Goal: Task Accomplishment & Management: Manage account settings

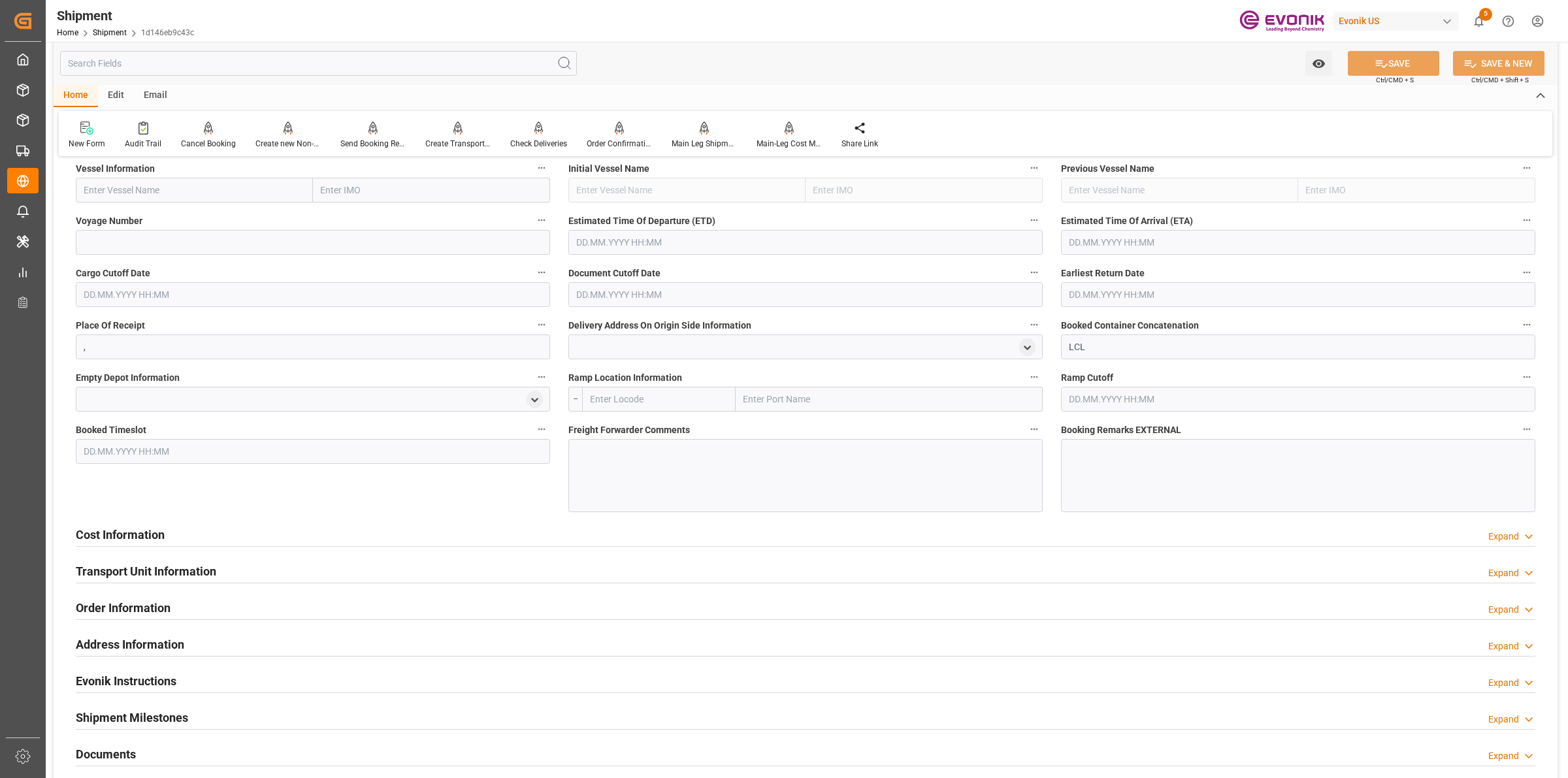
scroll to position [735, 0]
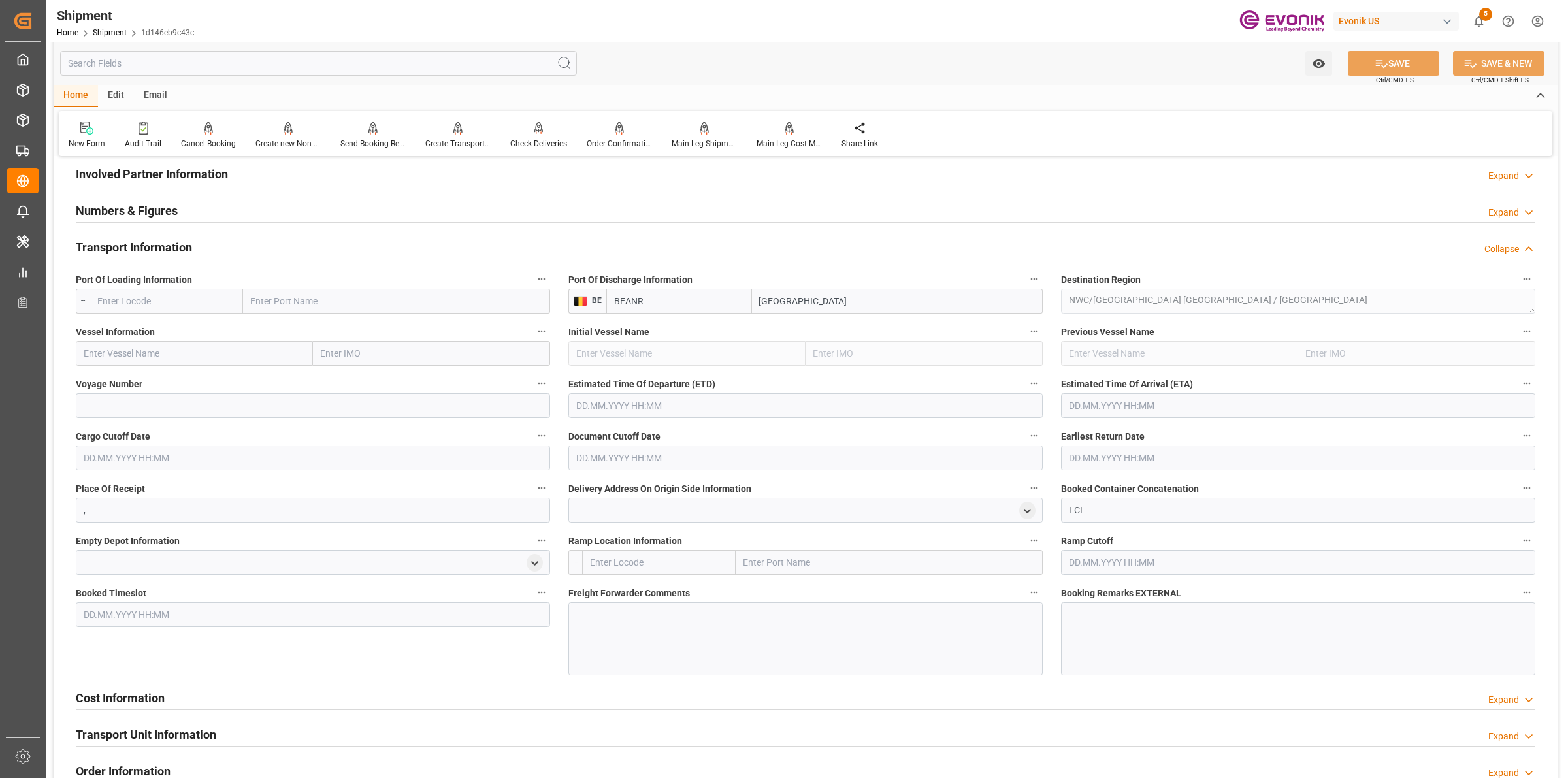
click at [194, 293] on input "text" at bounding box center [166, 301] width 154 height 25
paste input "Montreal"
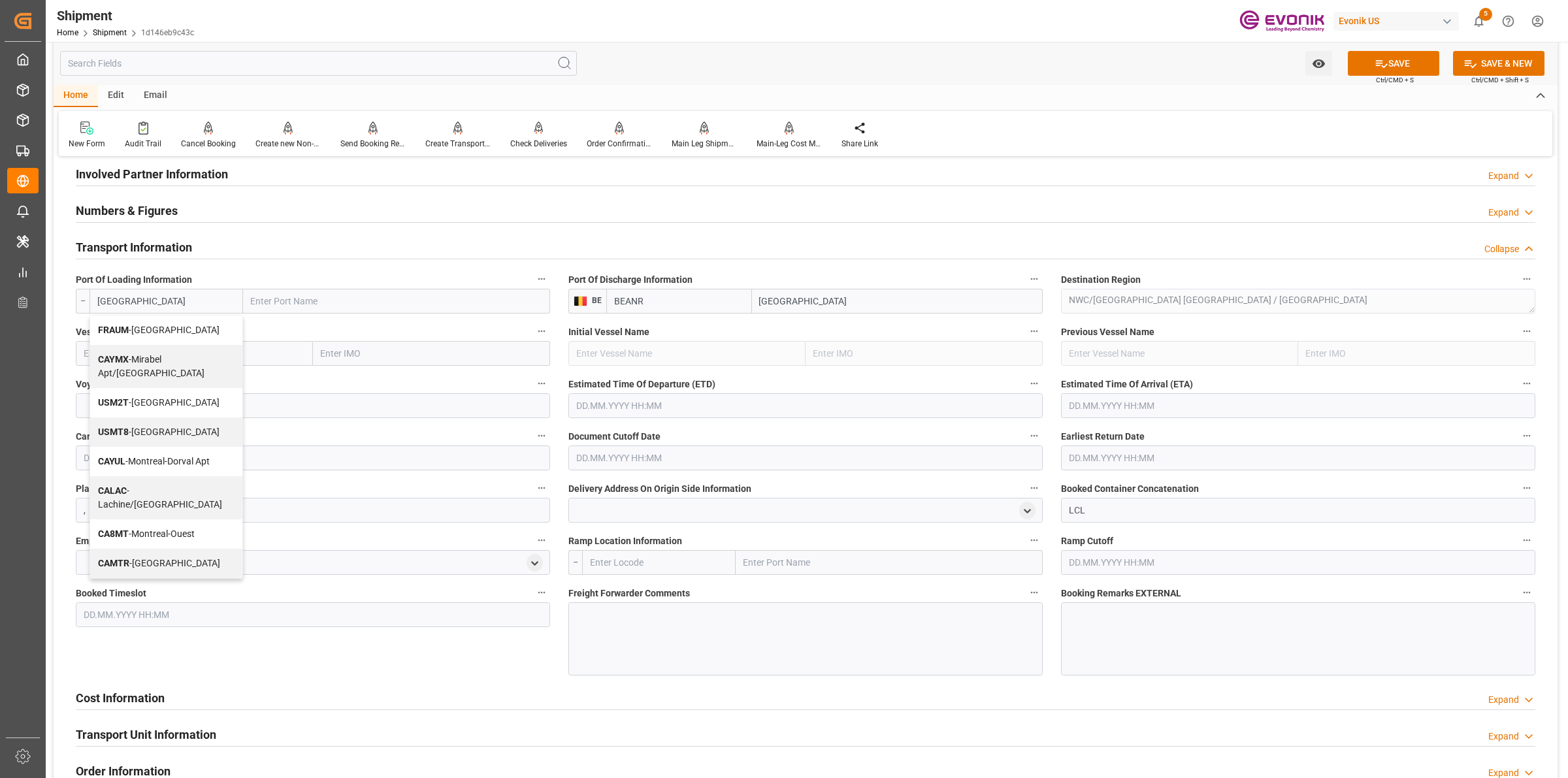
click at [131, 558] on span "CAMTR - Montreal" at bounding box center [159, 563] width 123 height 11
type input "CAMTR"
type input "Montreal"
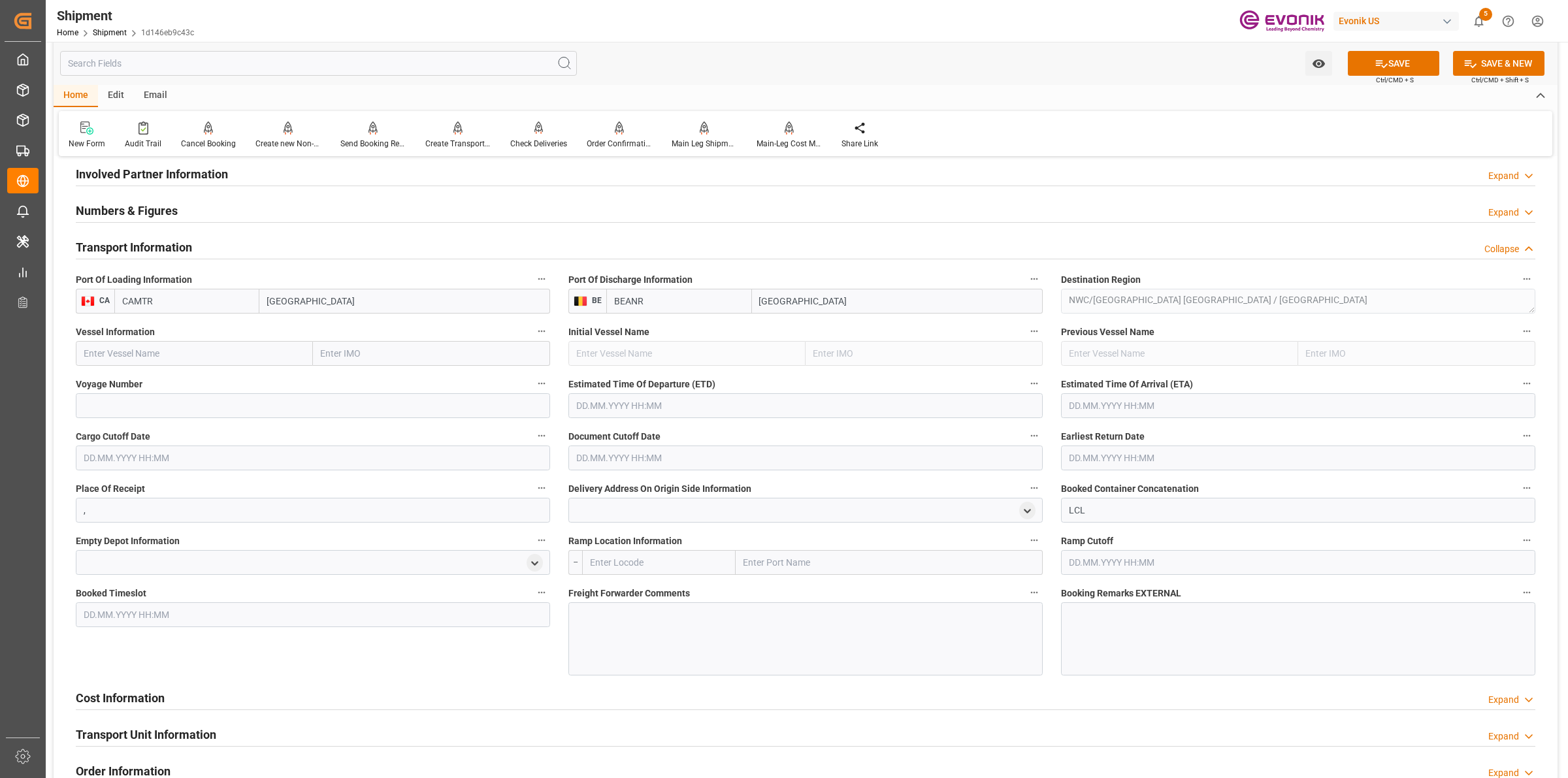
type input "CAMTR"
click at [214, 358] on input "text" at bounding box center [194, 353] width 237 height 25
click at [257, 351] on input "text" at bounding box center [194, 353] width 237 height 25
paste input "MONTREAL EXPRES"
click at [165, 385] on span "Montreal Express - 9253741" at bounding box center [140, 383] width 112 height 11
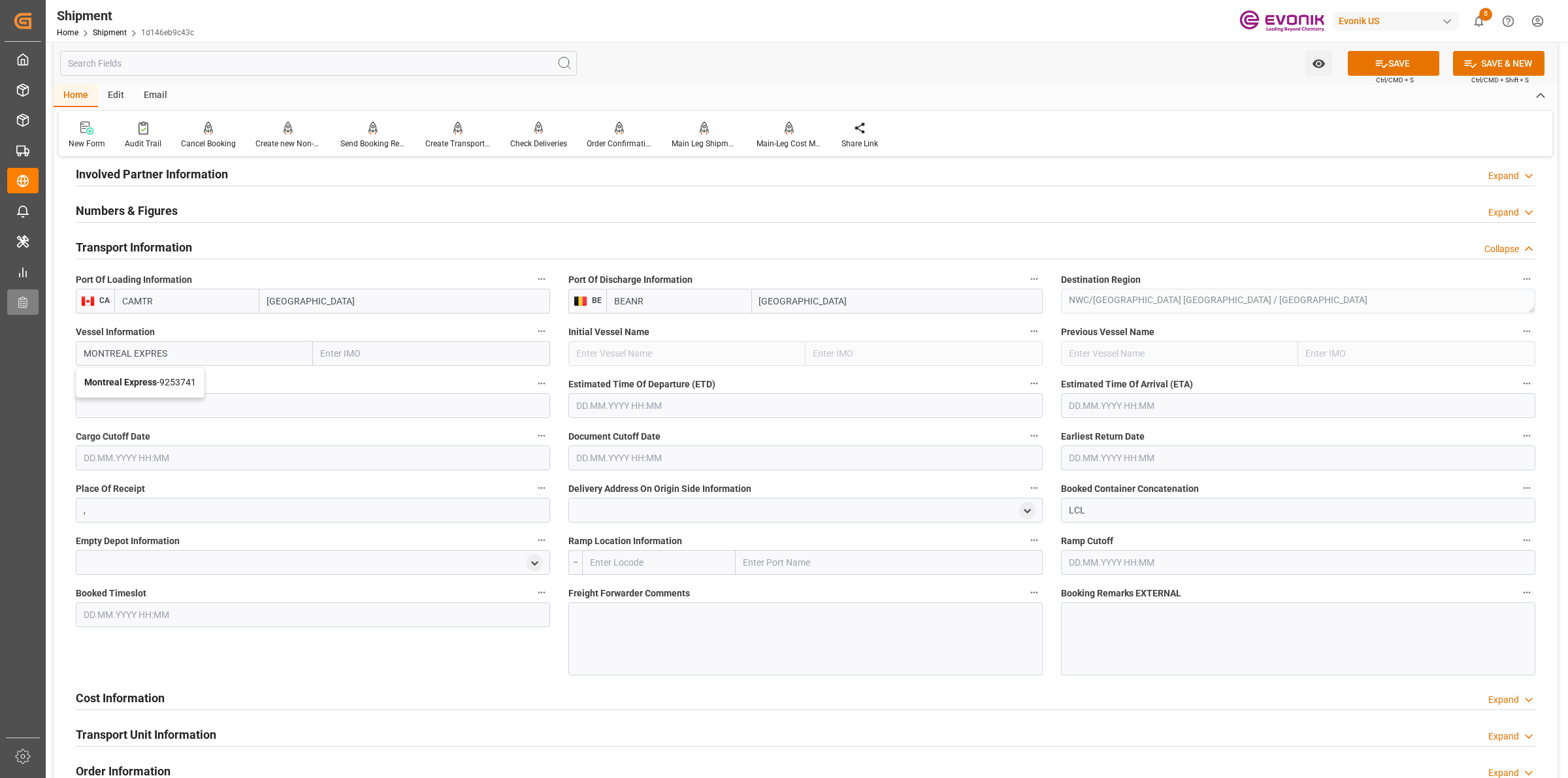
type input "Montreal Express"
type input "9253741"
type input "Montreal Express"
click at [263, 393] on input at bounding box center [313, 406] width 474 height 25
paste input "78E41"
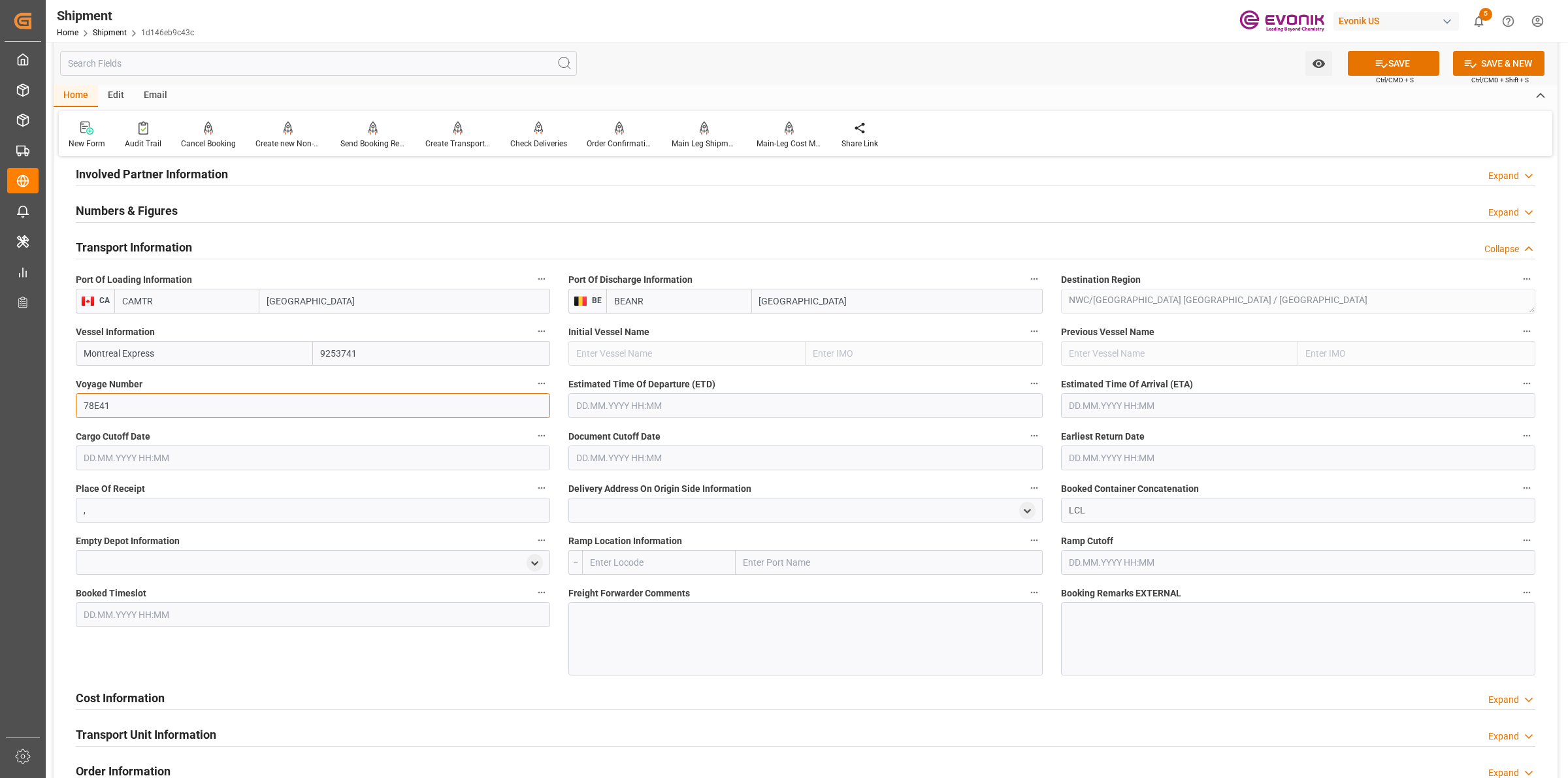
type input "78E41"
click at [671, 405] on input "text" at bounding box center [805, 406] width 474 height 25
type input "10.10.2025 00:00"
type input "23.10.2025 00:00"
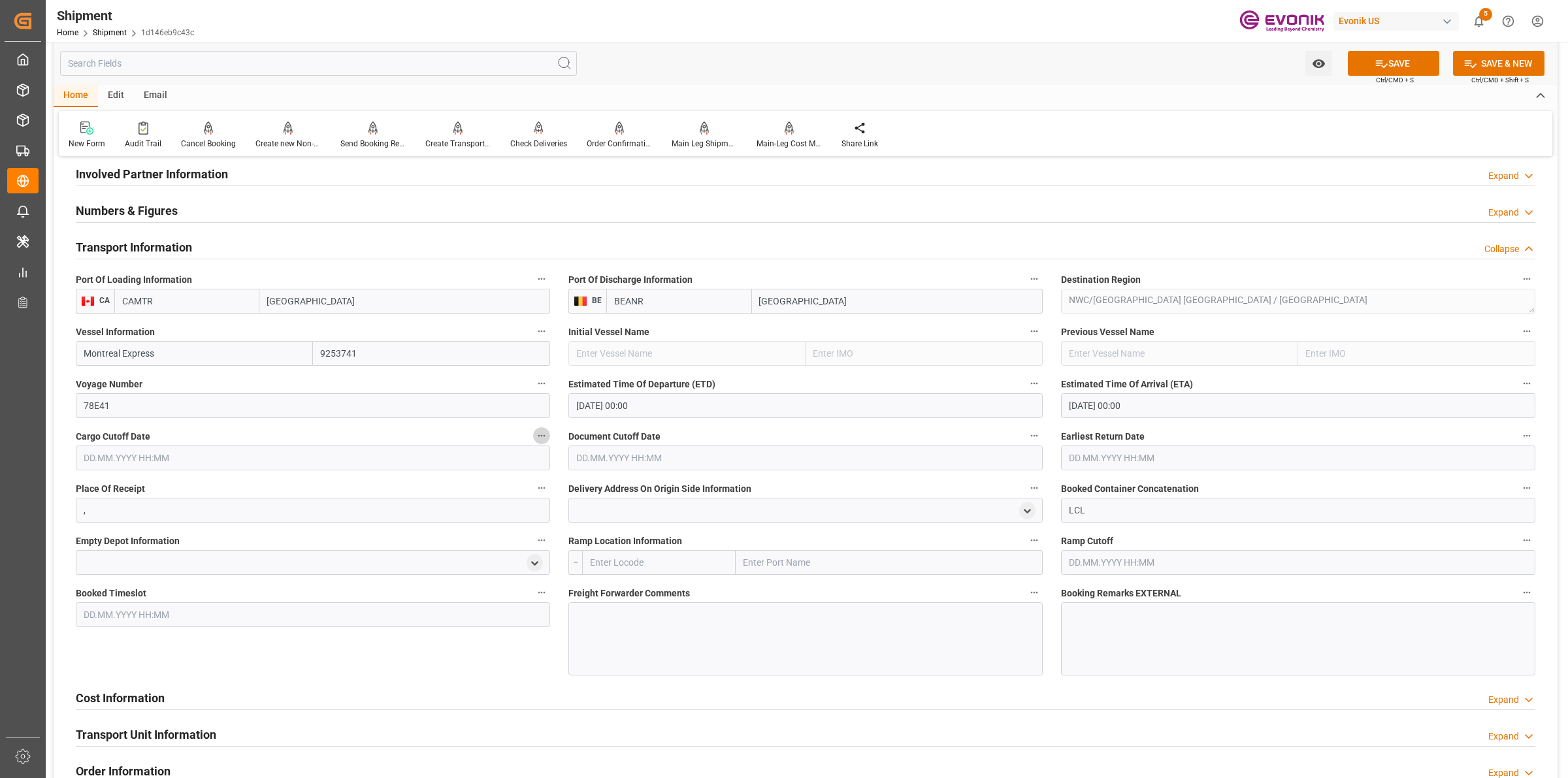
click at [181, 459] on input "text" at bounding box center [313, 458] width 474 height 25
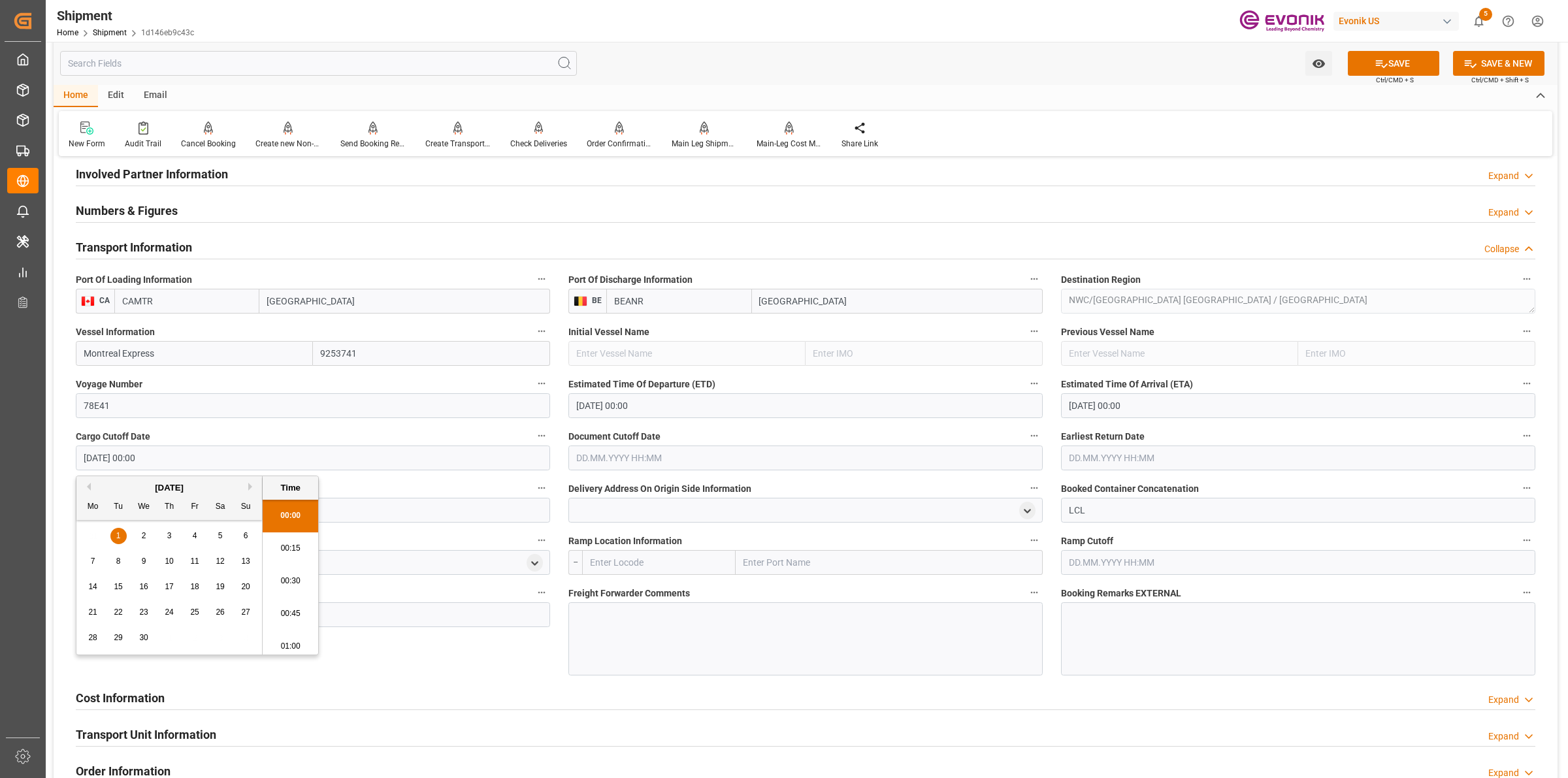
drag, startPoint x: 194, startPoint y: 449, endPoint x: 343, endPoint y: 479, distance: 152.0
click at [36, 444] on div "Created by potrace 1.15, written by Peter Selinger 2001-2017 Created by potrace…" at bounding box center [784, 389] width 1568 height 778
type input "01.10.2025 00:00"
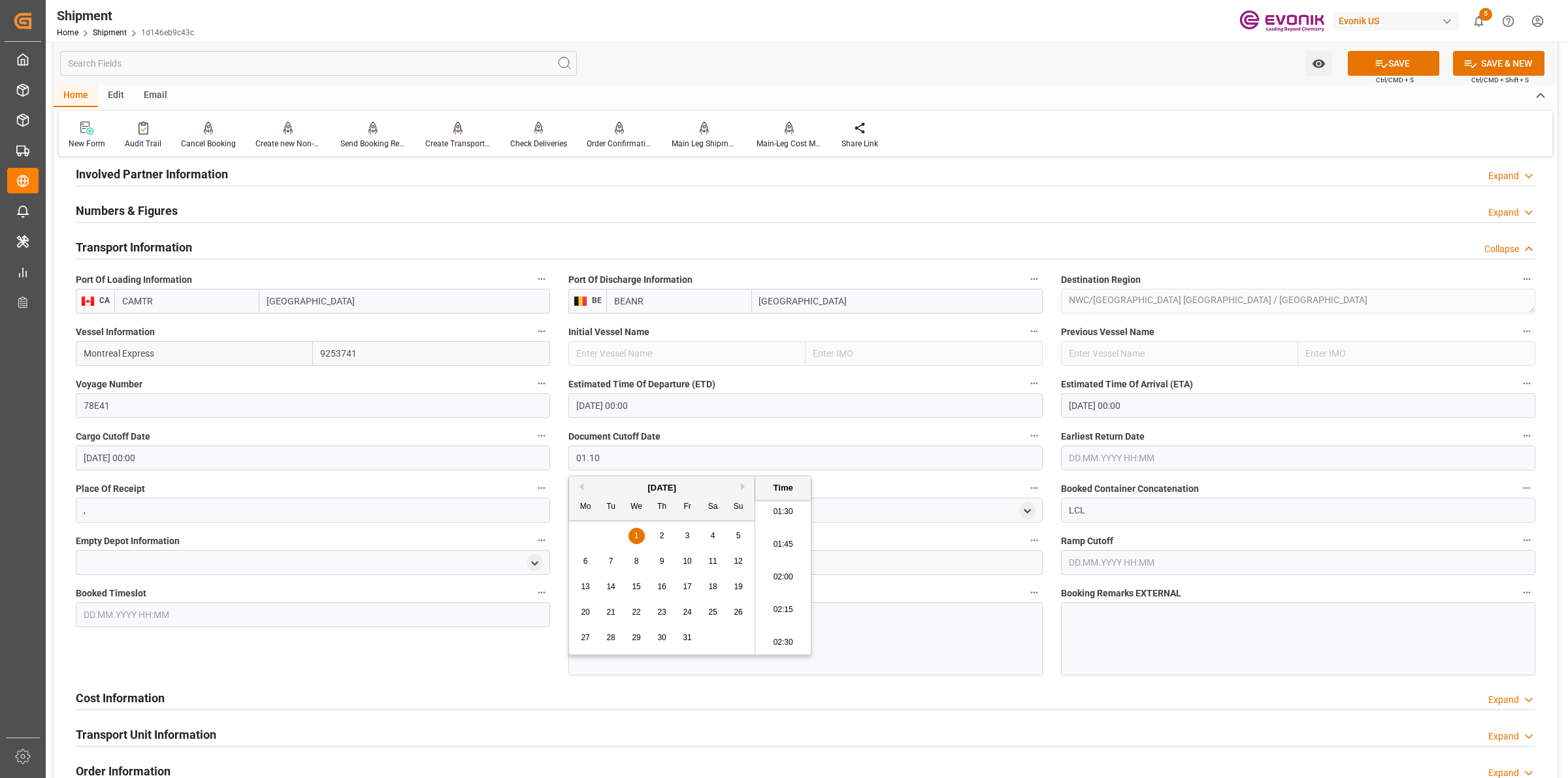
type input "01.10.2025 00:00"
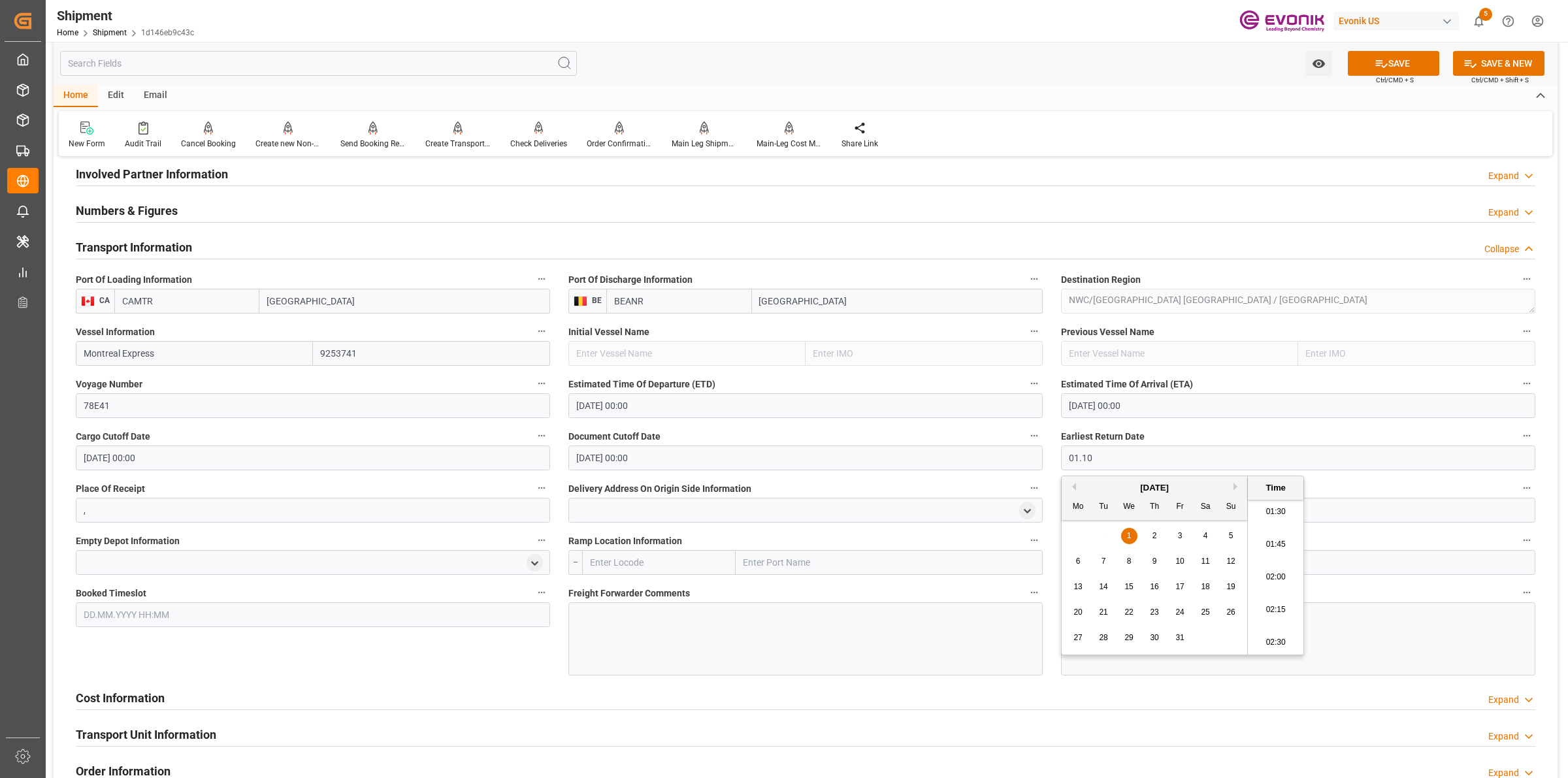
type input "01.10.2025 00:00"
click at [637, 560] on input "text" at bounding box center [659, 563] width 154 height 25
paste input "CAMTR"
type input "CAMTR"
click at [627, 586] on span "CAMTR - Montreal" at bounding box center [652, 591] width 123 height 11
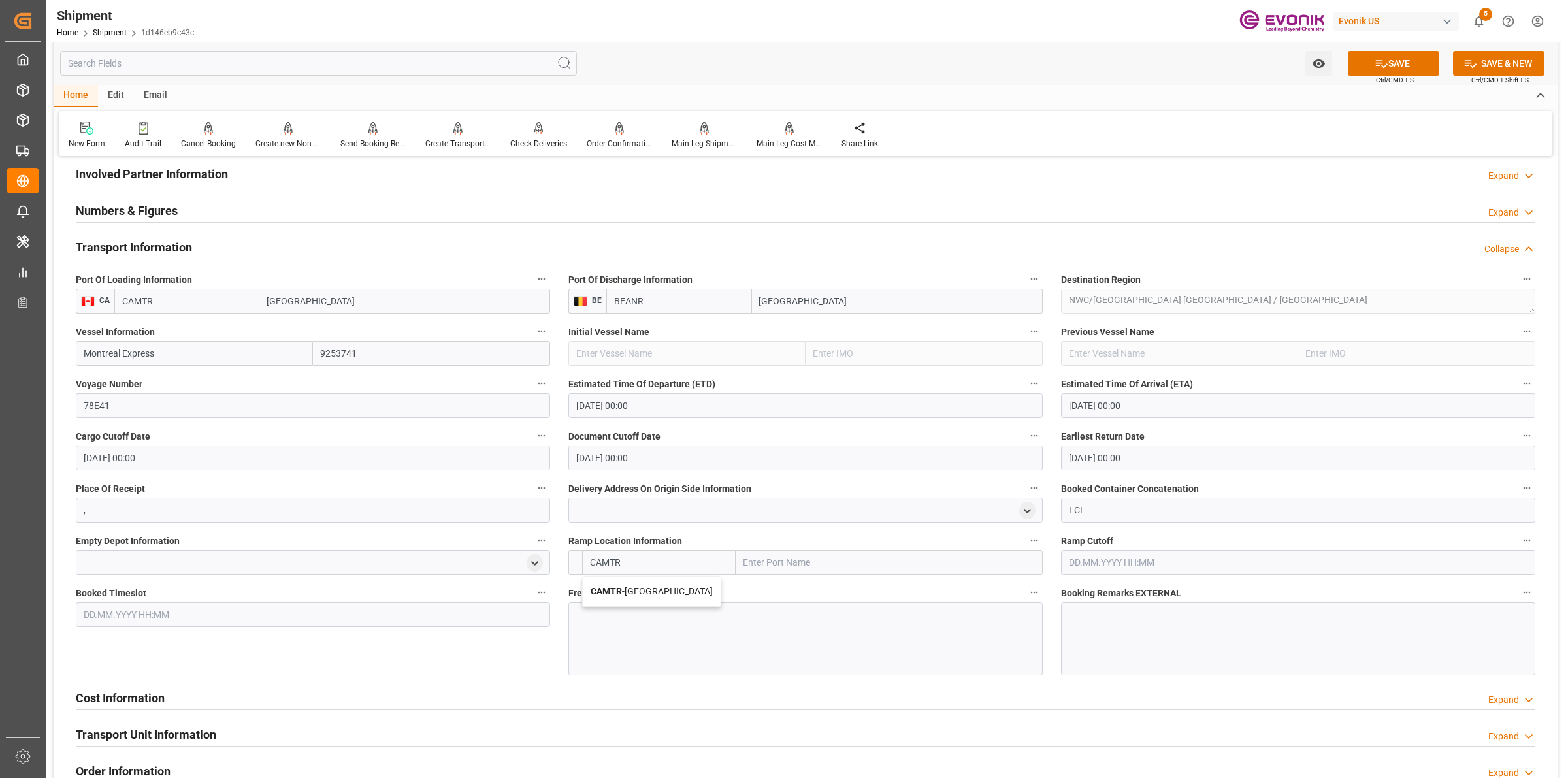
type input "Montreal"
type input "CAMTR"
click at [700, 636] on div at bounding box center [805, 639] width 474 height 73
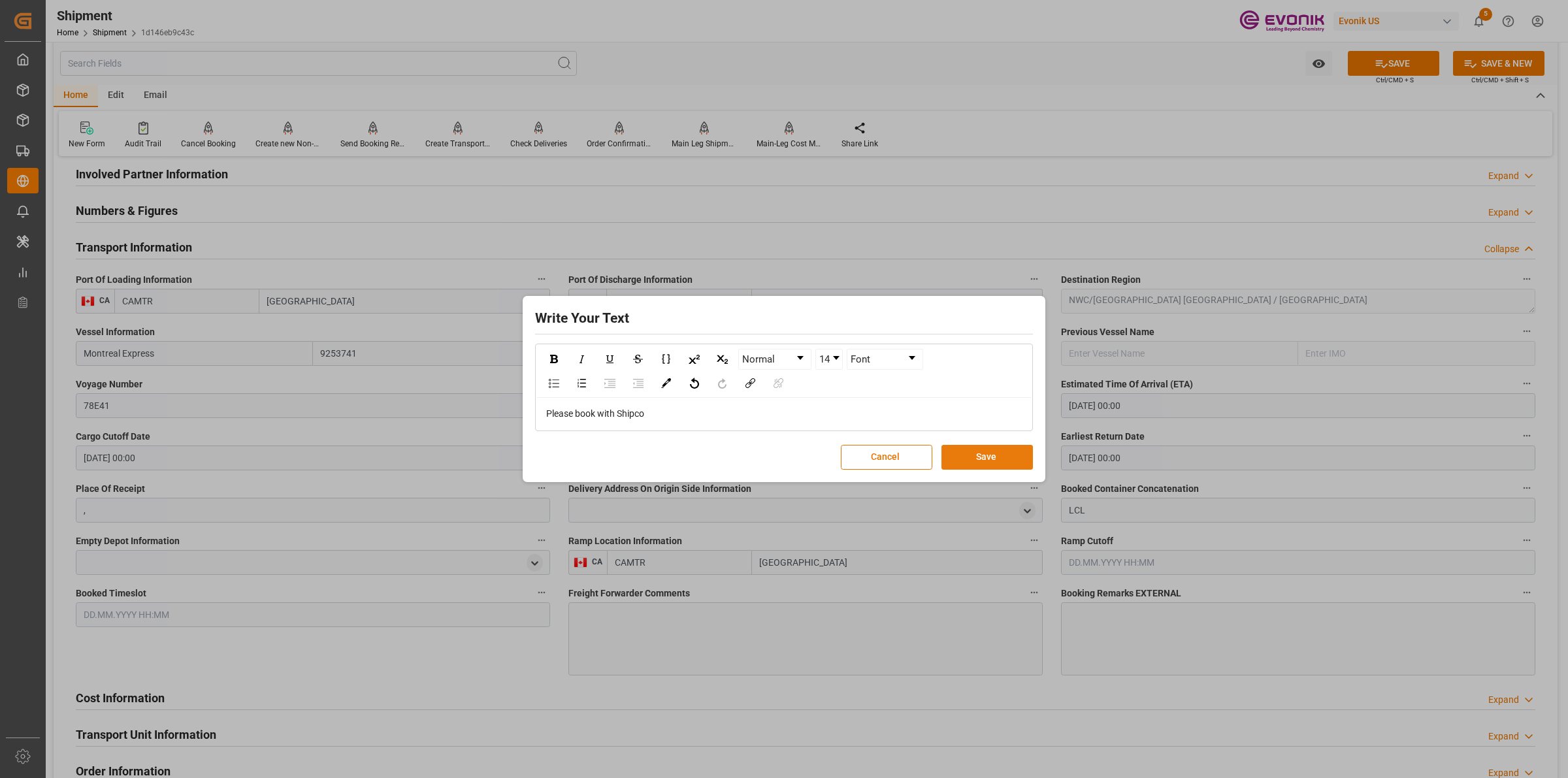
click at [978, 456] on button "Save" at bounding box center [986, 457] width 91 height 25
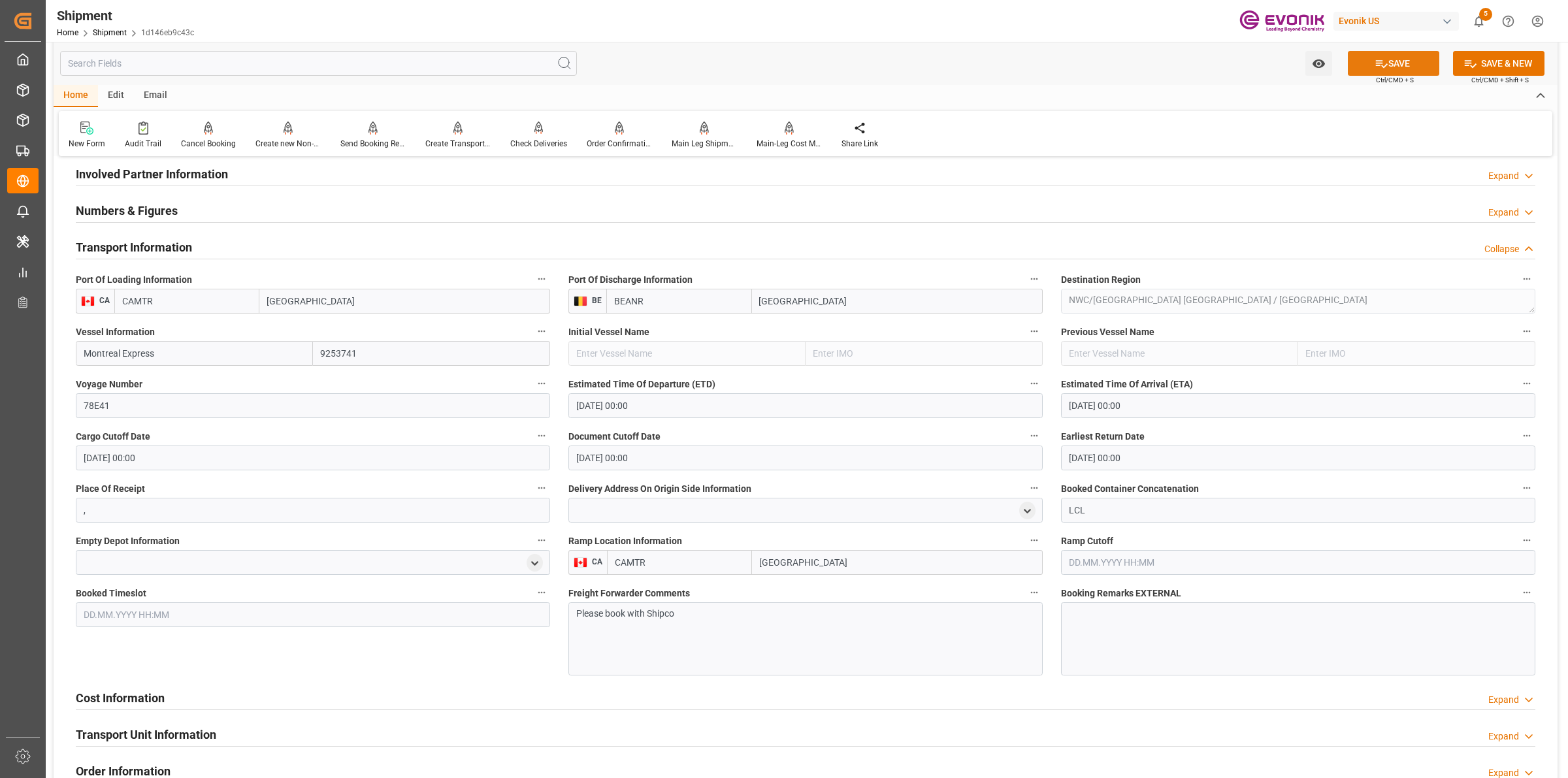
click at [1409, 57] on button "SAVE" at bounding box center [1393, 63] width 91 height 25
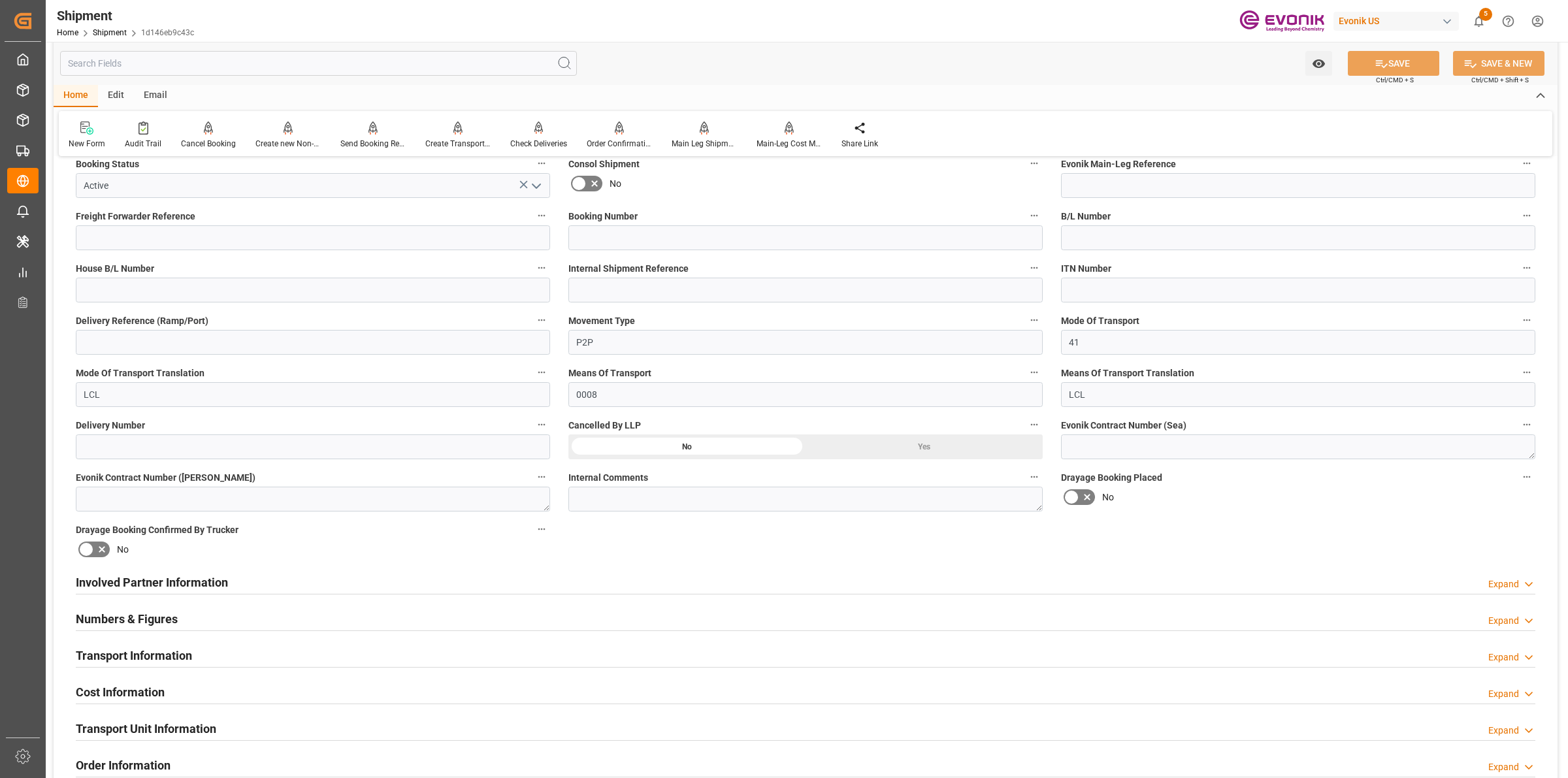
scroll to position [572, 0]
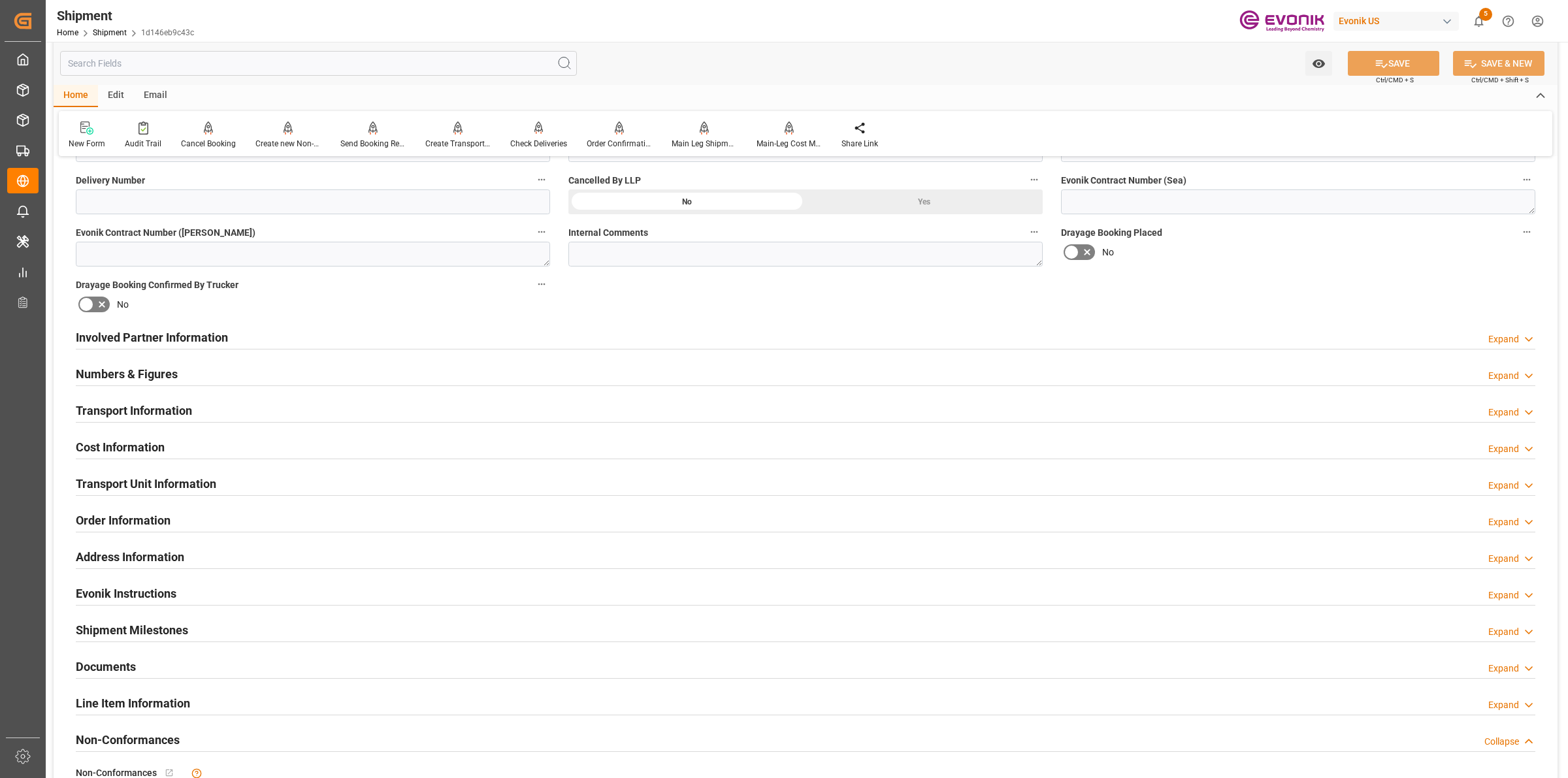
click at [165, 409] on h2 "Transport Information" at bounding box center [133, 411] width 116 height 18
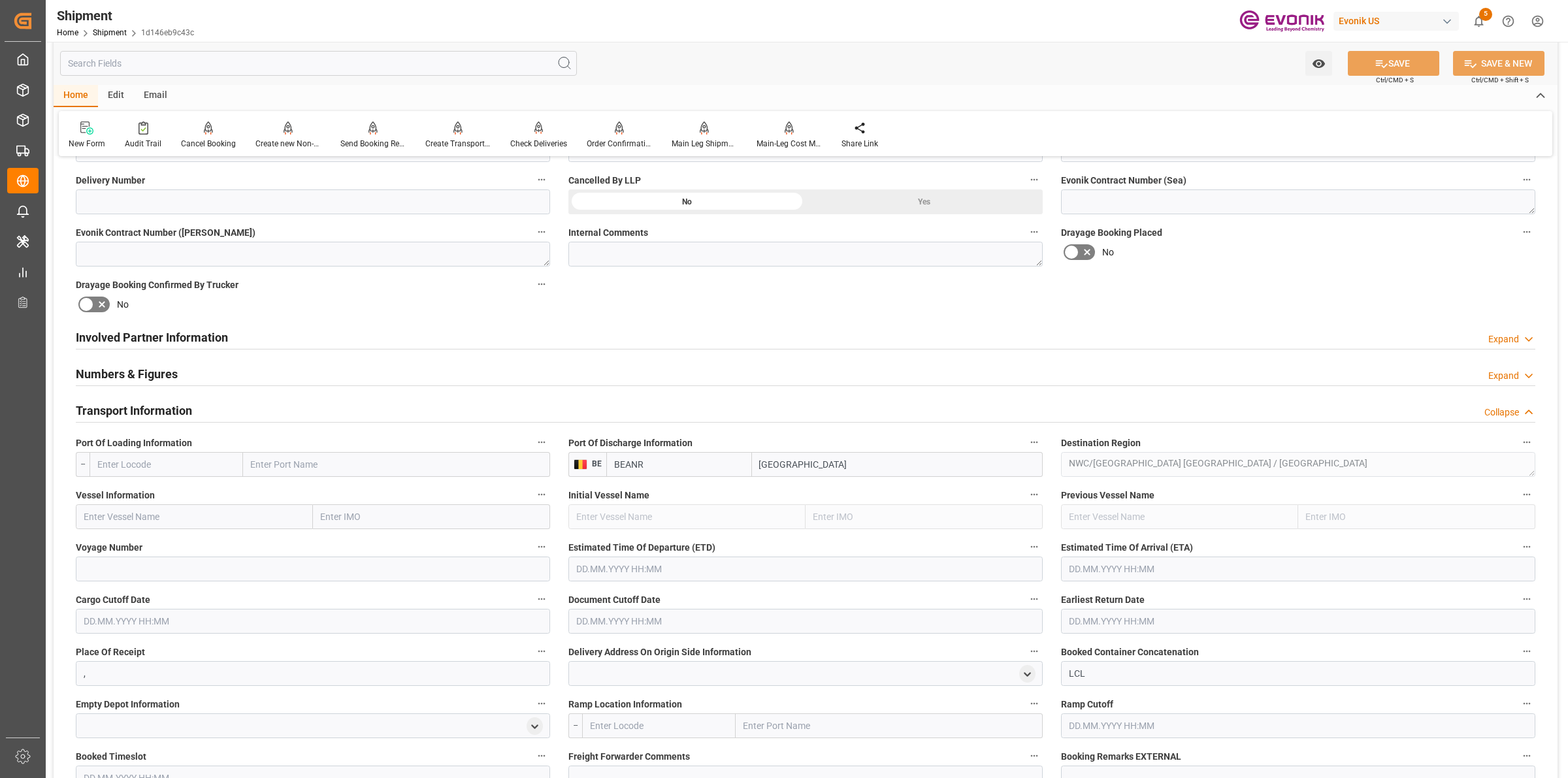
click at [170, 464] on input "text" at bounding box center [166, 464] width 154 height 25
click at [138, 520] on span "CAMTR - Montreal" at bounding box center [159, 523] width 123 height 11
type input "CAMTR"
type input "Montreal"
type input "CAMTR"
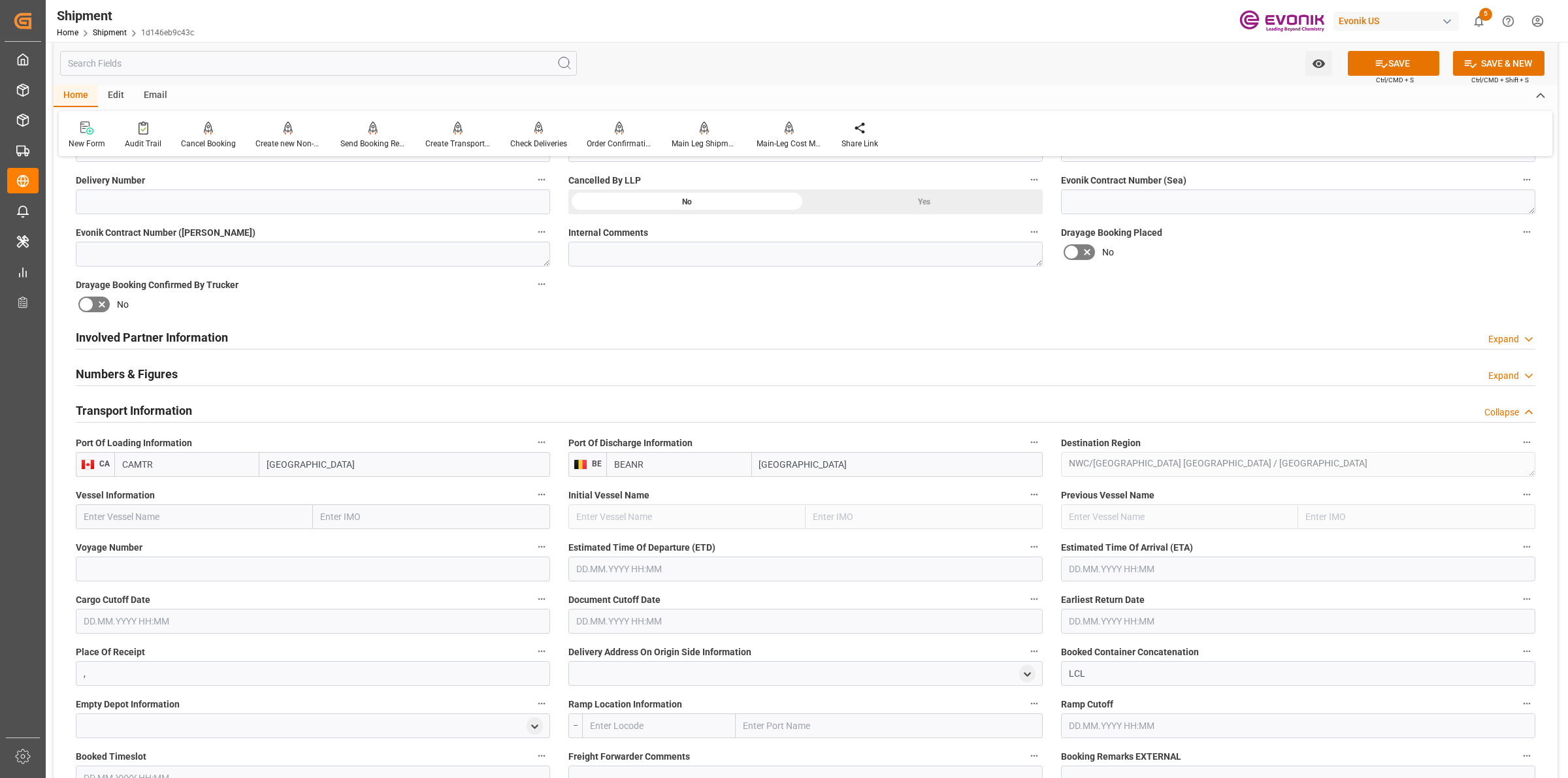
click at [208, 513] on input "text" at bounding box center [194, 517] width 237 height 25
paste input "MONTREAL EXPRESS"
click at [168, 541] on span "Montreal Express - 9253741" at bounding box center [140, 546] width 112 height 11
type input "Montreal Express"
type input "9253741"
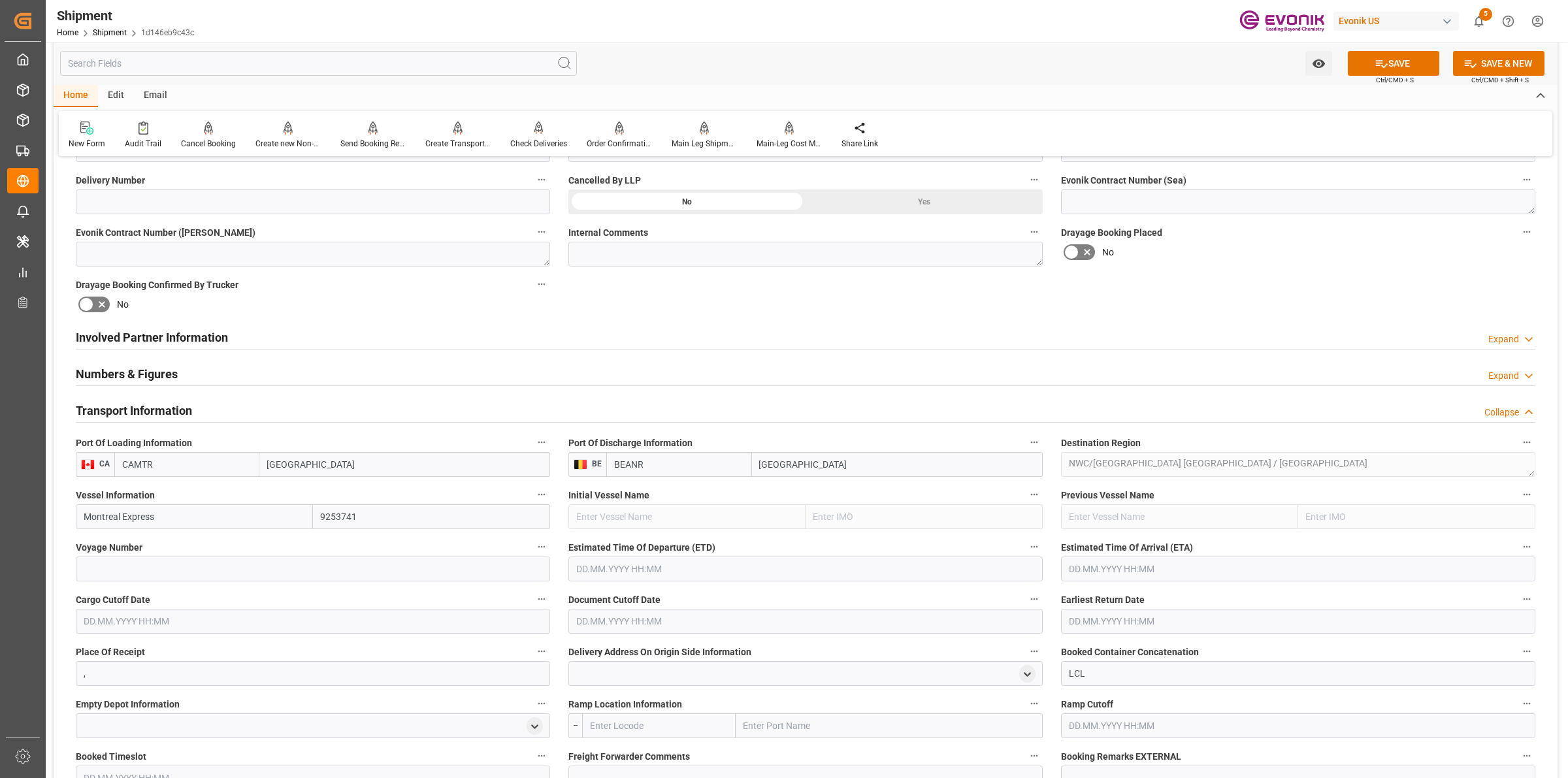
type input "Montreal Express"
click at [242, 579] on input at bounding box center [313, 569] width 474 height 25
paste input "78E41"
type input "78E41"
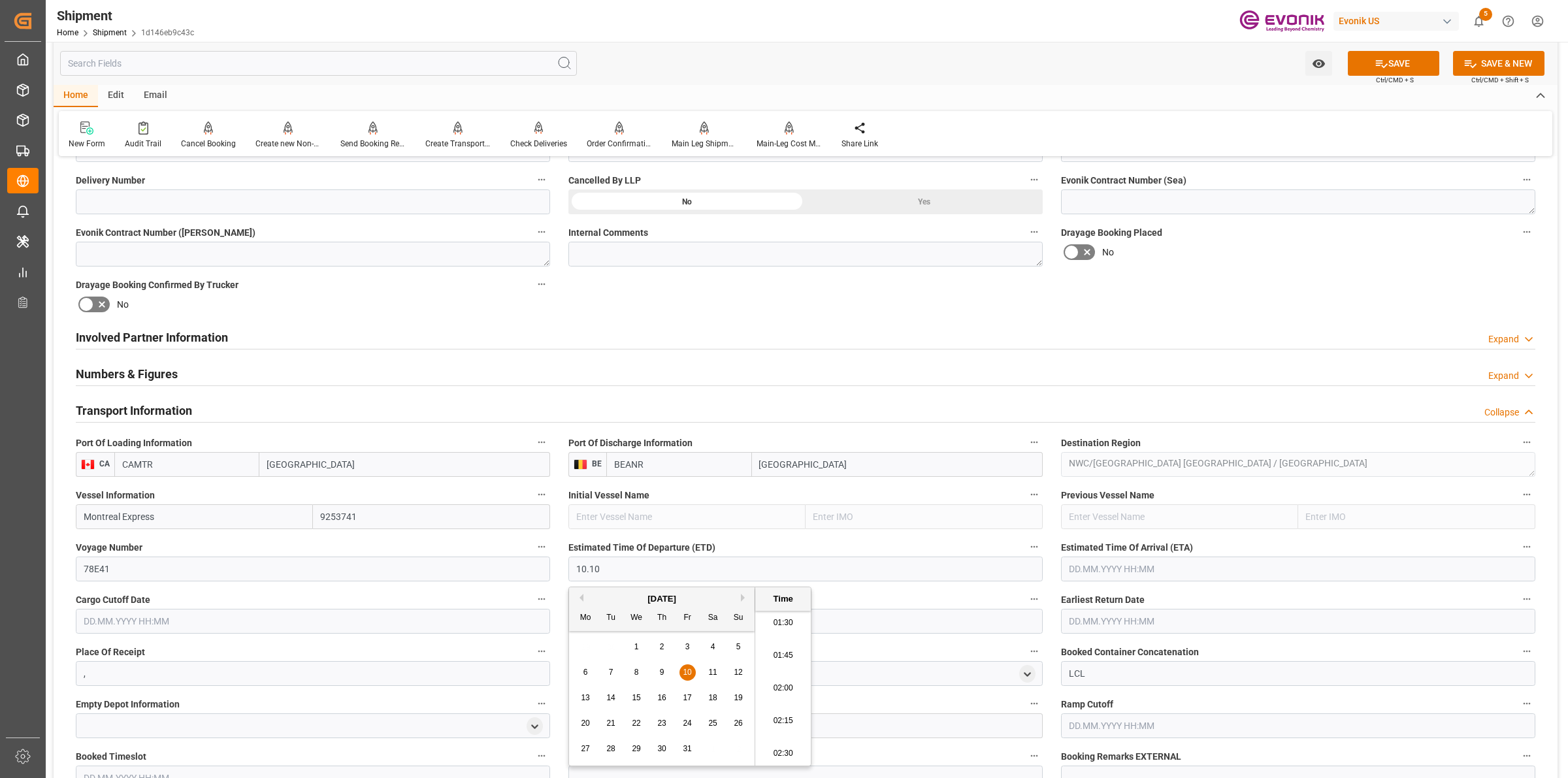
type input "10.10.2025 00:00"
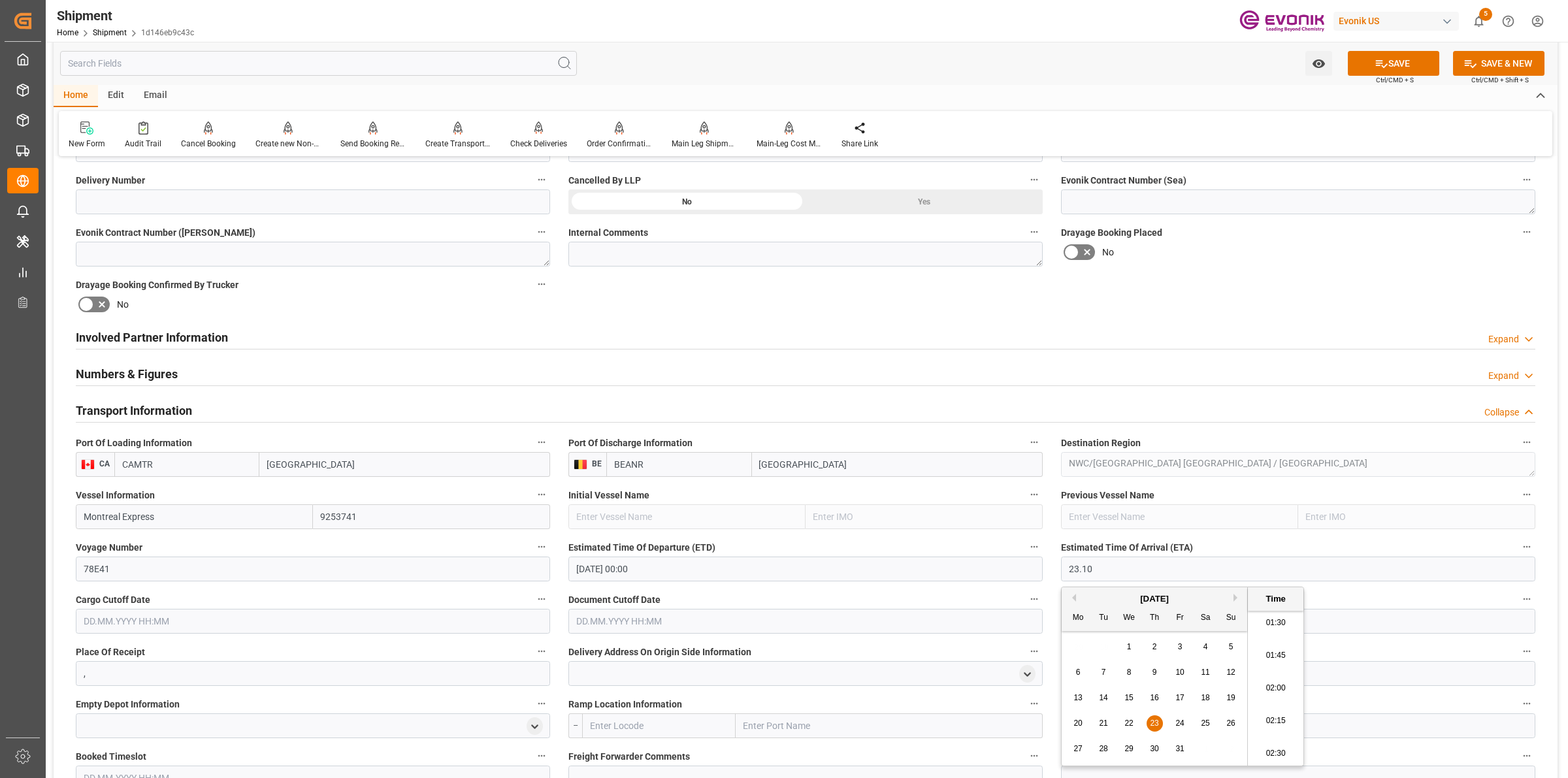
type input "23.10.2025 00:00"
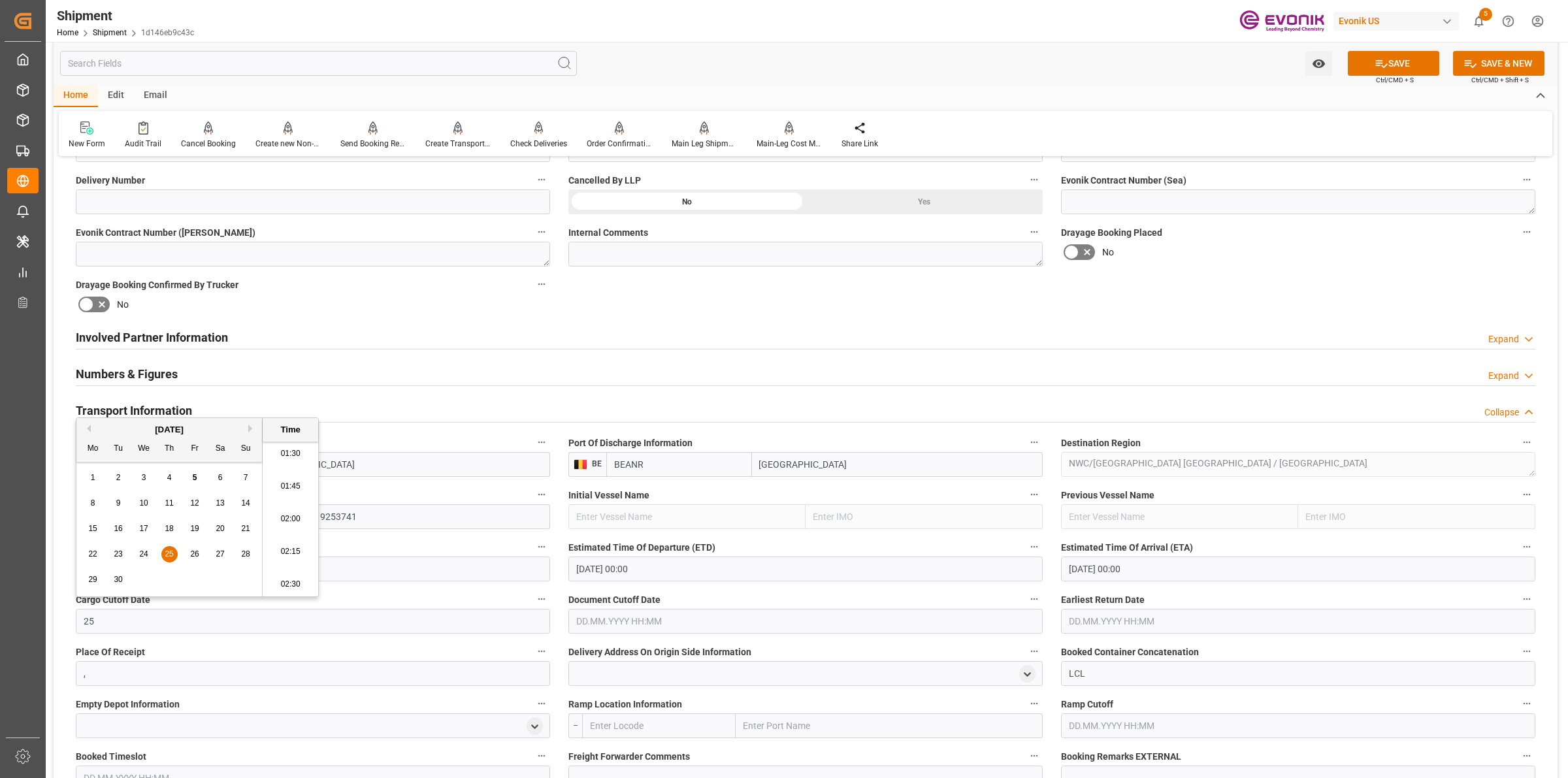
type input "2"
type input "01.10.2025 00:00"
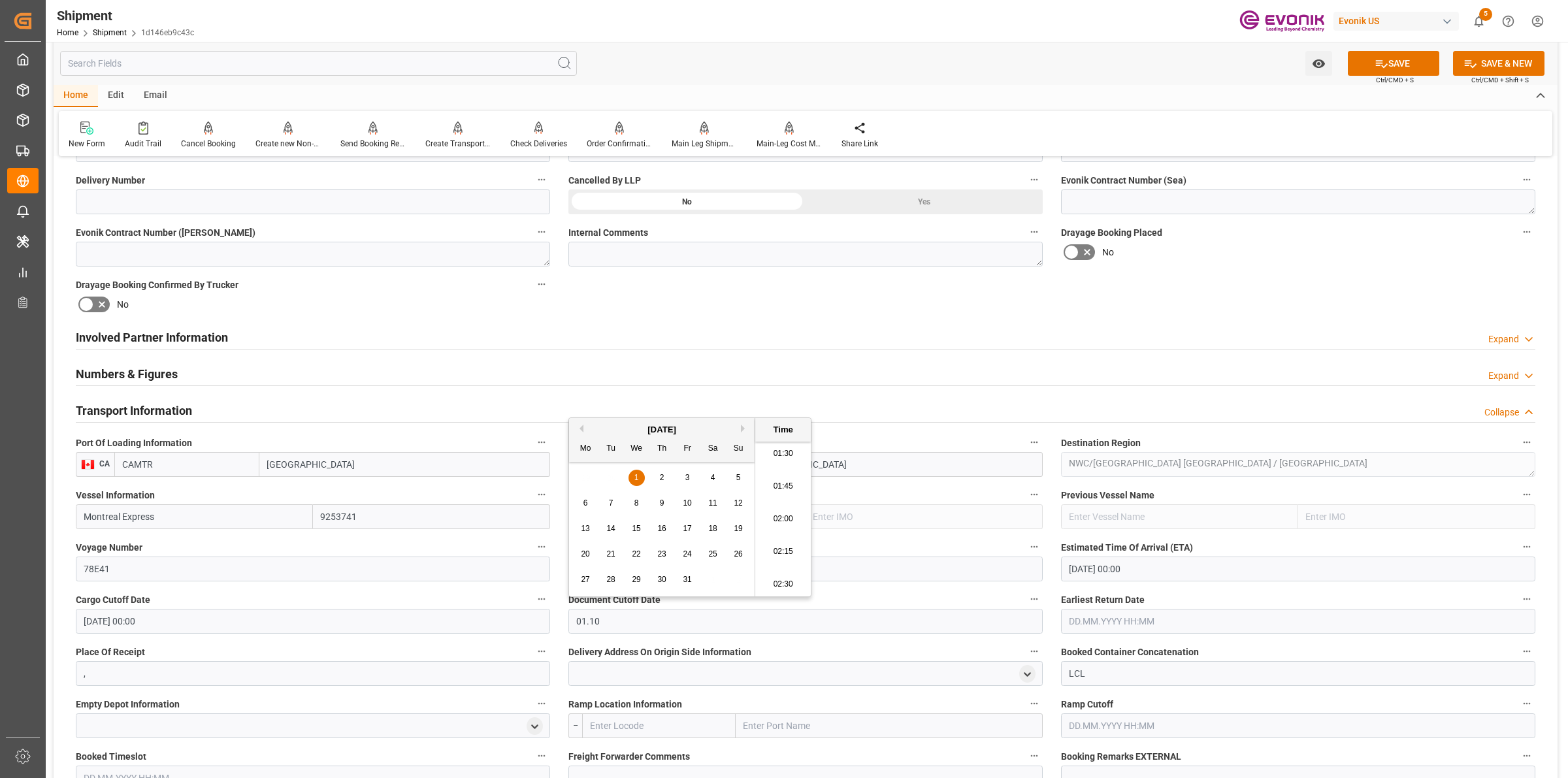
type input "01.10"
type input "01.10.2025 00:00"
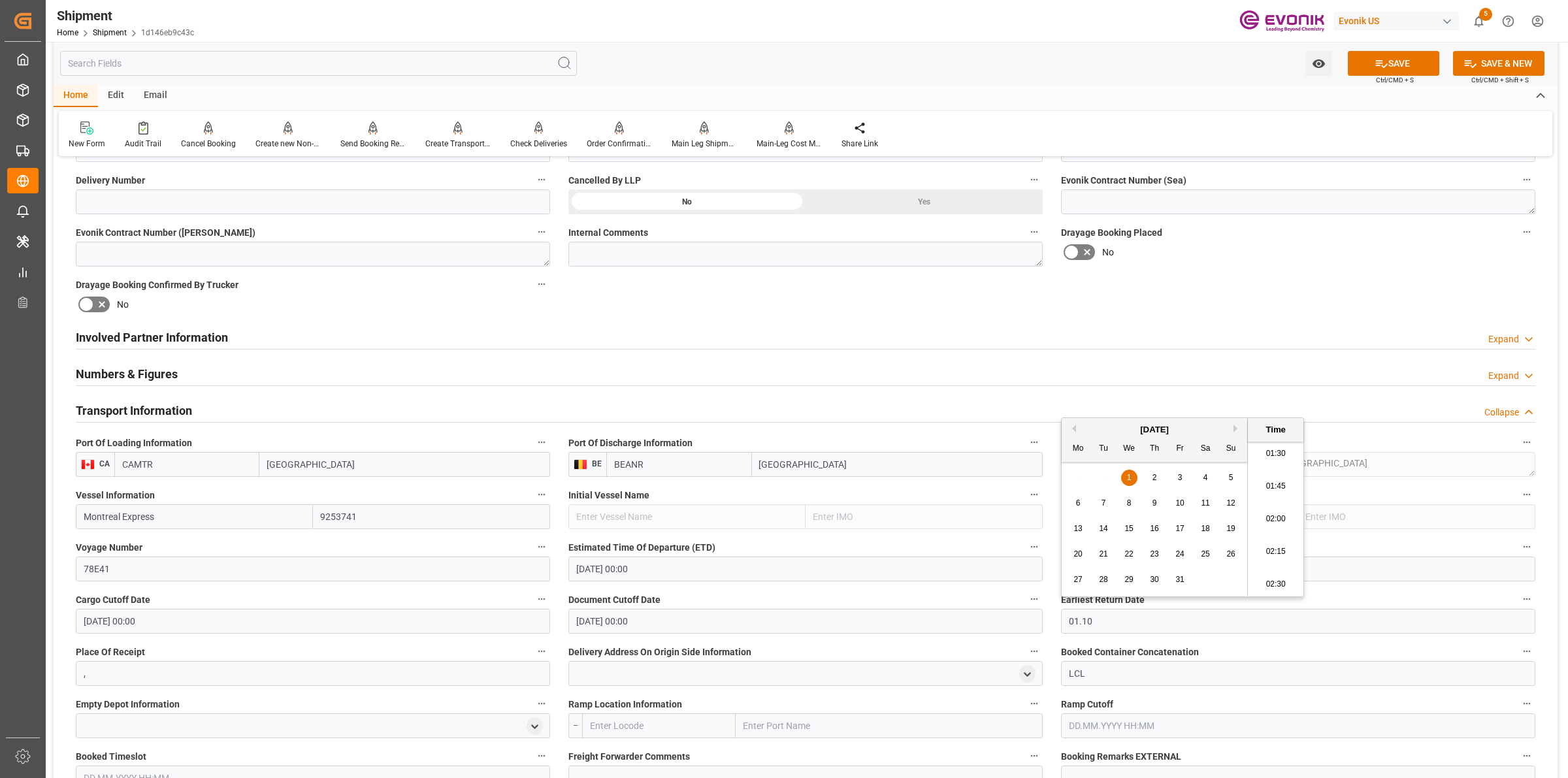
type input "01.10.2025 00:00"
click at [1379, 58] on icon at bounding box center [1381, 63] width 13 height 13
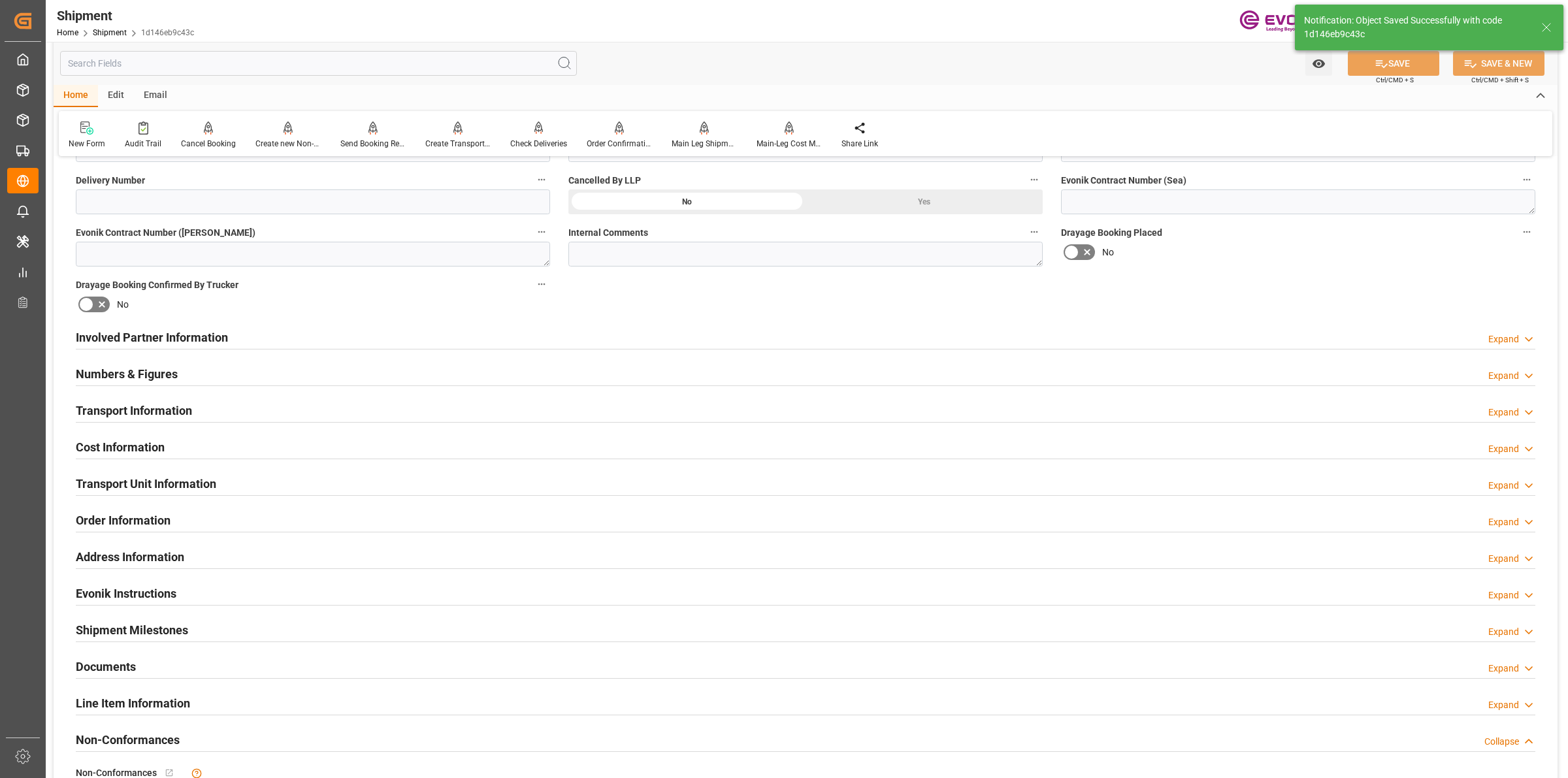
type input "Montreal Express"
type input "9253741"
click at [361, 410] on div "Transport Information Expand" at bounding box center [805, 409] width 1460 height 25
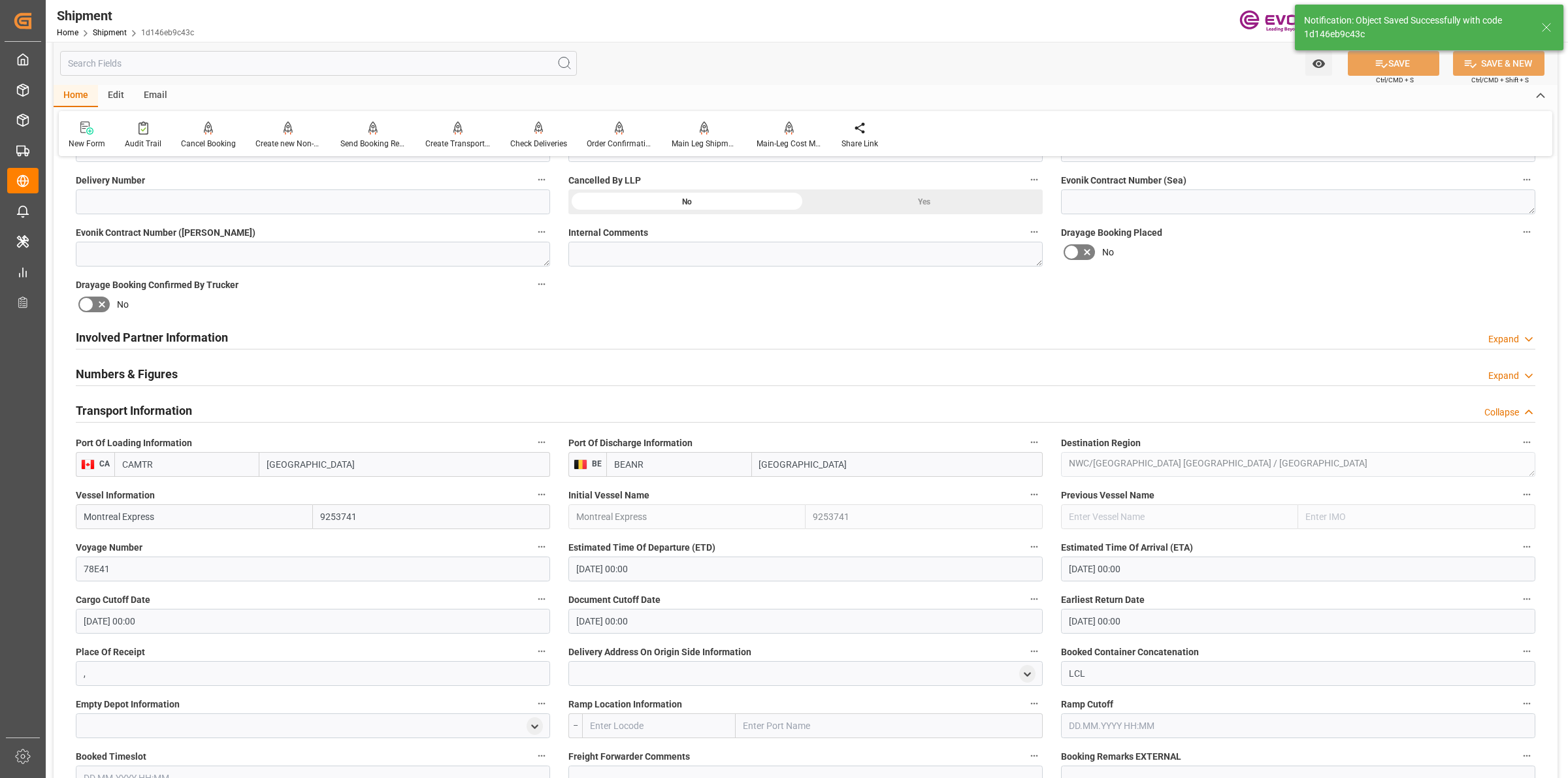
scroll to position [735, 0]
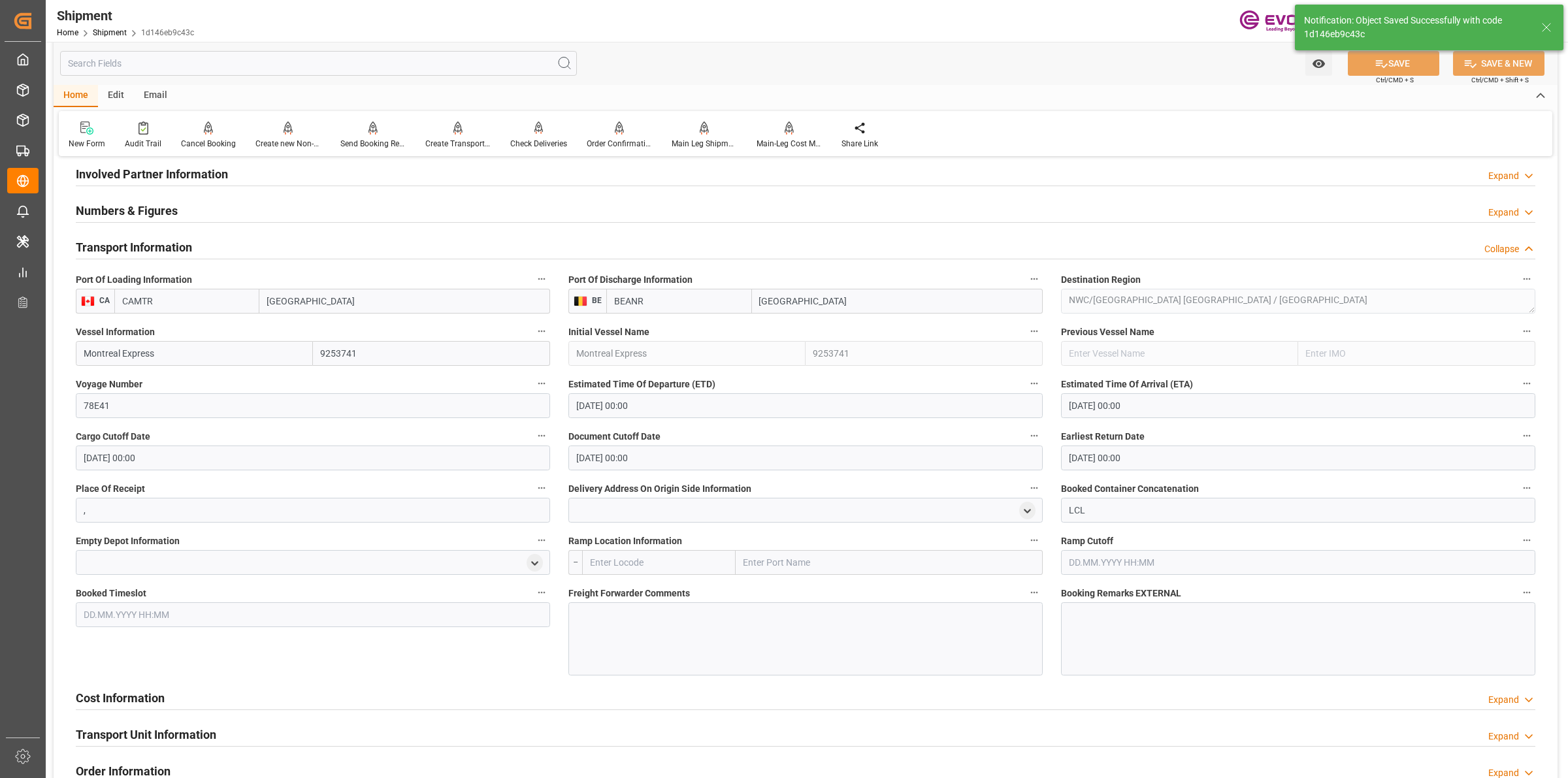
click at [625, 560] on input "text" at bounding box center [659, 563] width 154 height 25
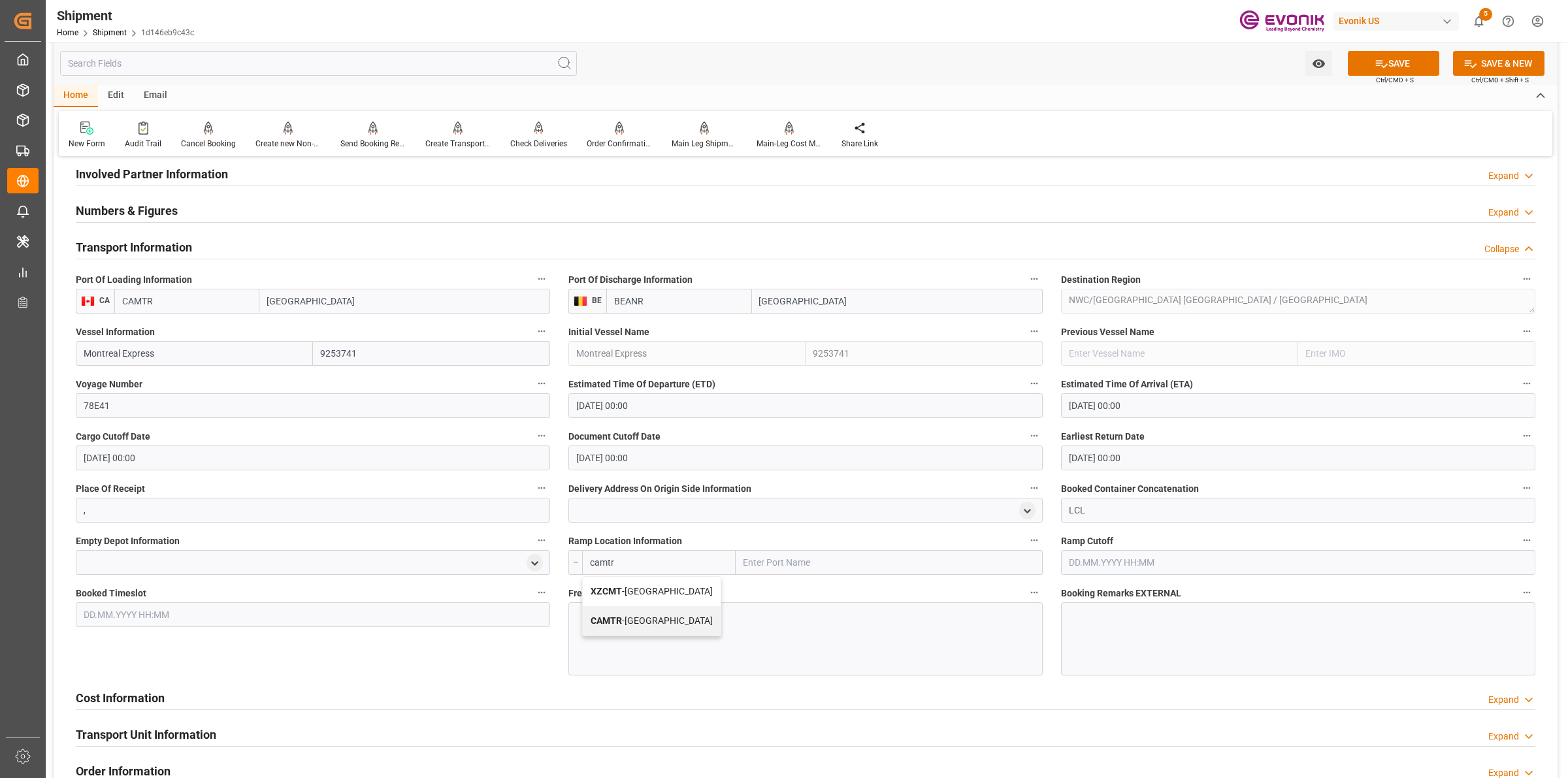
click at [625, 623] on span "CAMTR - Montreal" at bounding box center [652, 621] width 123 height 11
type input "CAMTR"
type input "Montreal"
type input "CAMTR"
click at [670, 615] on div at bounding box center [805, 639] width 474 height 73
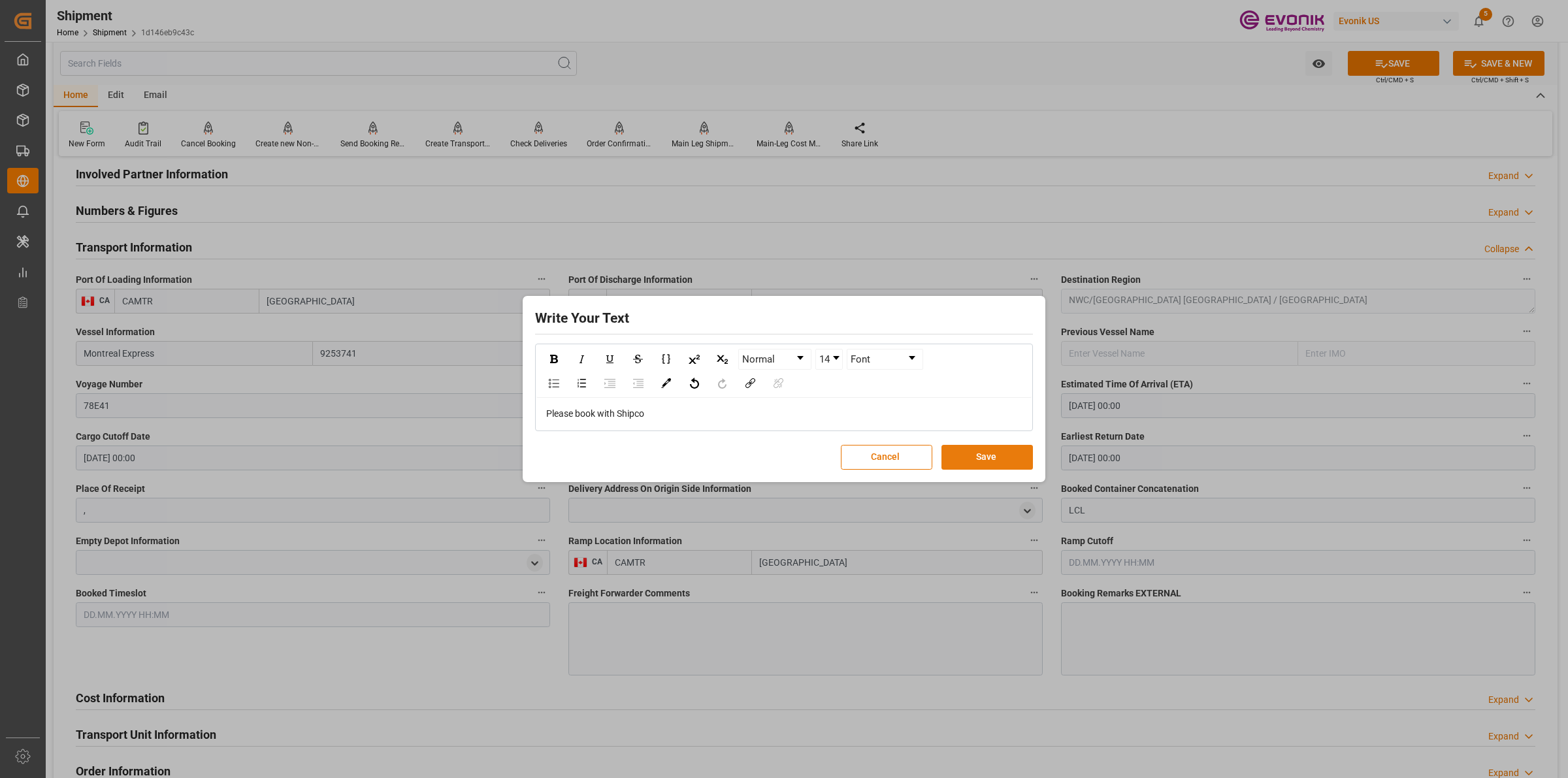
click at [991, 456] on button "Save" at bounding box center [986, 457] width 91 height 25
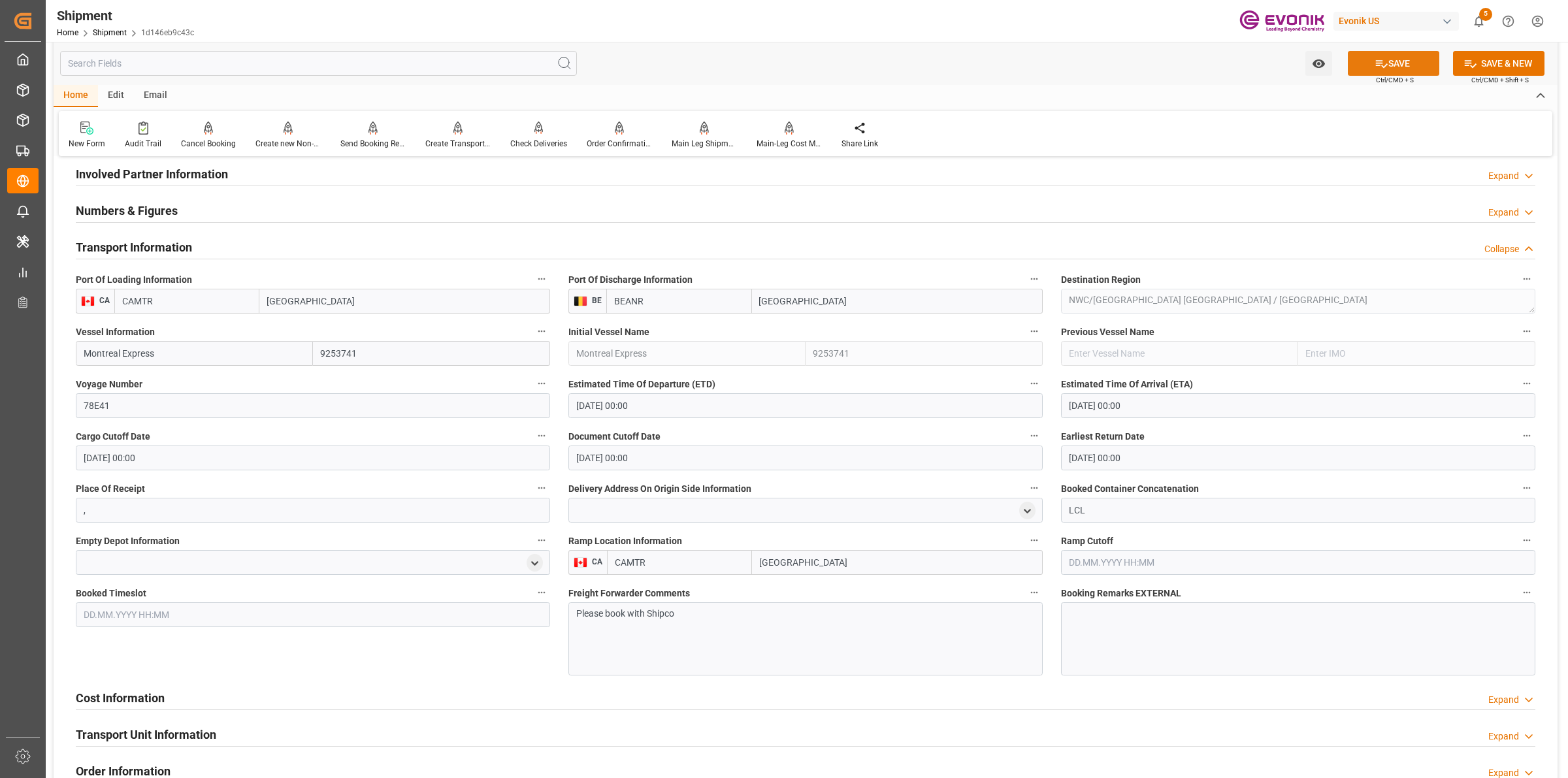
click at [1409, 63] on button "SAVE" at bounding box center [1393, 63] width 91 height 25
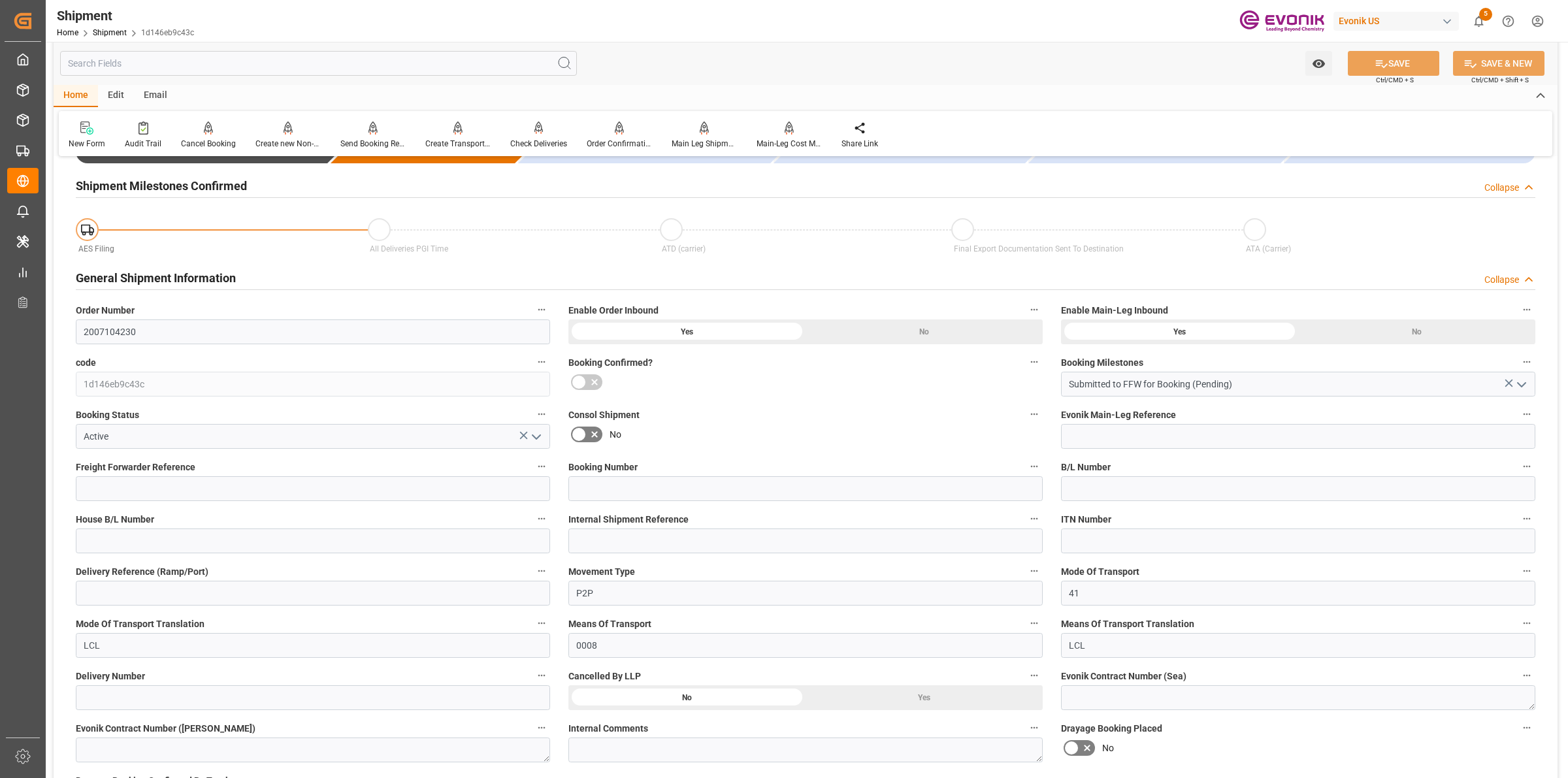
scroll to position [321, 0]
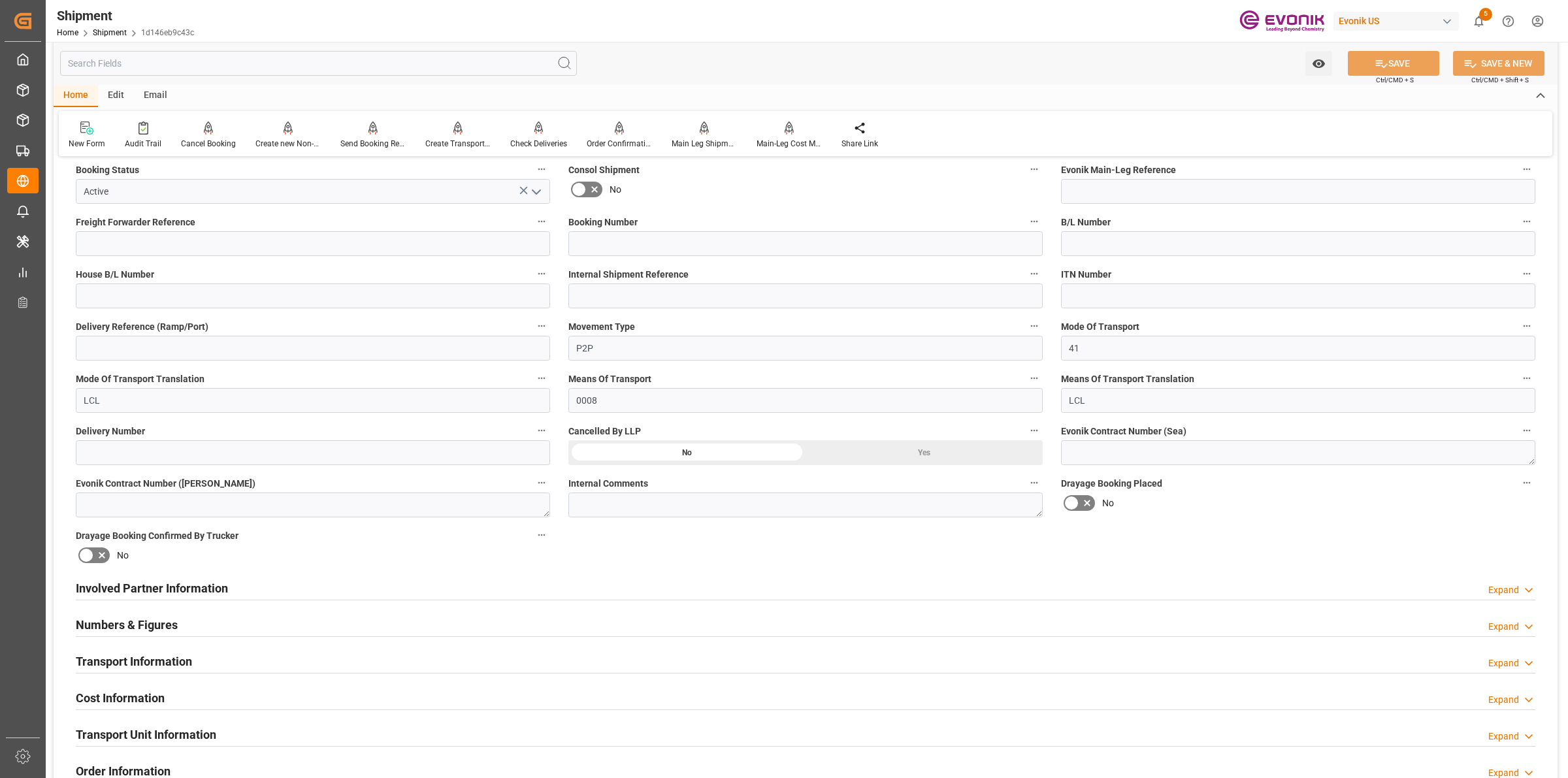
click at [185, 627] on div "Numbers & Figures Expand" at bounding box center [805, 624] width 1460 height 25
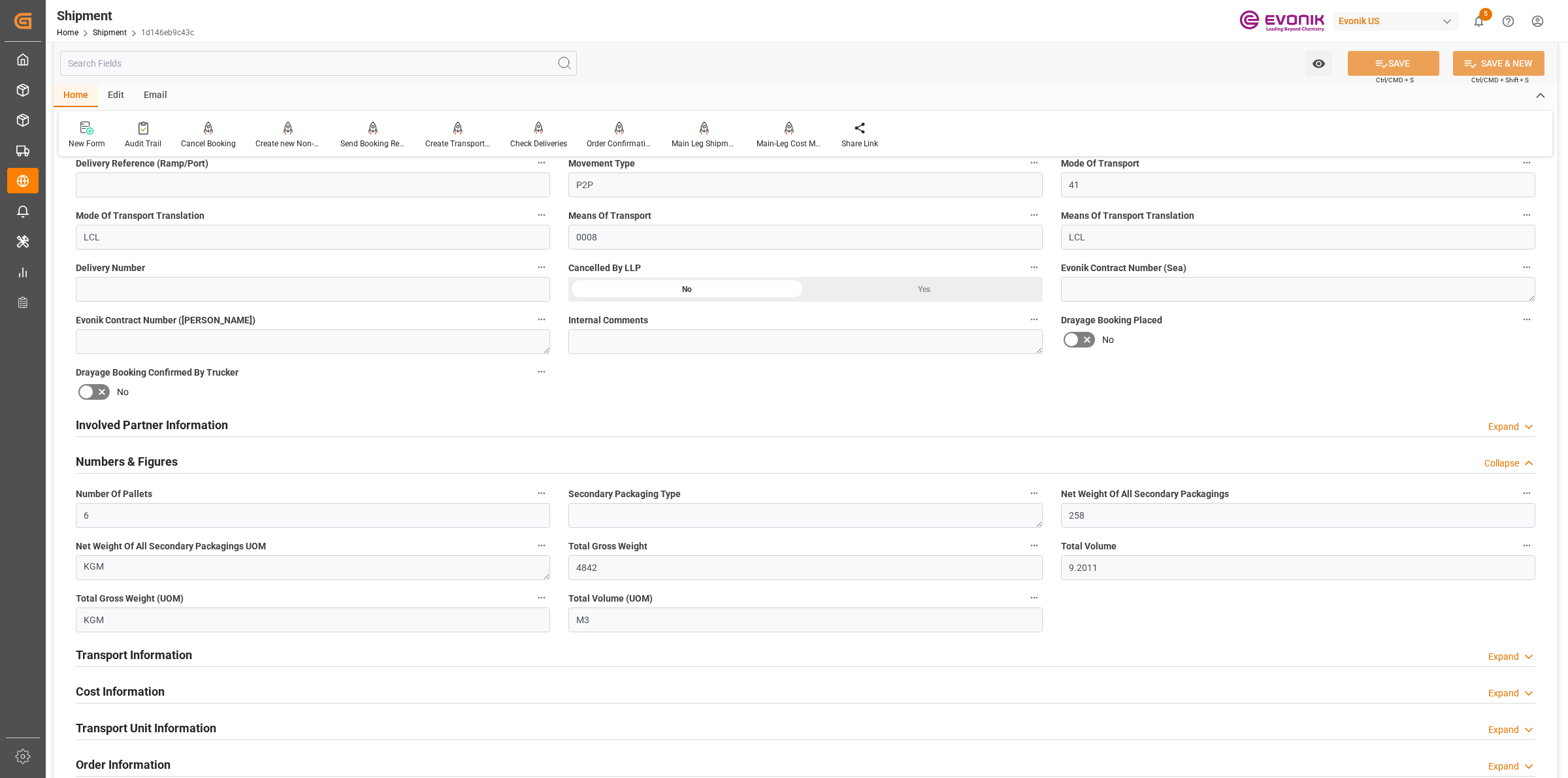
scroll to position [893, 0]
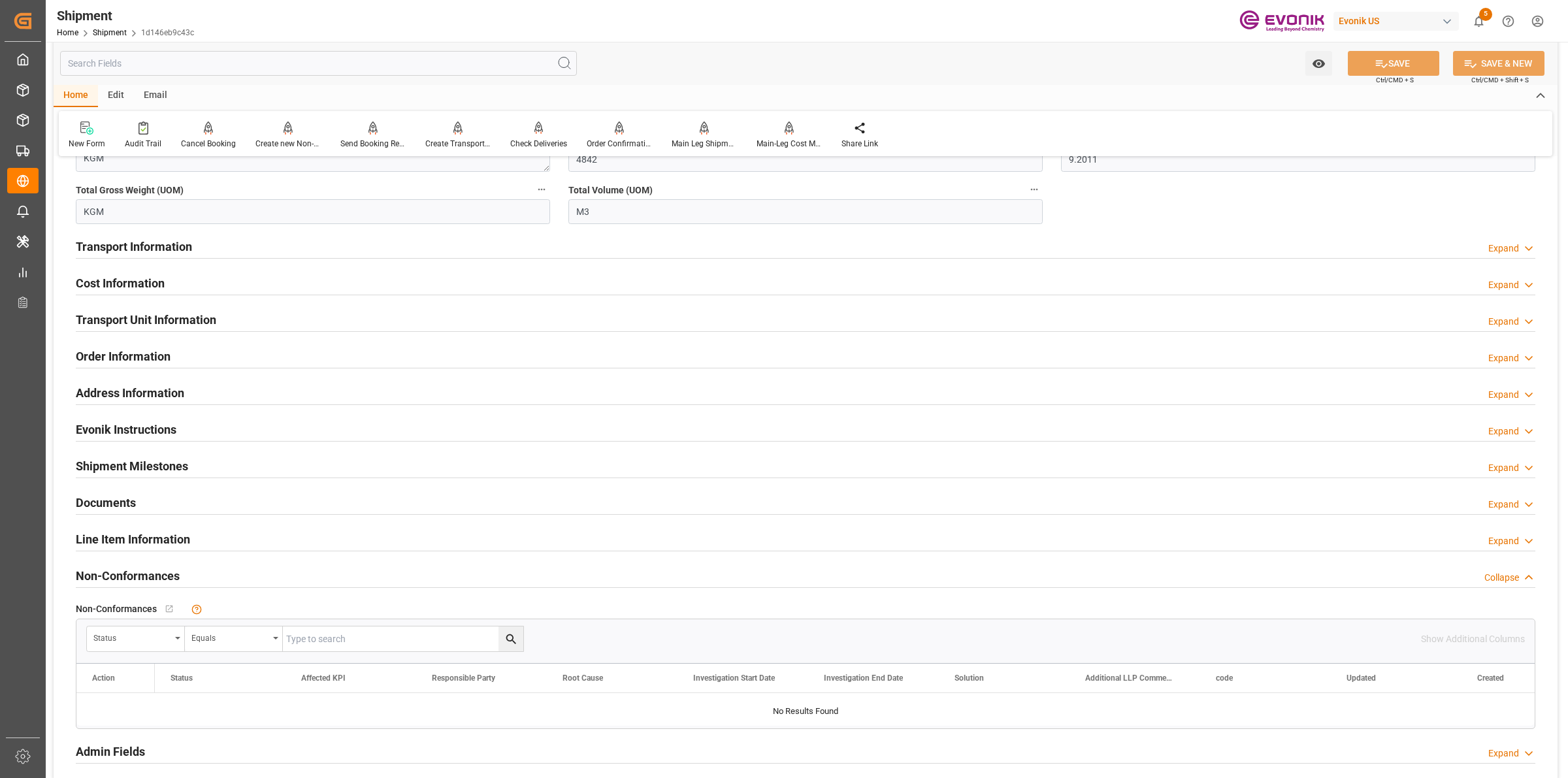
click at [173, 282] on div "Cost Information Expand" at bounding box center [805, 282] width 1460 height 25
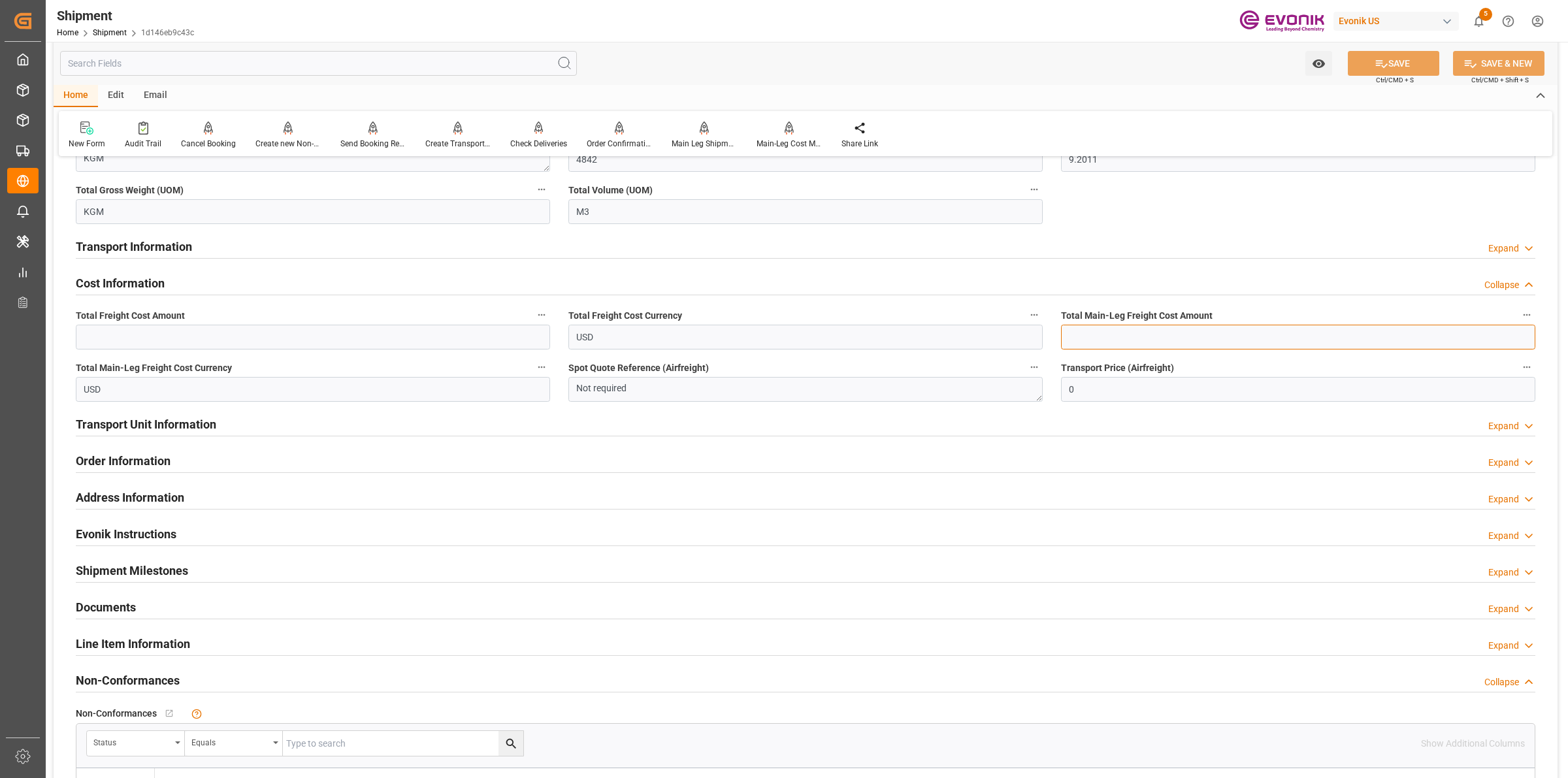
click at [1108, 333] on input "text" at bounding box center [1298, 337] width 474 height 25
type input "590"
click at [1380, 58] on icon at bounding box center [1381, 63] width 13 height 13
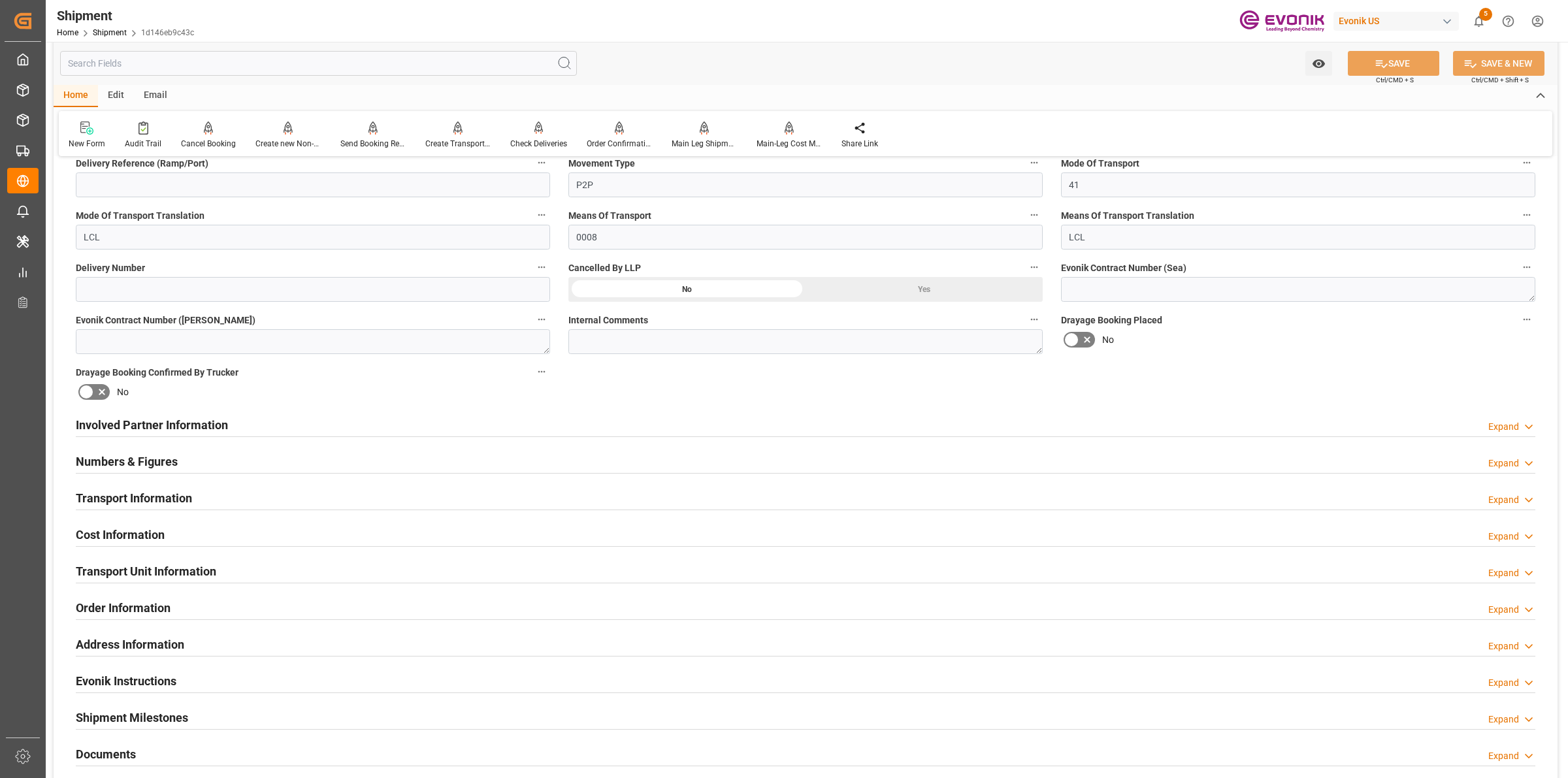
scroll to position [0, 0]
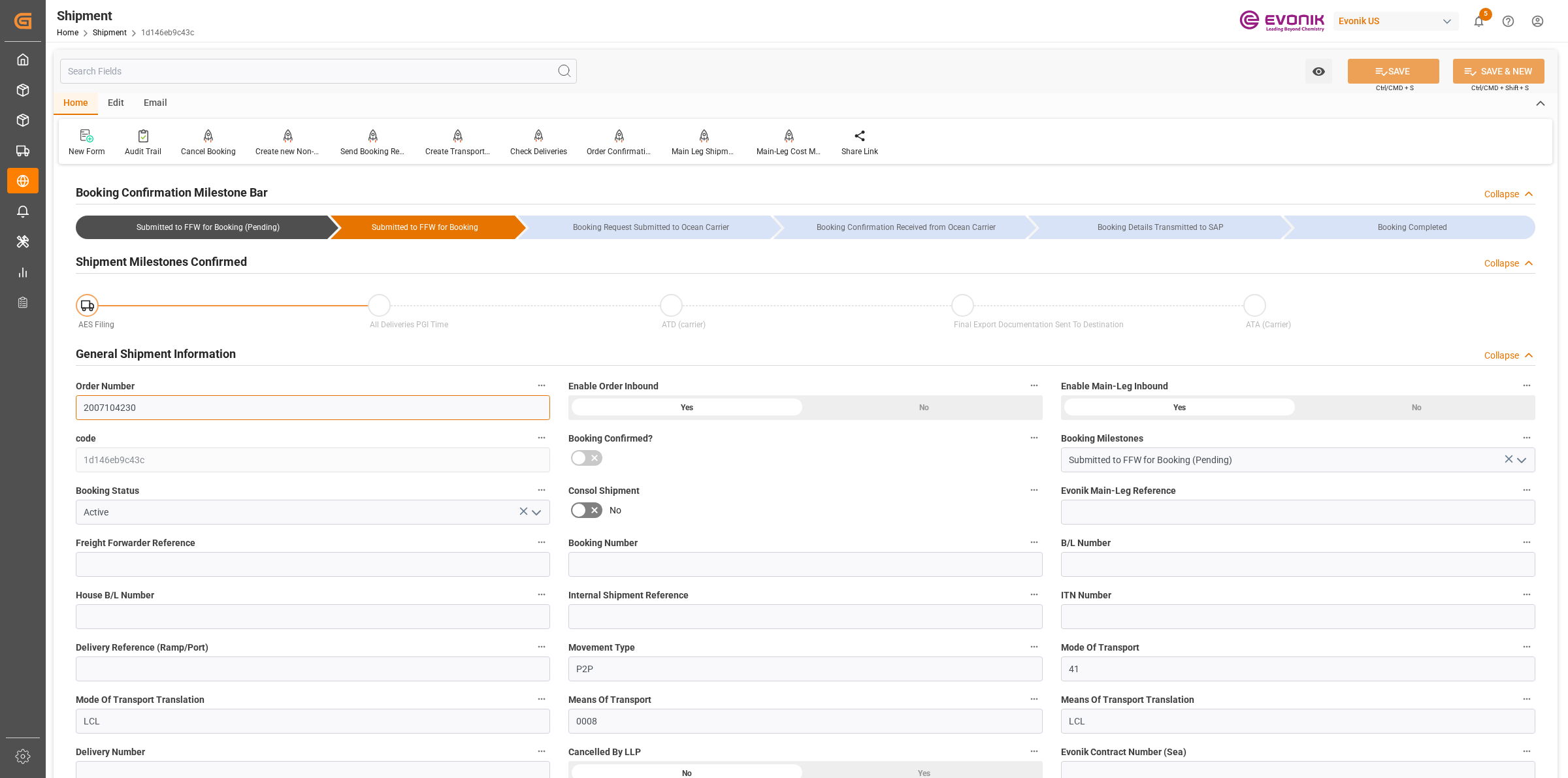
drag, startPoint x: 170, startPoint y: 395, endPoint x: 63, endPoint y: 368, distance: 110.4
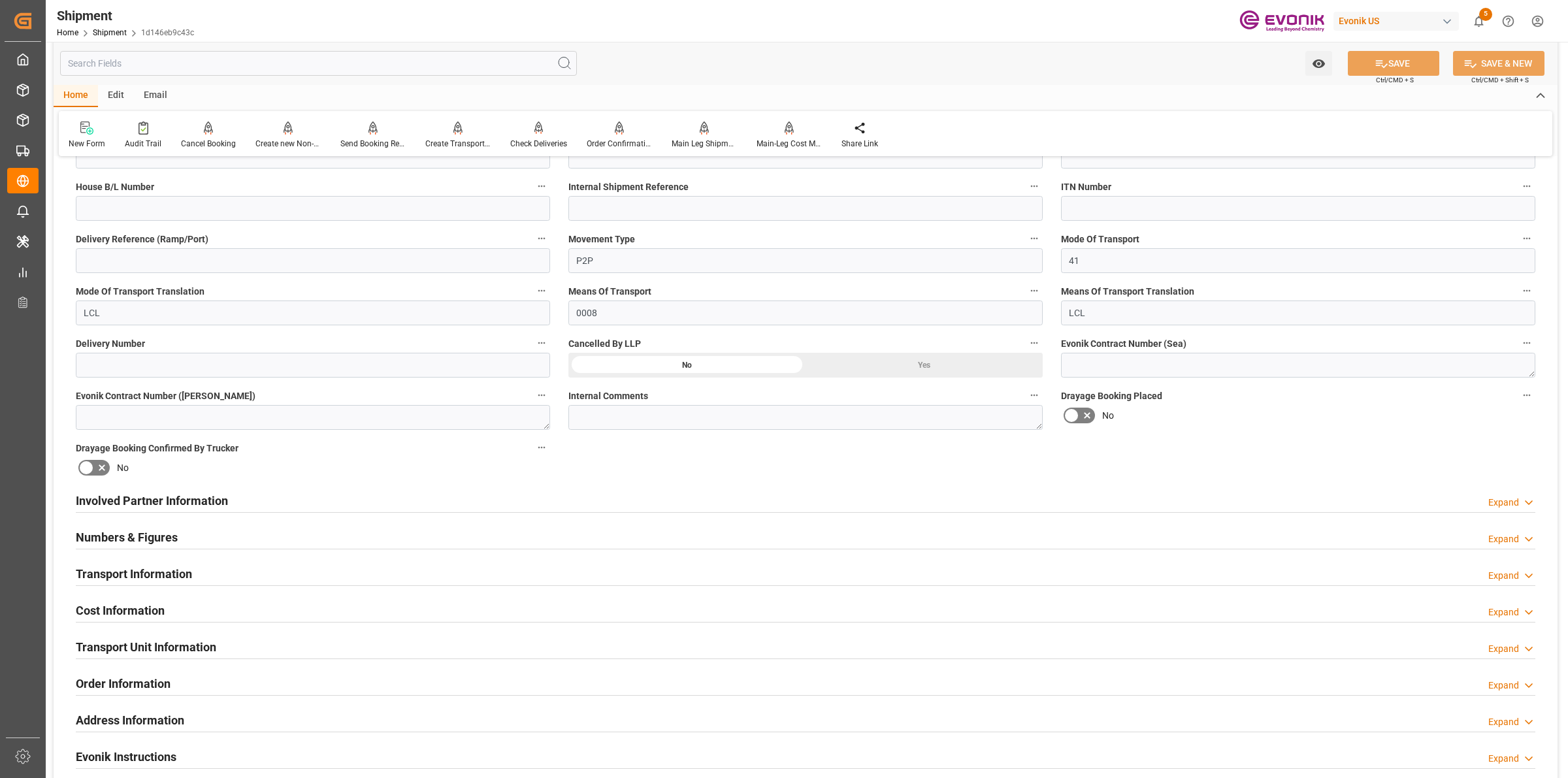
scroll to position [654, 0]
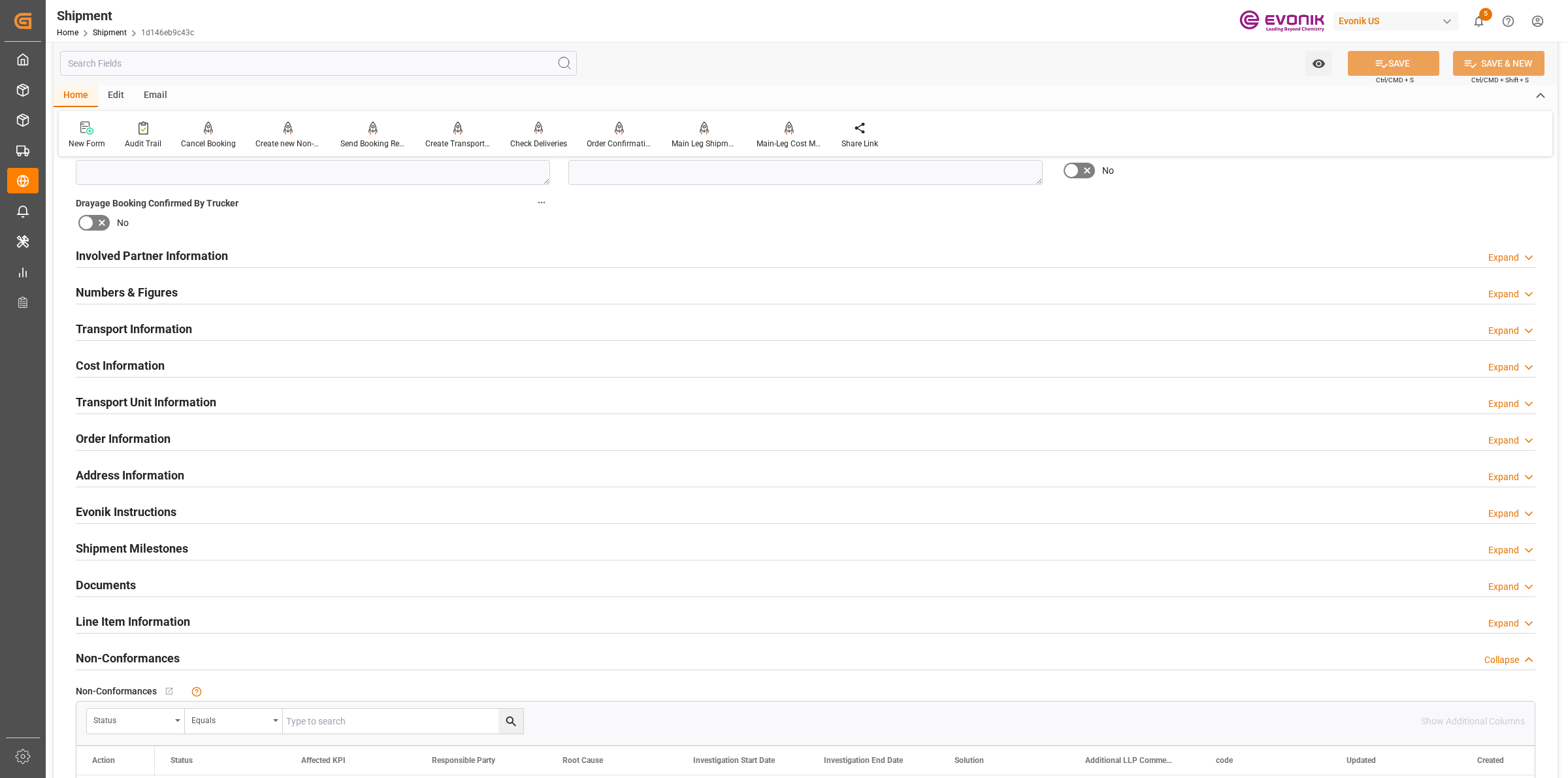
click at [158, 362] on h2 "Cost Information" at bounding box center [120, 366] width 89 height 18
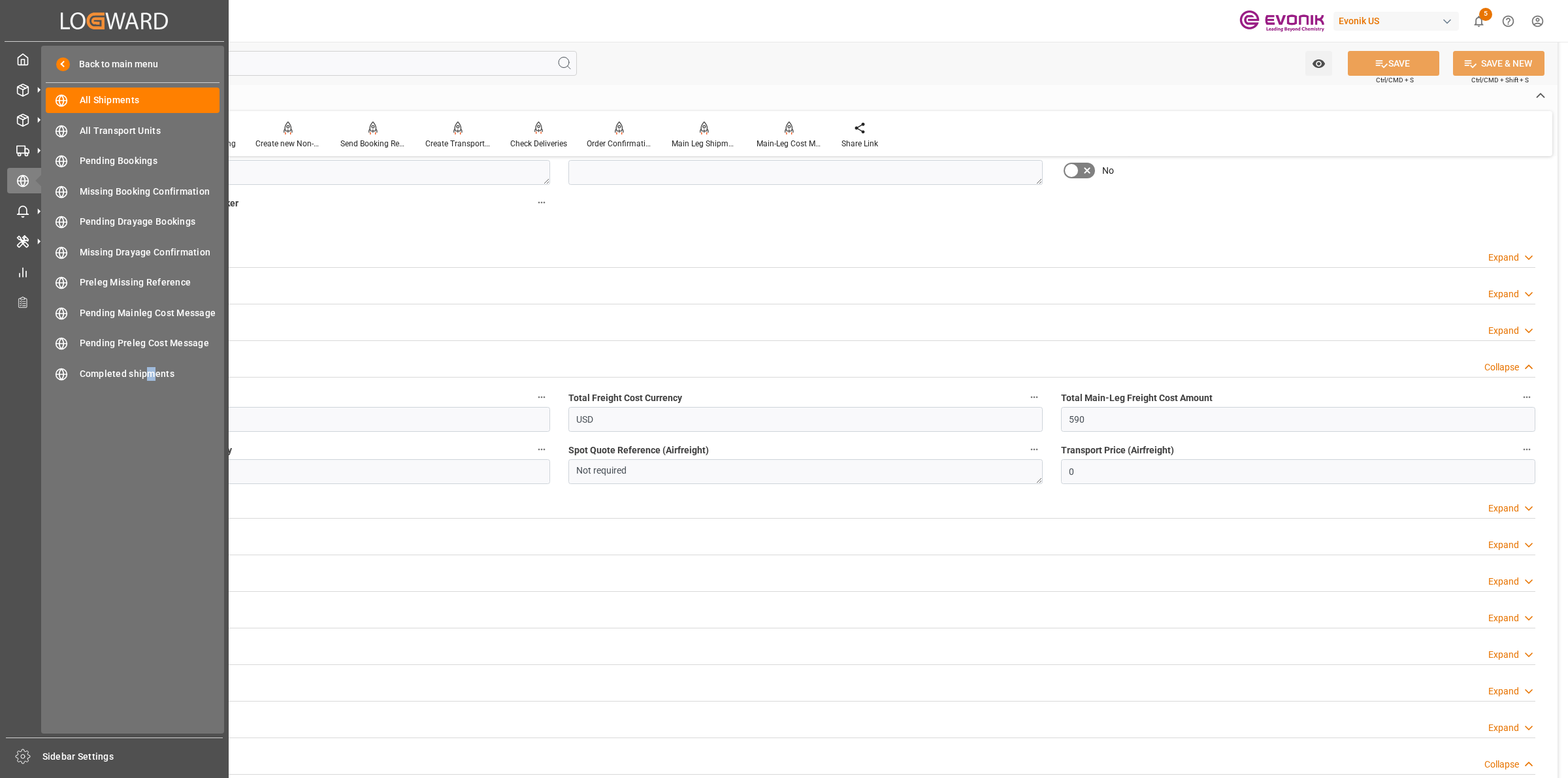
click at [150, 419] on div "Back to main menu All Shipments All Shipments All Transport Units All Transport…" at bounding box center [132, 390] width 183 height 688
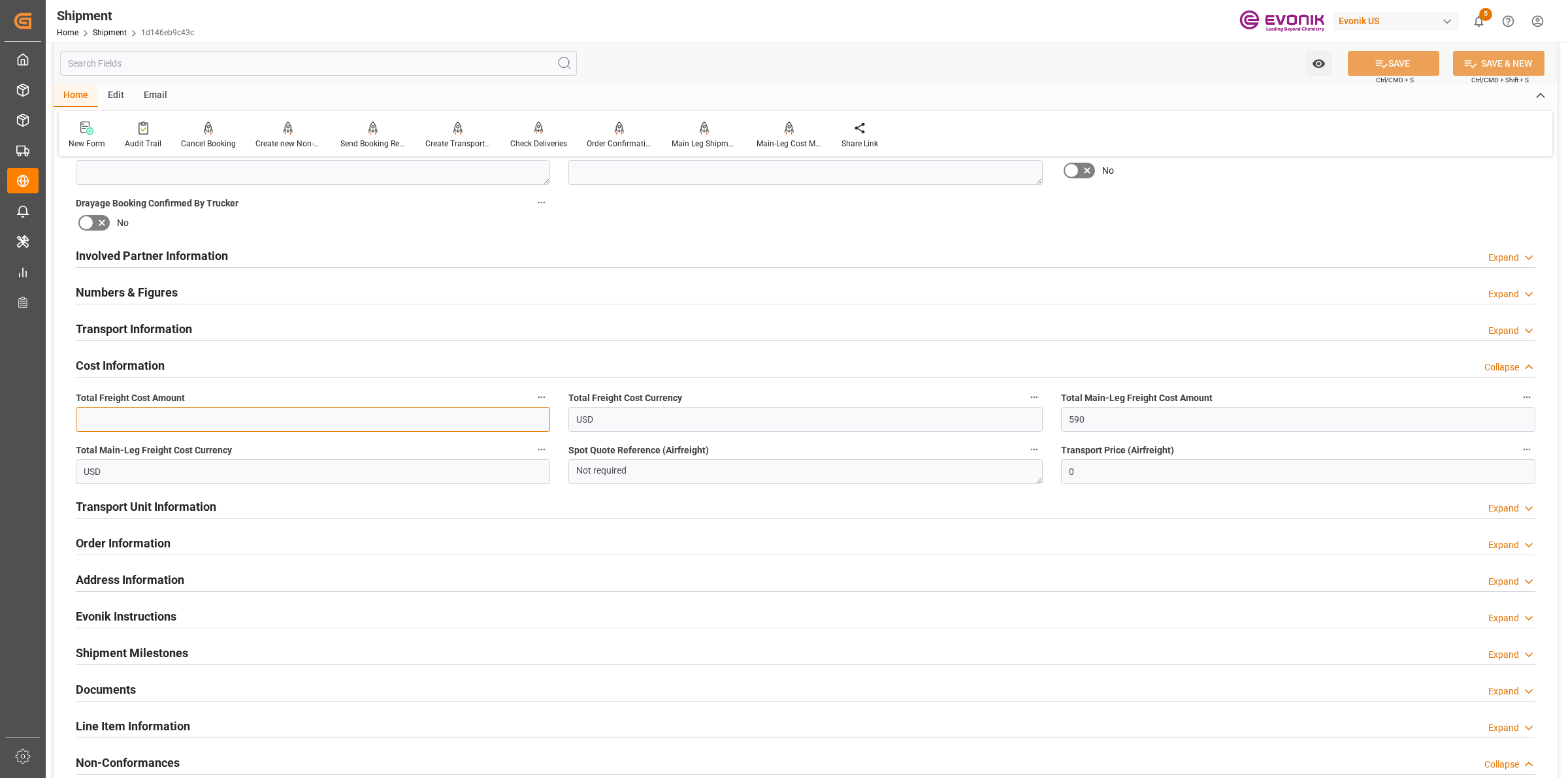
click at [273, 409] on input "text" at bounding box center [313, 419] width 474 height 25
type input "907.044"
click at [1366, 66] on button "SAVE" at bounding box center [1393, 63] width 91 height 25
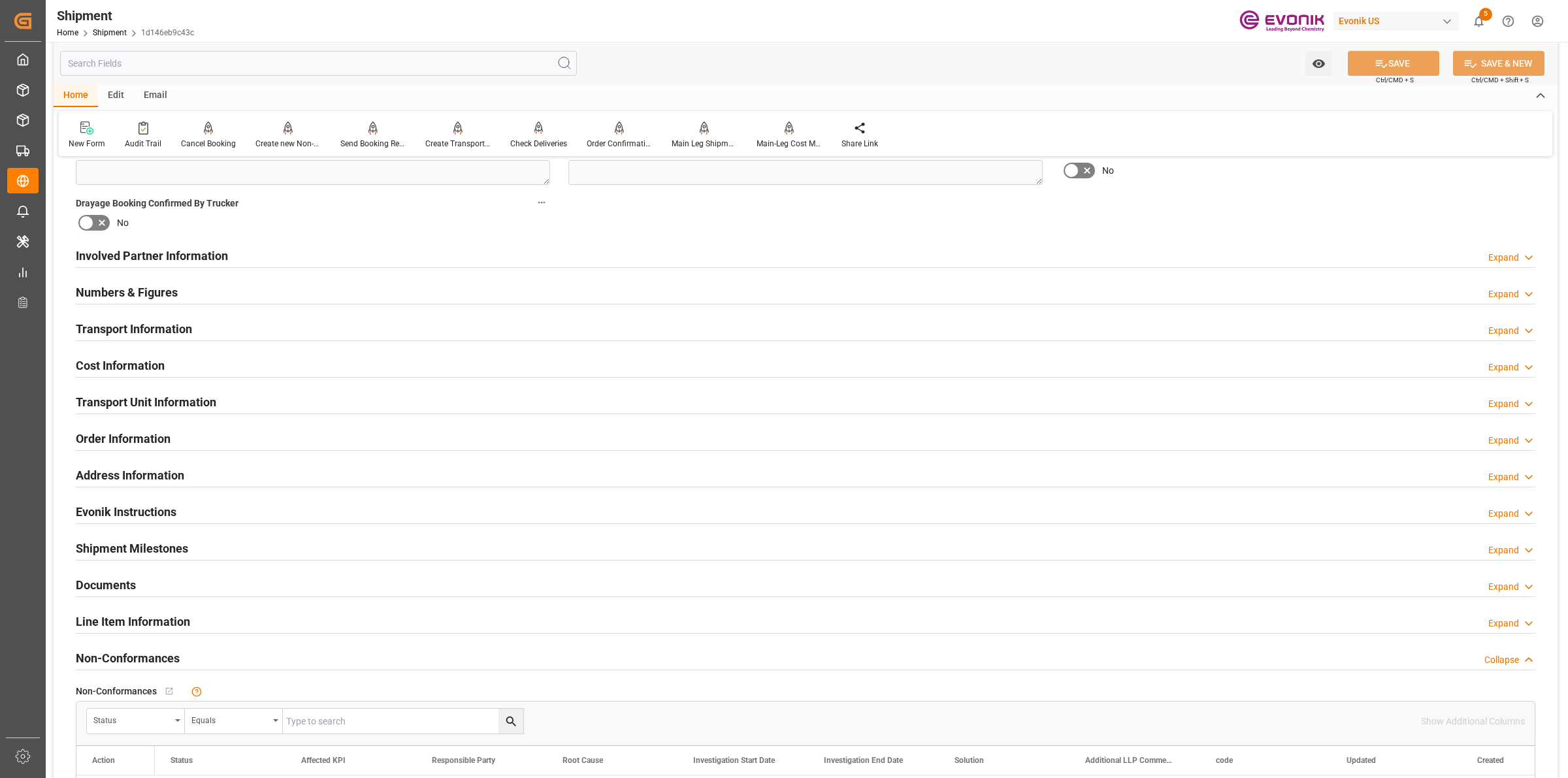
click at [203, 370] on div "Cost Information Expand" at bounding box center [805, 365] width 1460 height 25
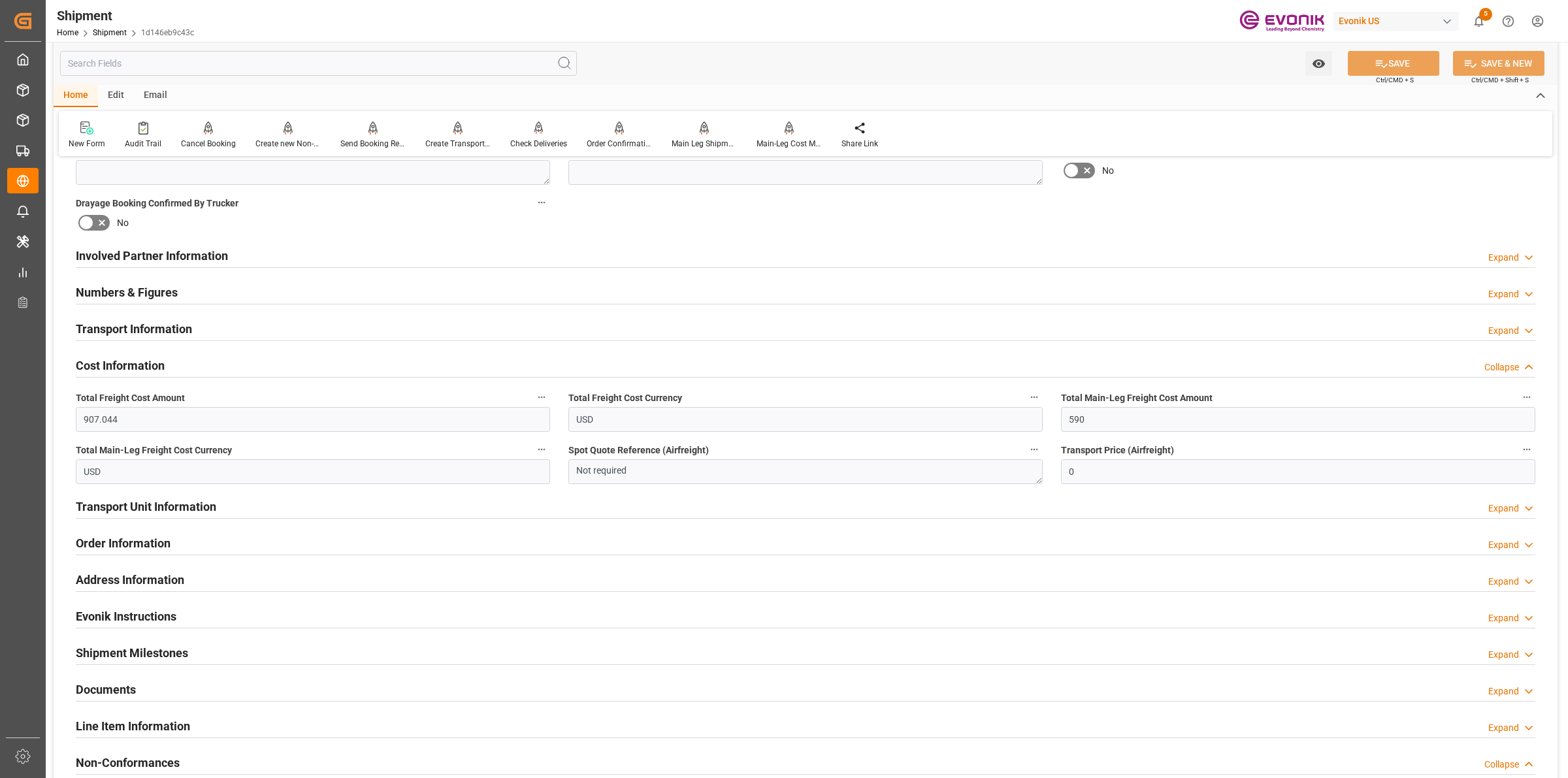
click at [145, 504] on h2 "Transport Unit Information" at bounding box center [146, 507] width 140 height 18
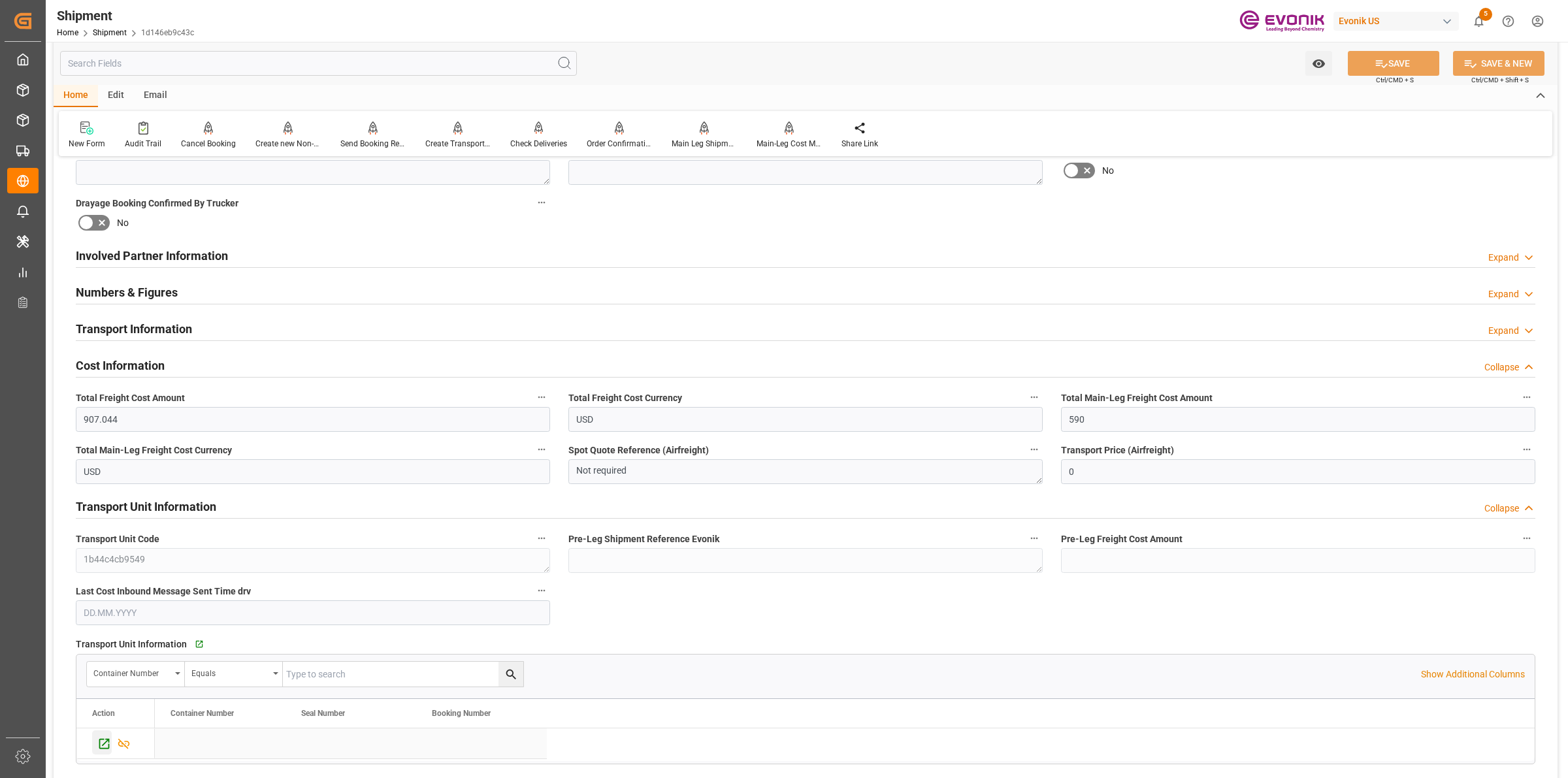
click at [99, 745] on icon "Press SPACE to select this row." at bounding box center [105, 744] width 11 height 11
click at [368, 134] on icon at bounding box center [373, 128] width 9 height 13
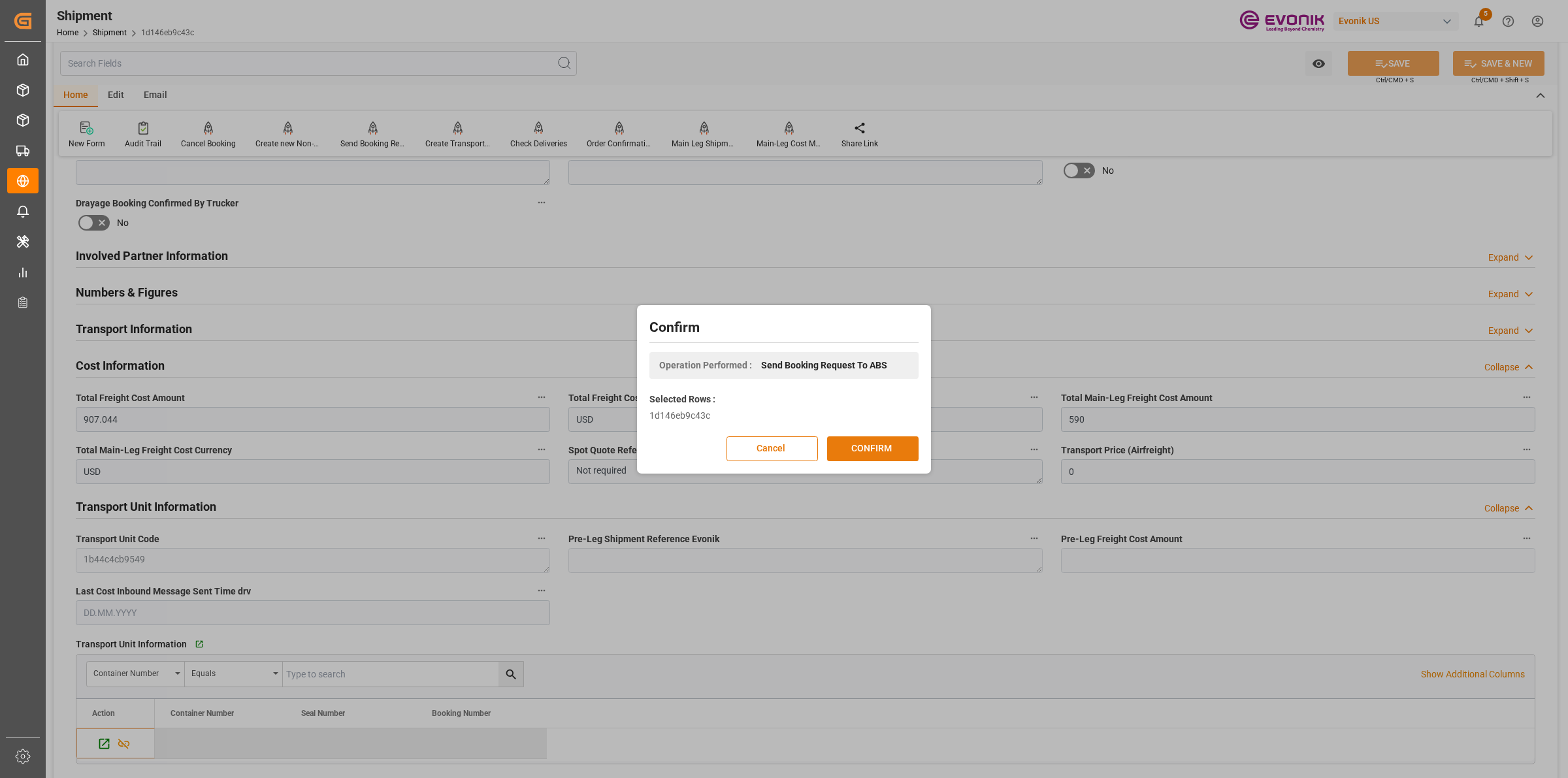
click at [853, 449] on button "CONFIRM" at bounding box center [873, 449] width 91 height 25
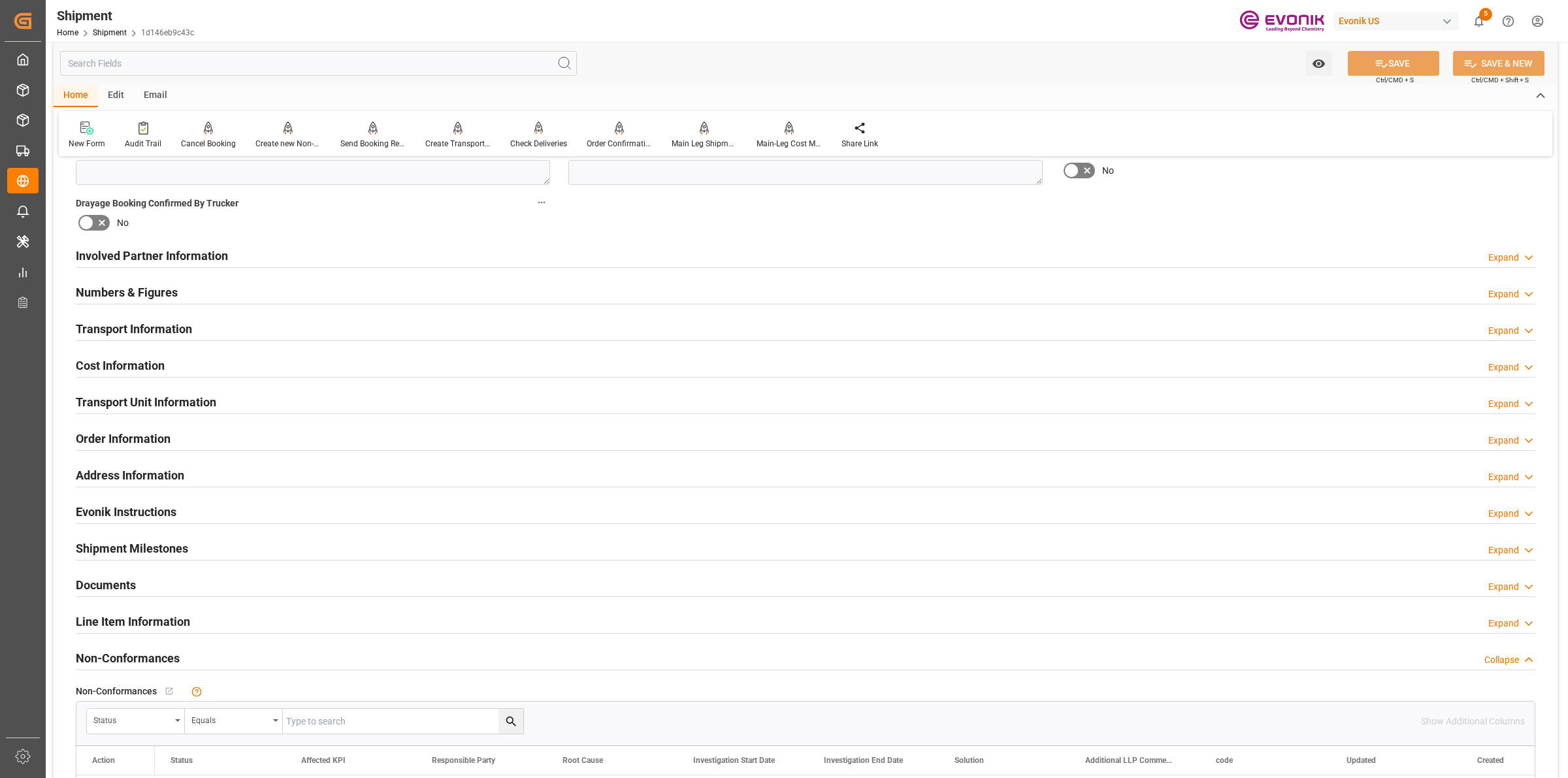
click at [357, 293] on div "Numbers & Figures Expand" at bounding box center [805, 291] width 1460 height 25
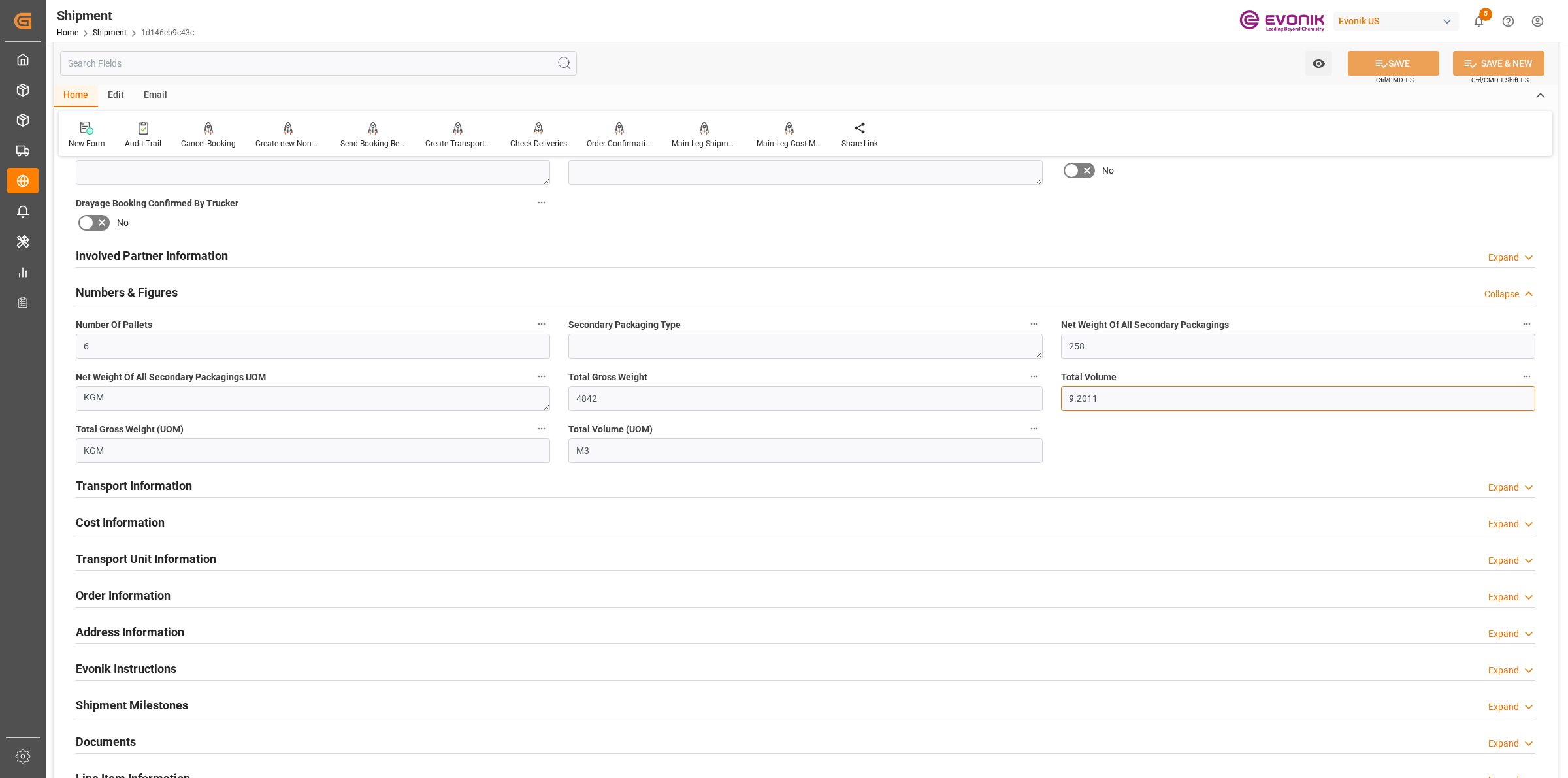
drag, startPoint x: 1113, startPoint y: 397, endPoint x: 981, endPoint y: 376, distance: 133.7
click at [981, 376] on div "Booking Confirmation Milestone Bar Collapse Submitted to FFW for Booking (Pendi…" at bounding box center [805, 268] width 1504 height 1508
click at [138, 513] on h2 "Cost Information" at bounding box center [120, 522] width 89 height 18
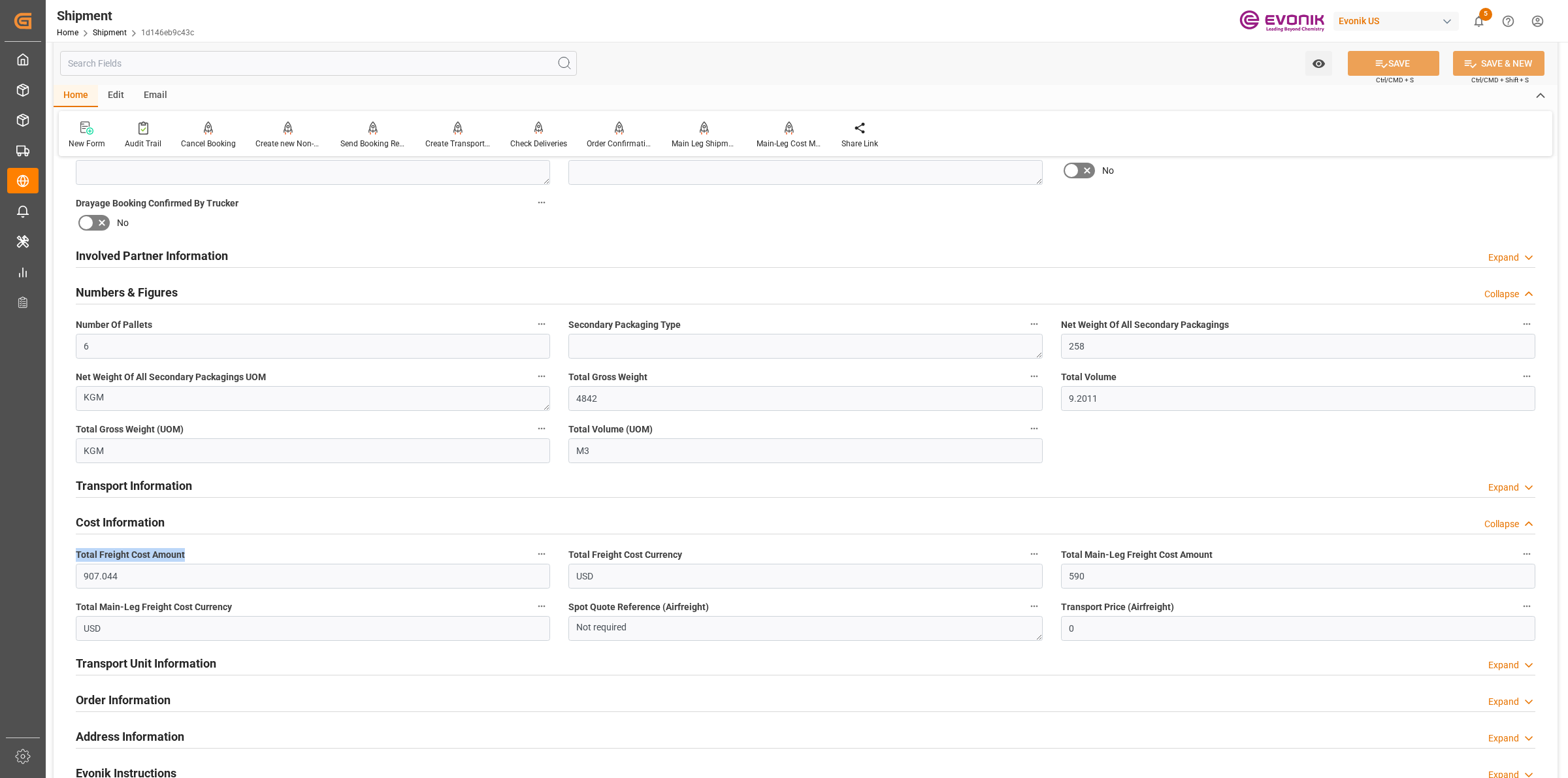
drag, startPoint x: 186, startPoint y: 553, endPoint x: 76, endPoint y: 553, distance: 110.0
click at [76, 553] on label "Total Freight Cost Amount" at bounding box center [313, 554] width 474 height 19
click at [198, 548] on label "Total Freight Cost Amount" at bounding box center [313, 554] width 474 height 19
click at [533, 548] on button "Total Freight Cost Amount" at bounding box center [541, 553] width 17 height 17
click at [680, 56] on div at bounding box center [784, 389] width 1568 height 778
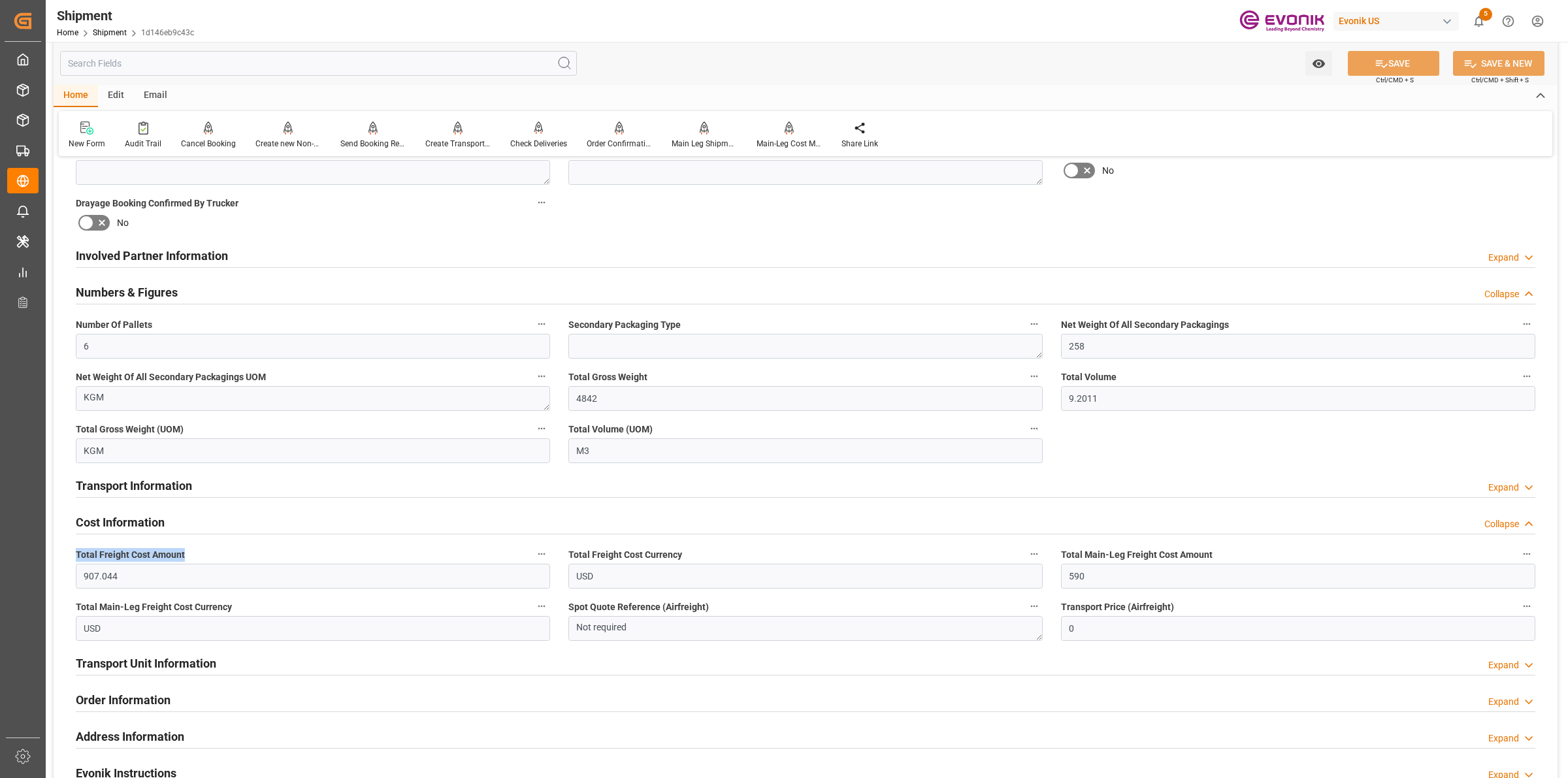
drag, startPoint x: 189, startPoint y: 551, endPoint x: 76, endPoint y: 553, distance: 113.0
click at [76, 553] on label "Total Freight Cost Amount" at bounding box center [313, 554] width 474 height 19
copy span "Total Freight Cost Amount"
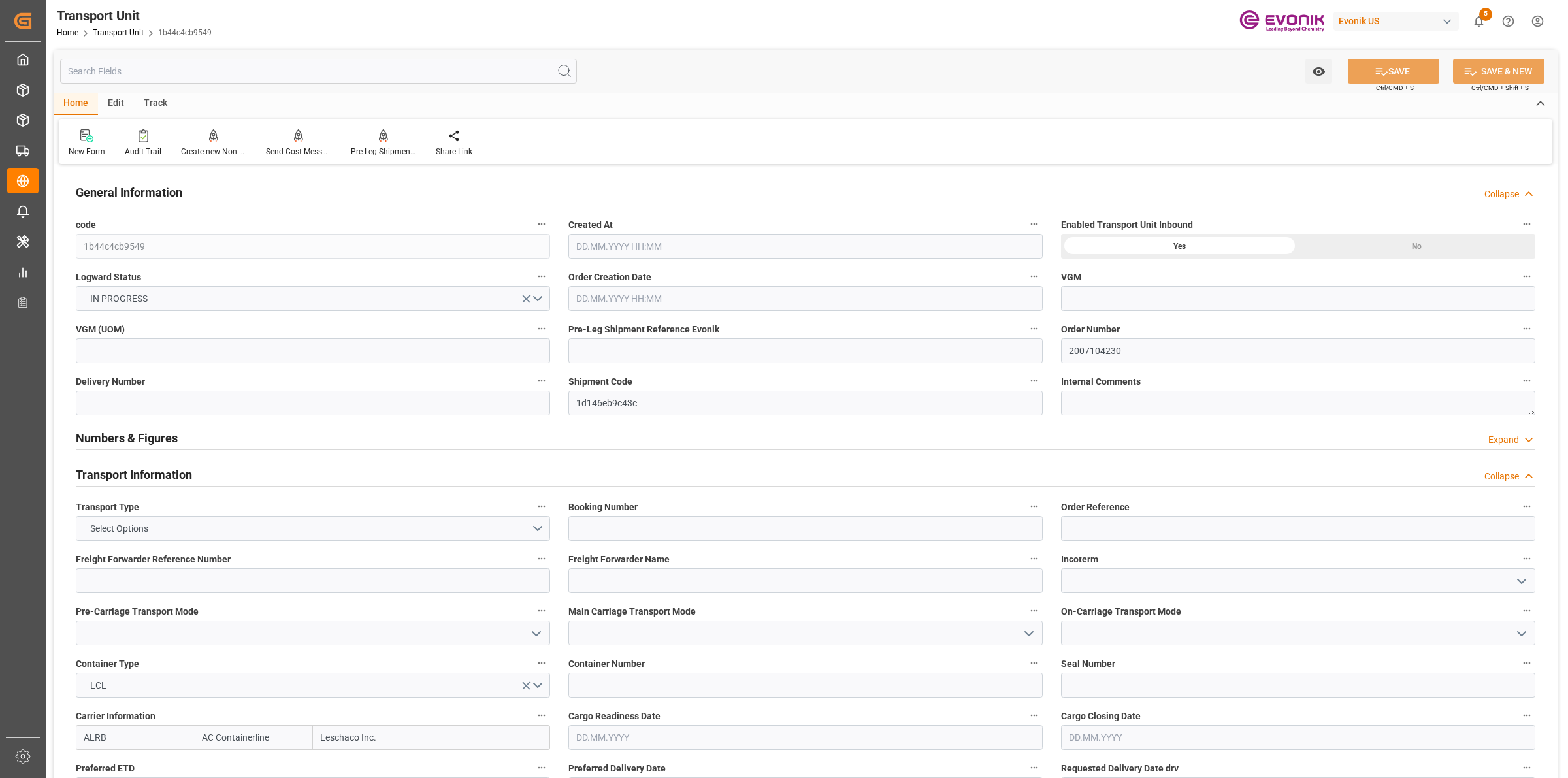
type input "AC Containerline"
type input "Leschaco Inc."
type input "CAMTR"
type input "BEANR"
type input "4842"
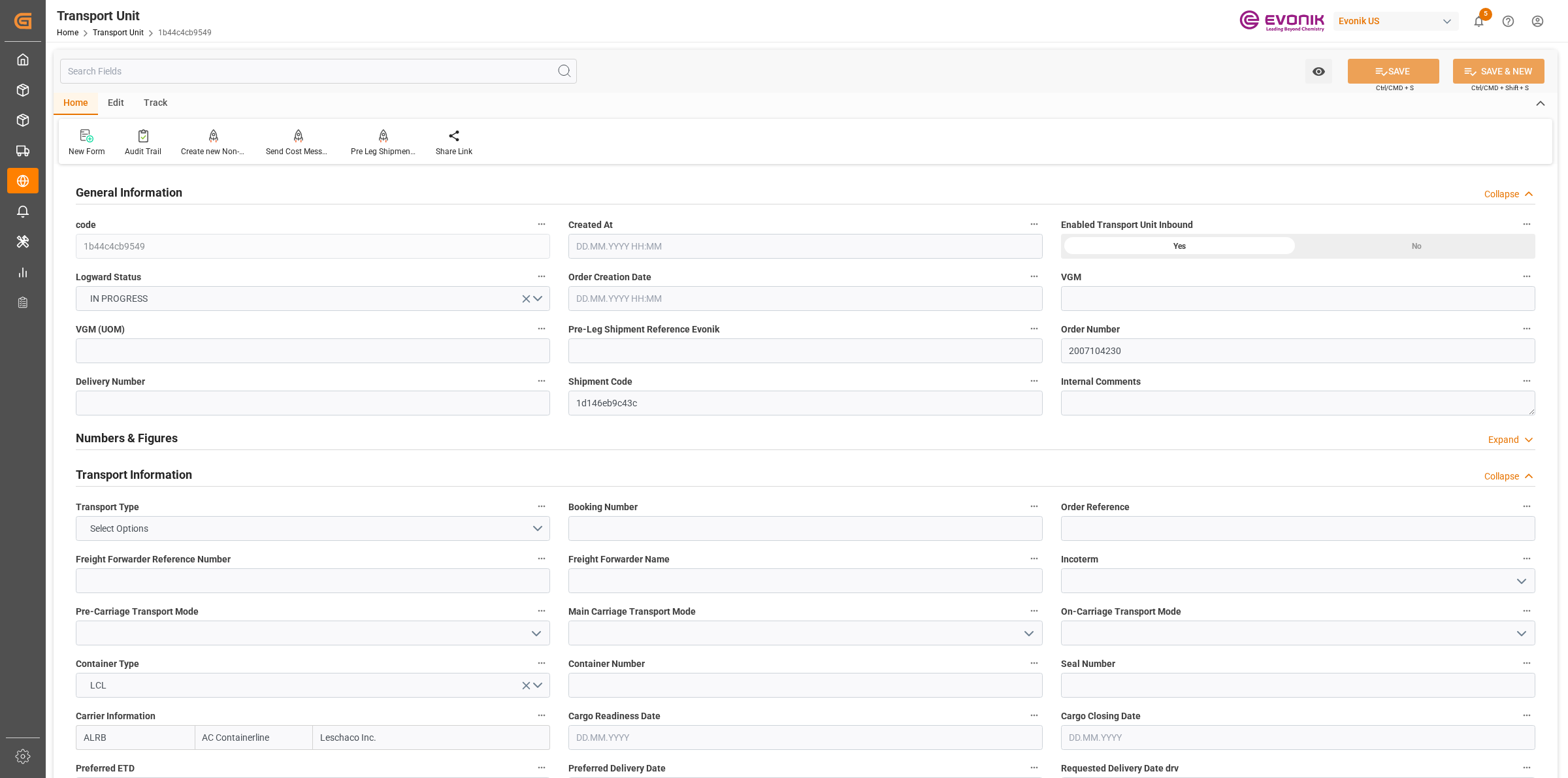
type input "[DATE] 05:42"
type input "20.10.2025"
type input "10.10.2025 00:00"
type input "23.10.2025 00:00"
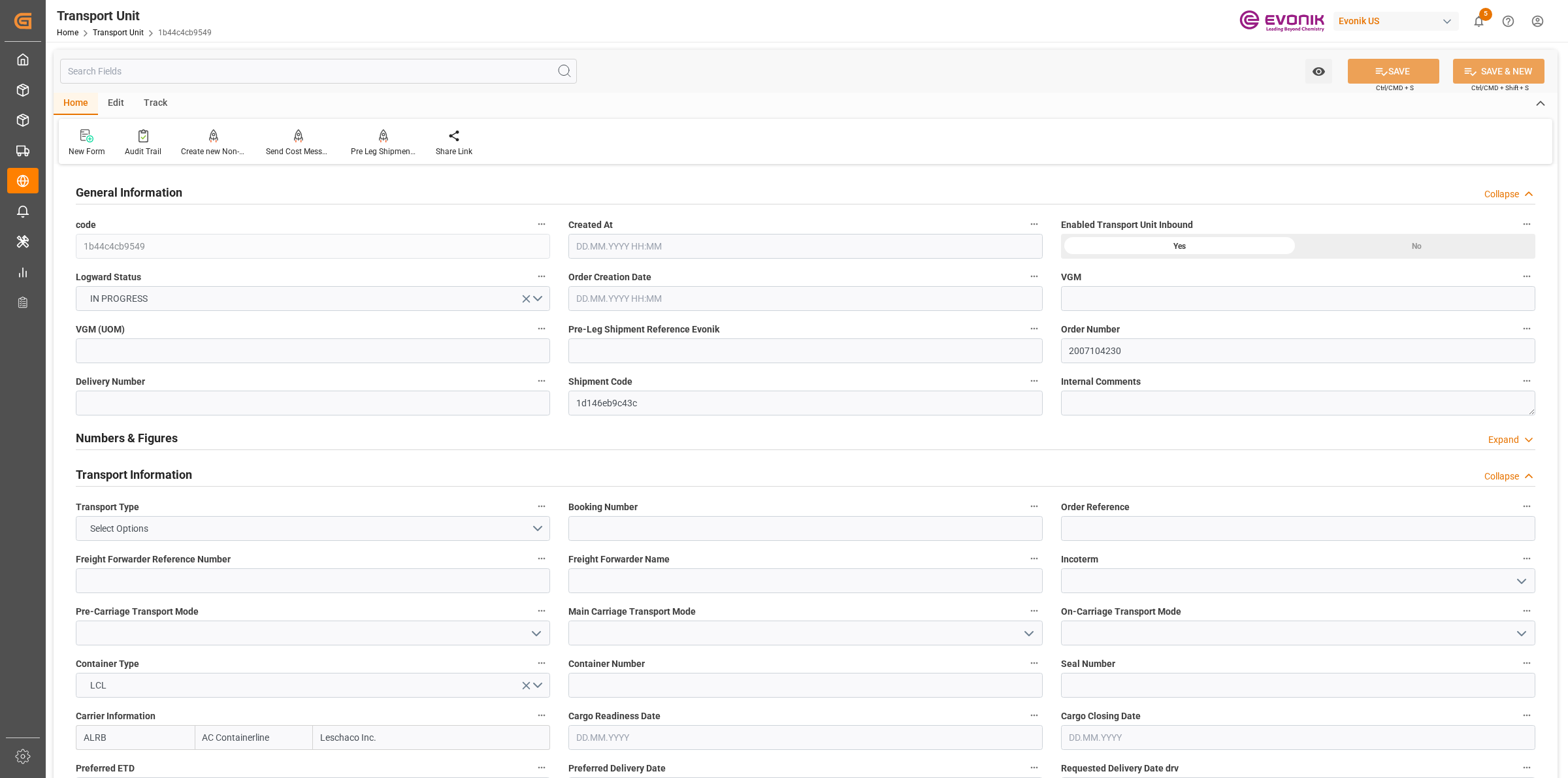
type input "23.10.2025 00:00"
type input "01.10.2025 00:00"
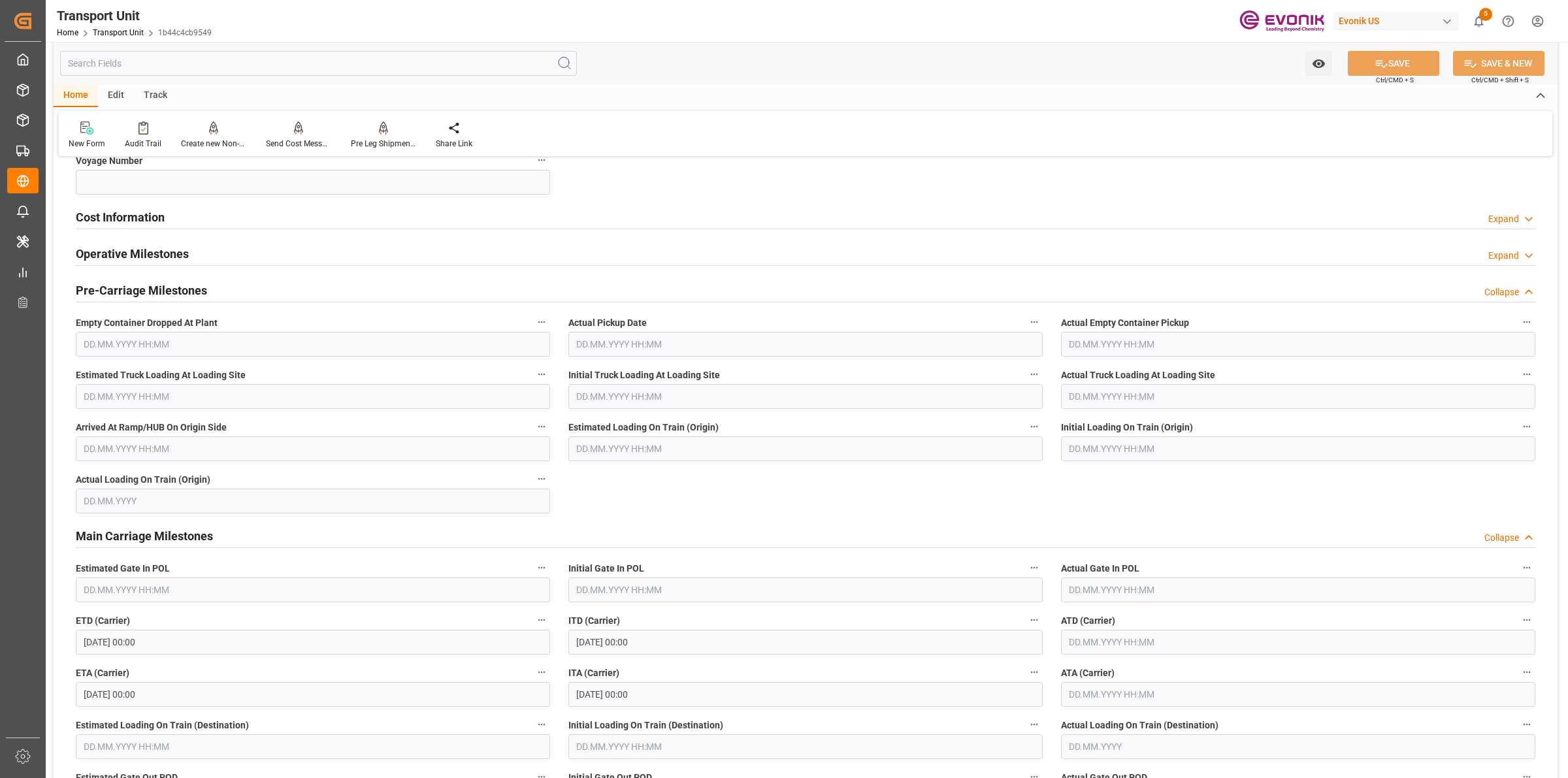
scroll to position [654, 0]
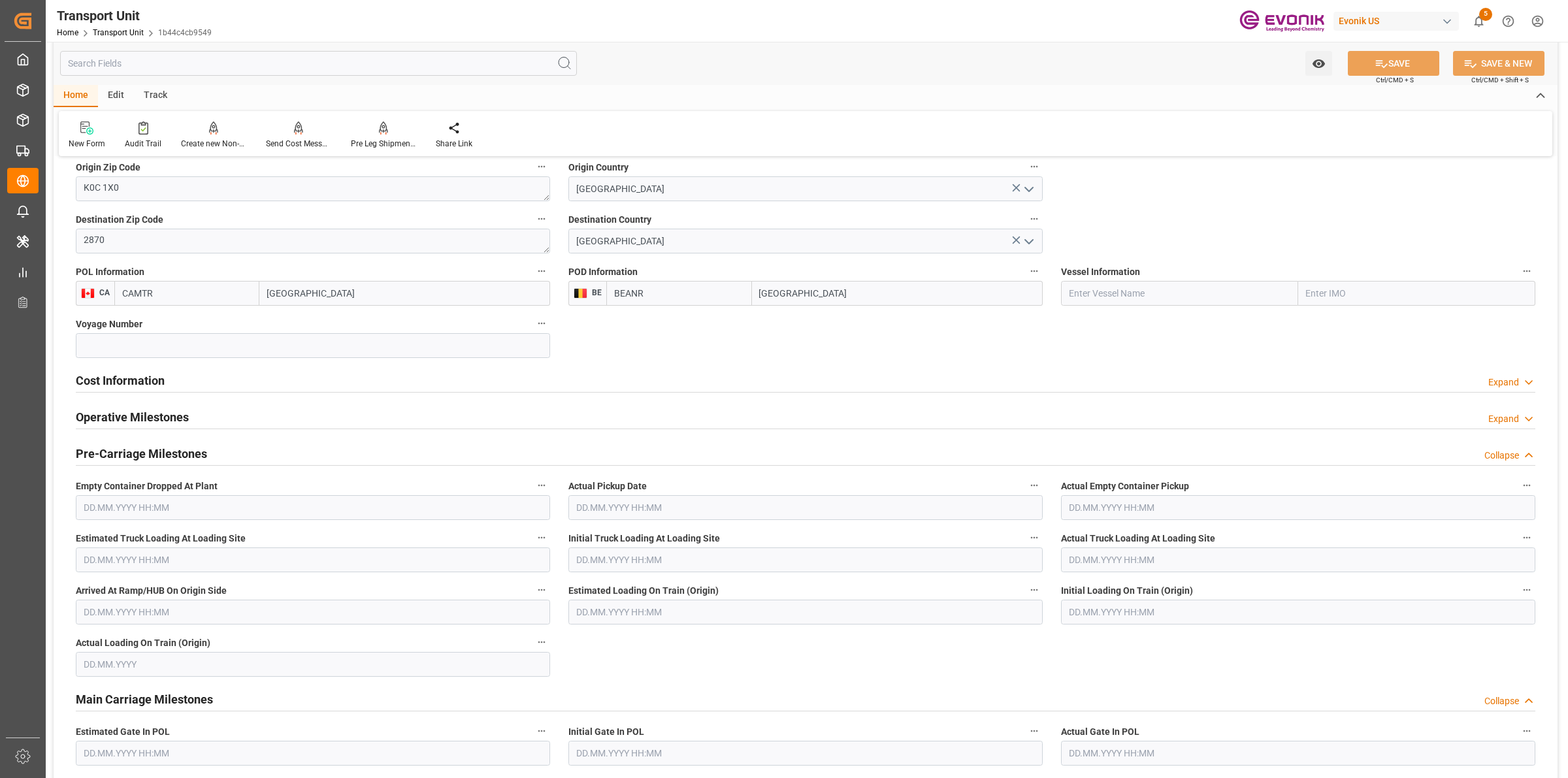
drag, startPoint x: 122, startPoint y: 377, endPoint x: 0, endPoint y: 383, distance: 122.1
click at [122, 377] on h2 "Cost Information" at bounding box center [120, 381] width 89 height 18
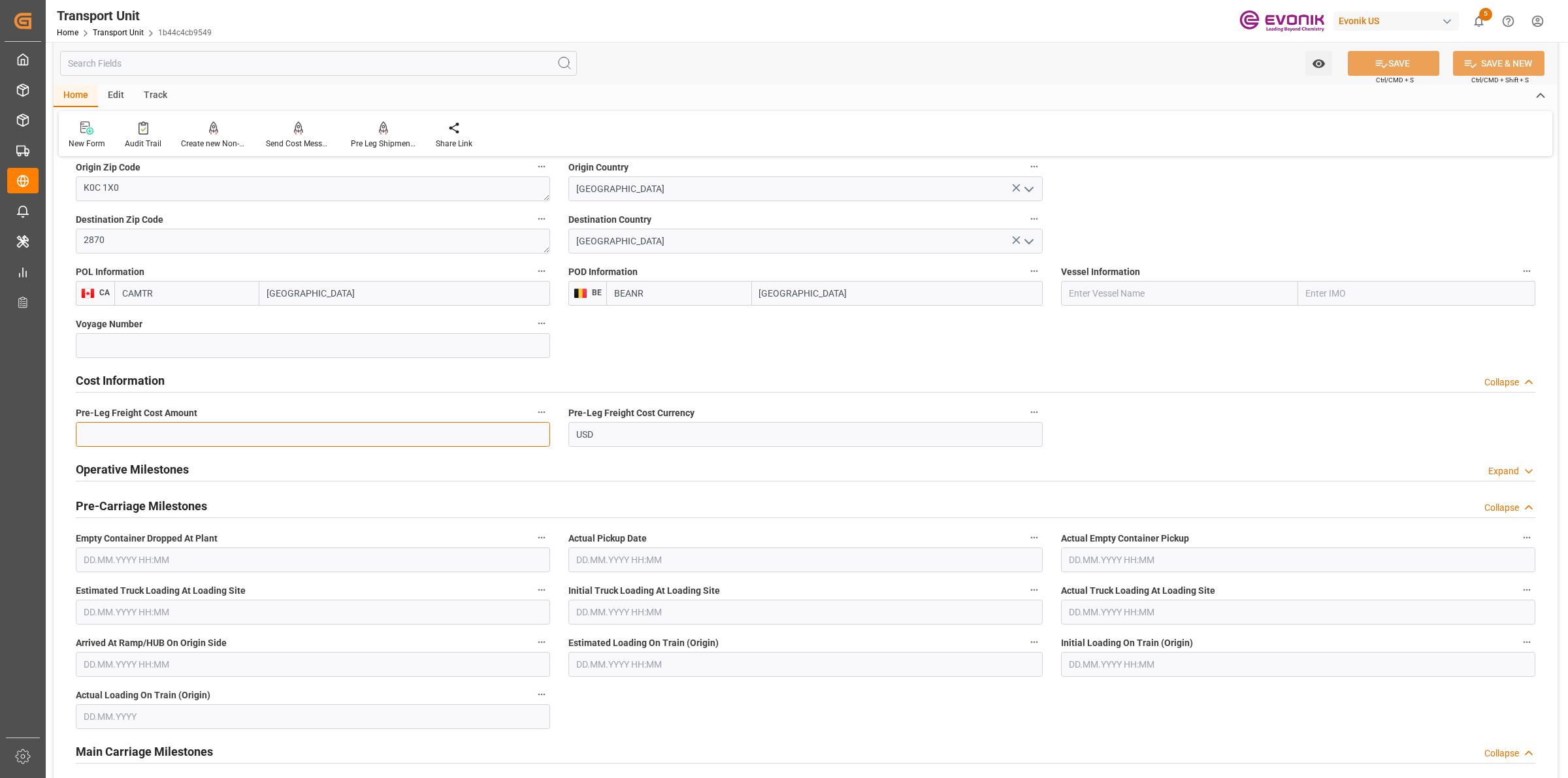
click at [235, 434] on input "text" at bounding box center [313, 434] width 474 height 25
type input "317.044"
click at [1397, 63] on button "SAVE" at bounding box center [1393, 63] width 91 height 25
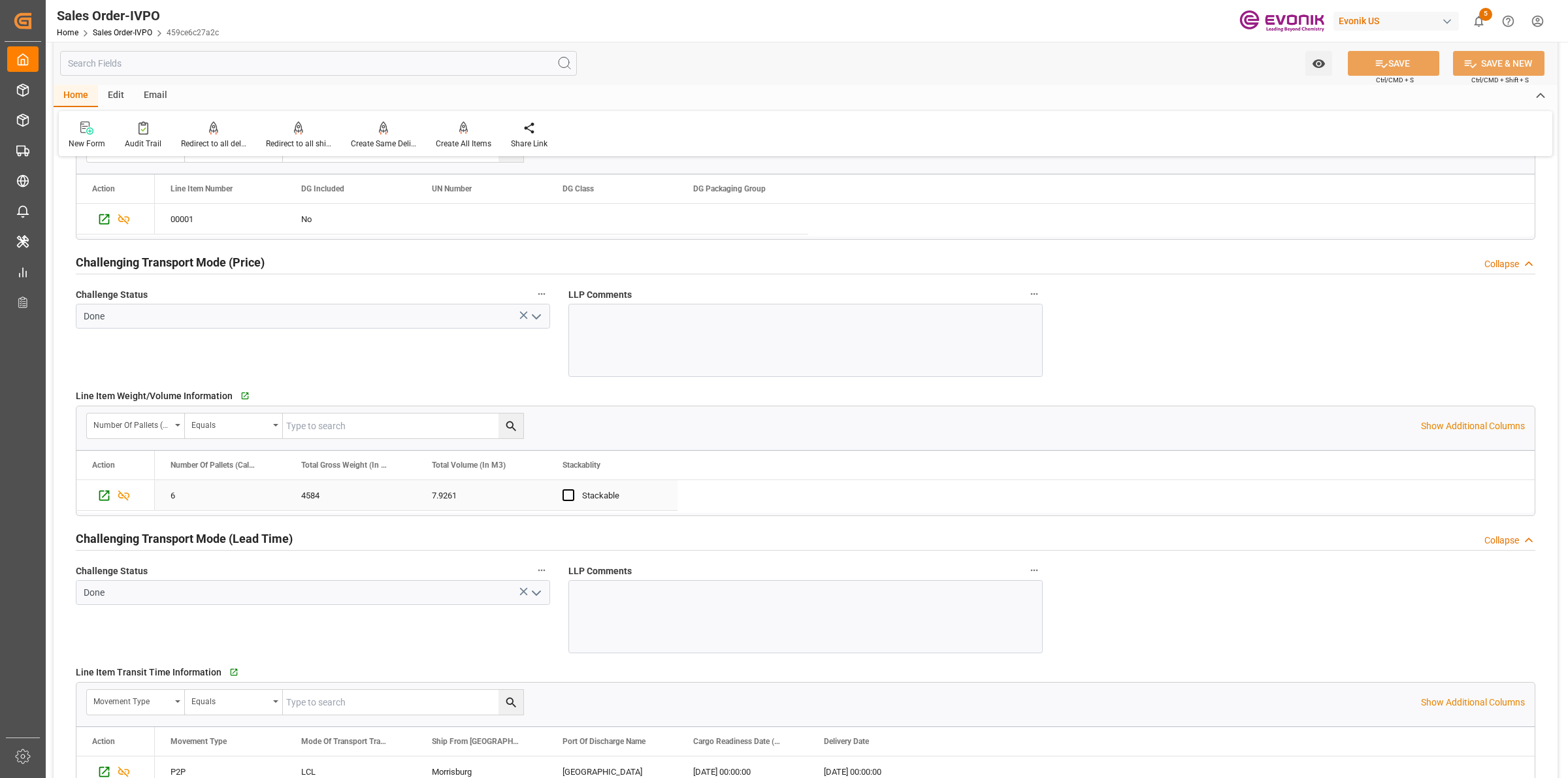
scroll to position [1389, 0]
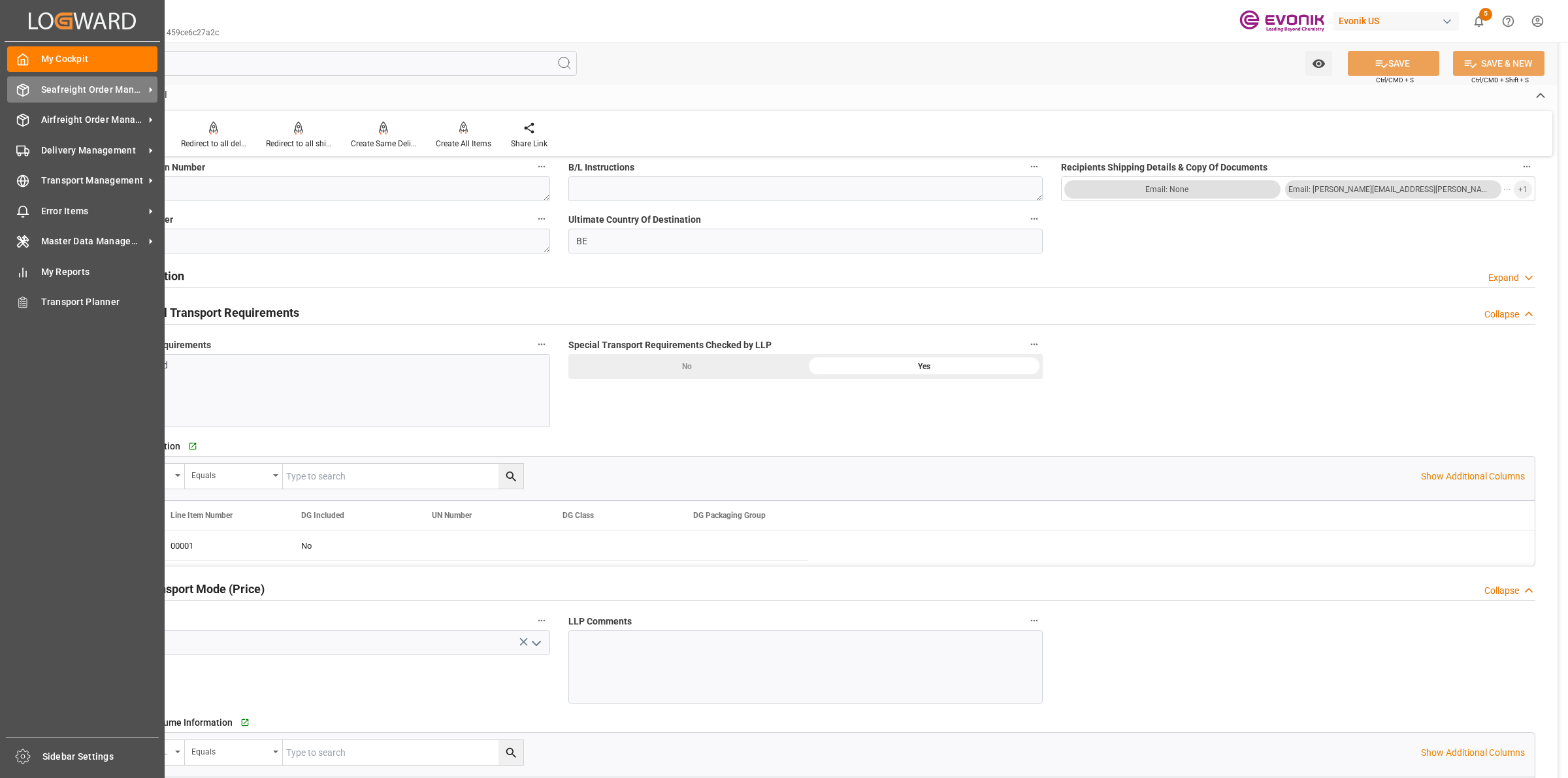
click at [27, 90] on icon at bounding box center [22, 90] width 13 height 13
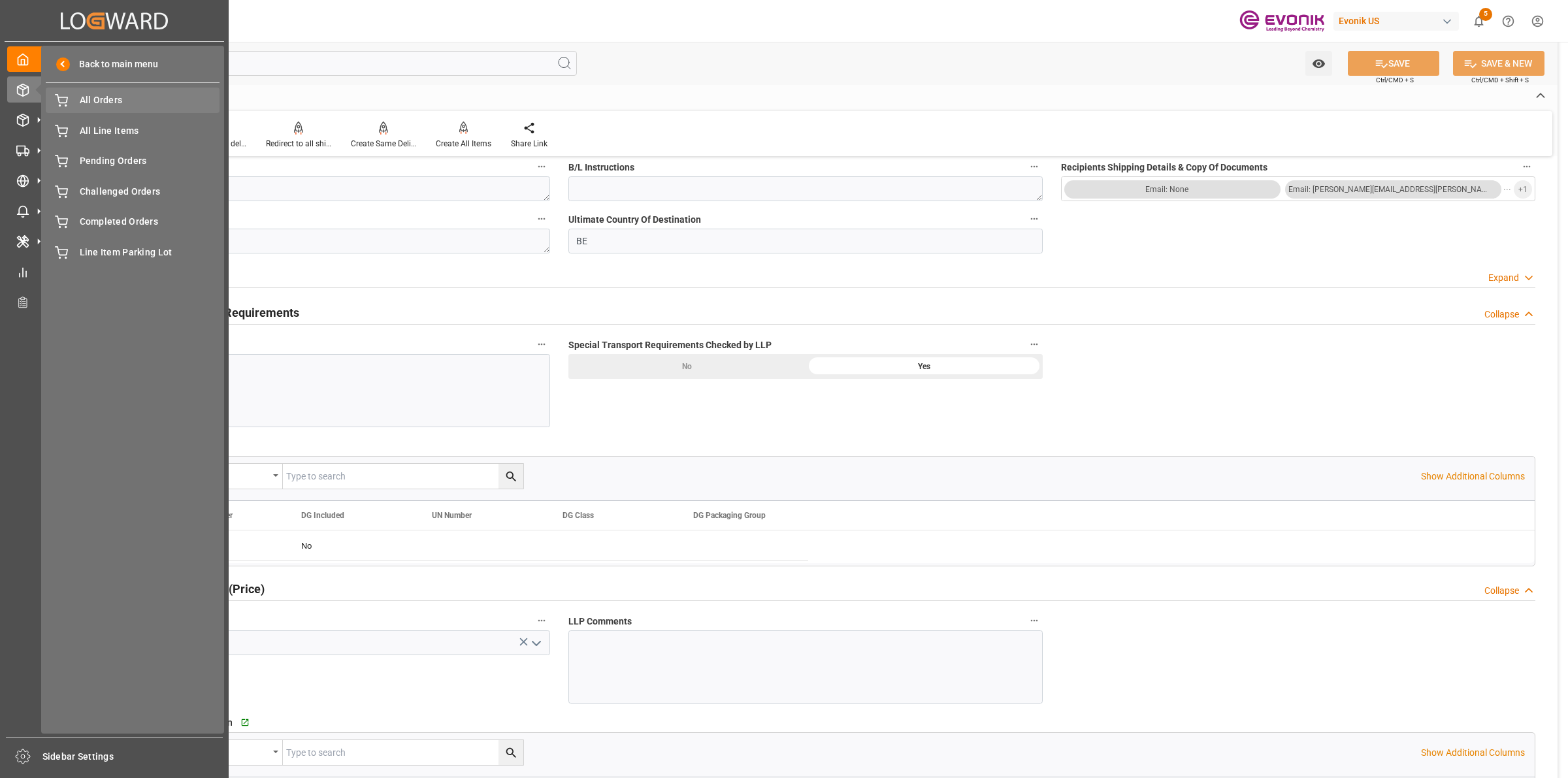
click at [111, 100] on span "All Orders" at bounding box center [150, 99] width 140 height 13
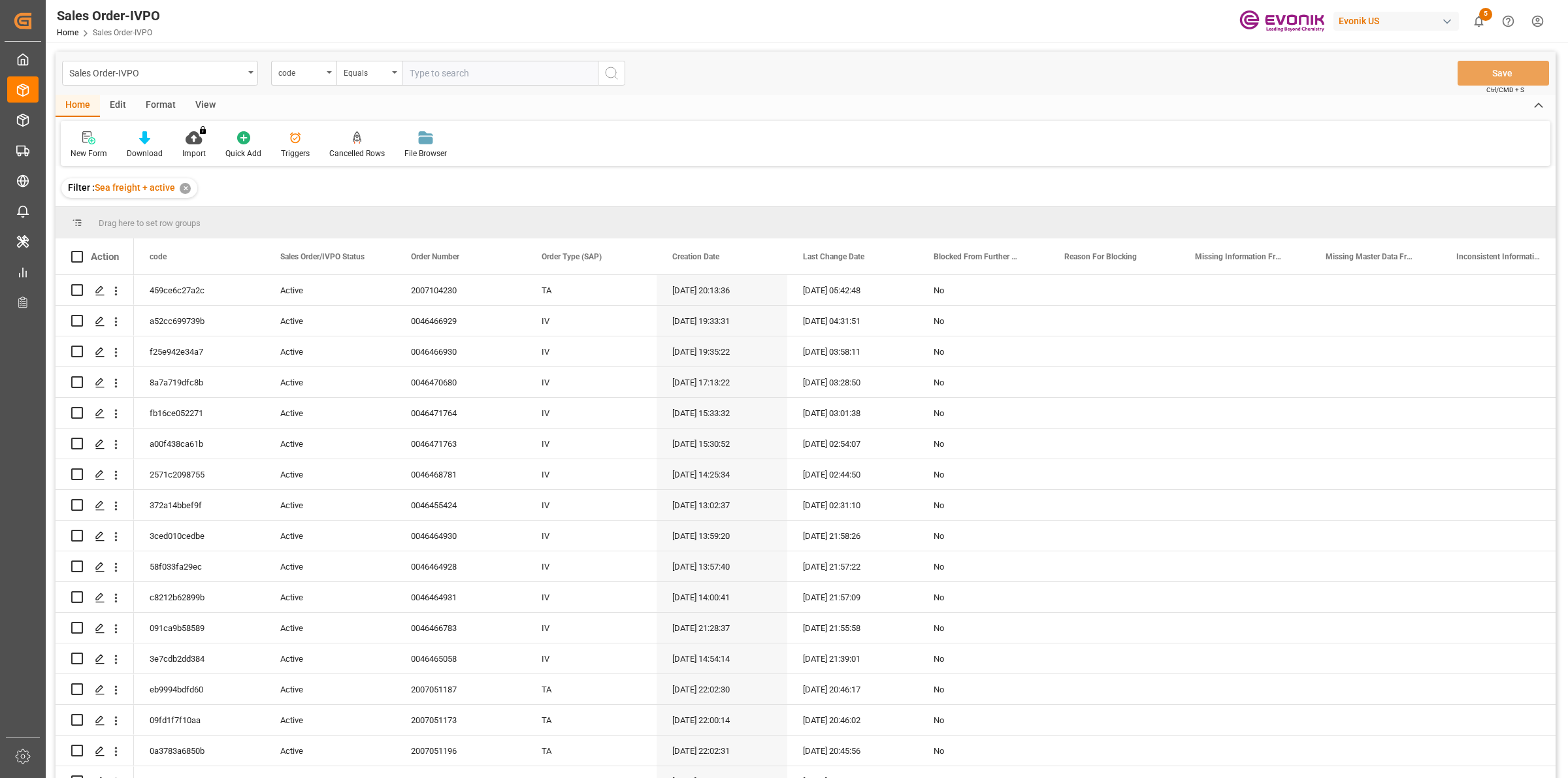
click at [533, 69] on input "text" at bounding box center [500, 73] width 196 height 25
click at [297, 83] on div "code" at bounding box center [304, 73] width 66 height 25
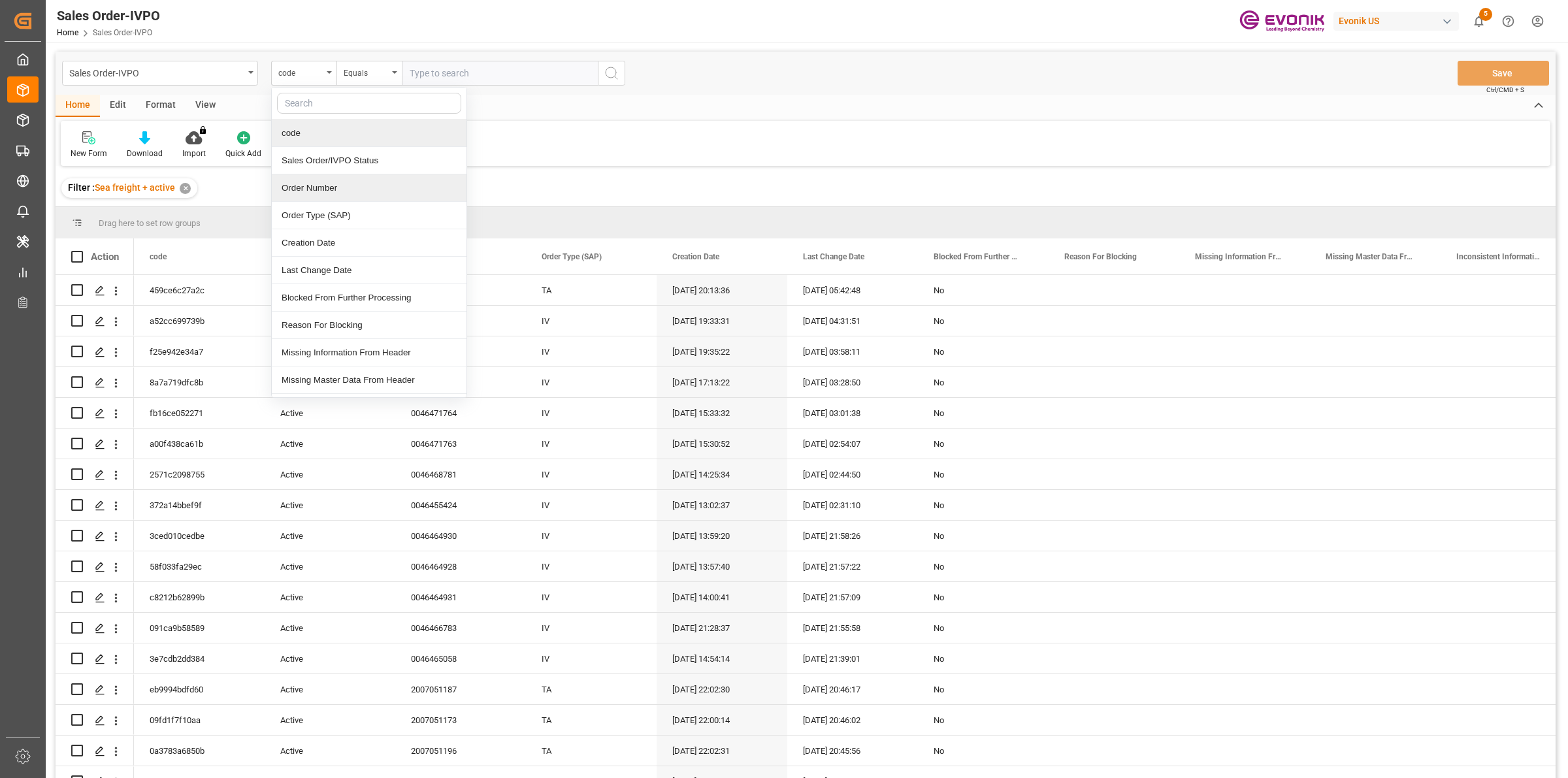
click at [289, 194] on div "Order Number" at bounding box center [368, 187] width 194 height 28
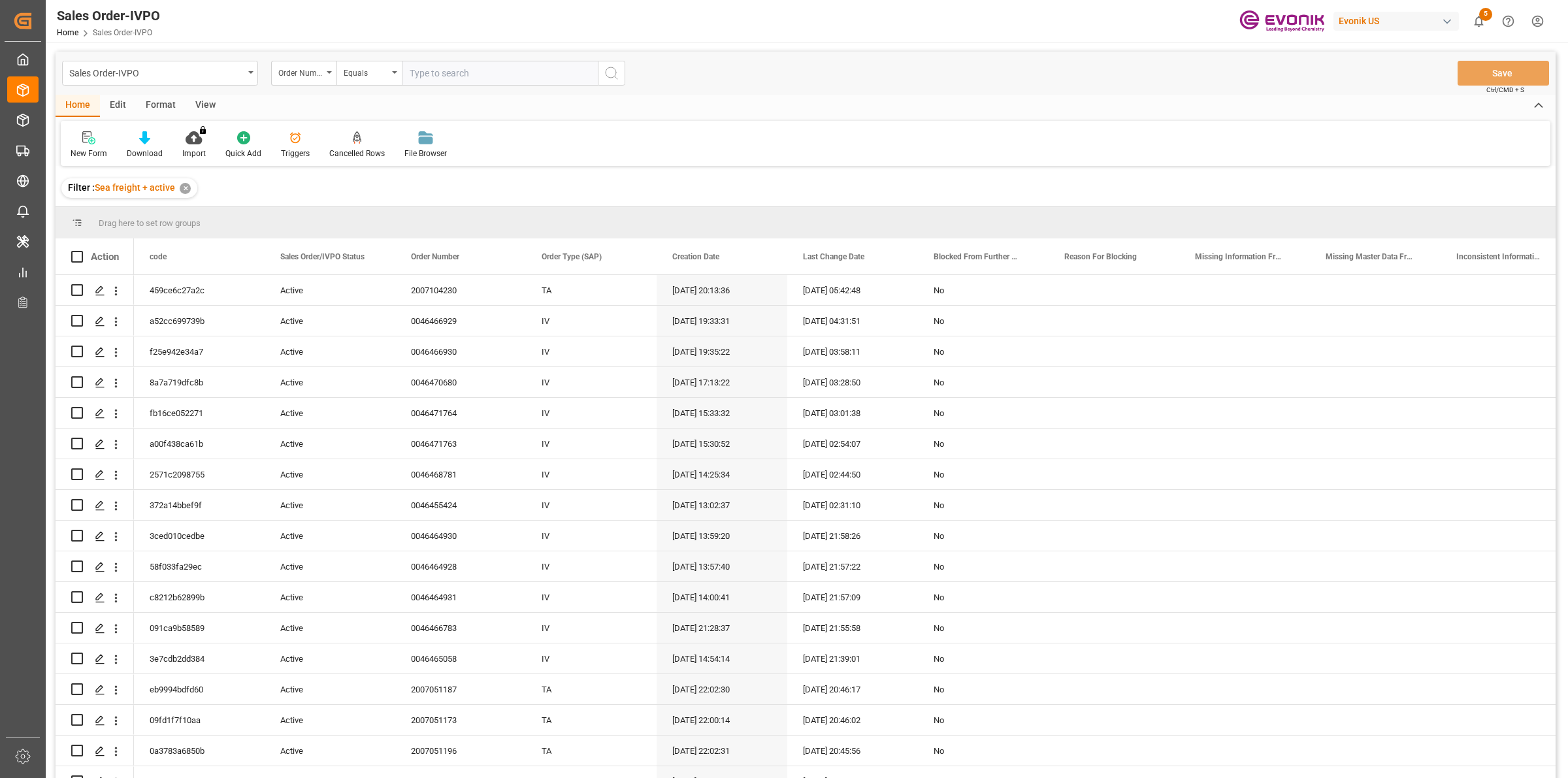
click at [467, 79] on input "text" at bounding box center [500, 73] width 196 height 25
paste input "0046469729"
type input "0046469729"
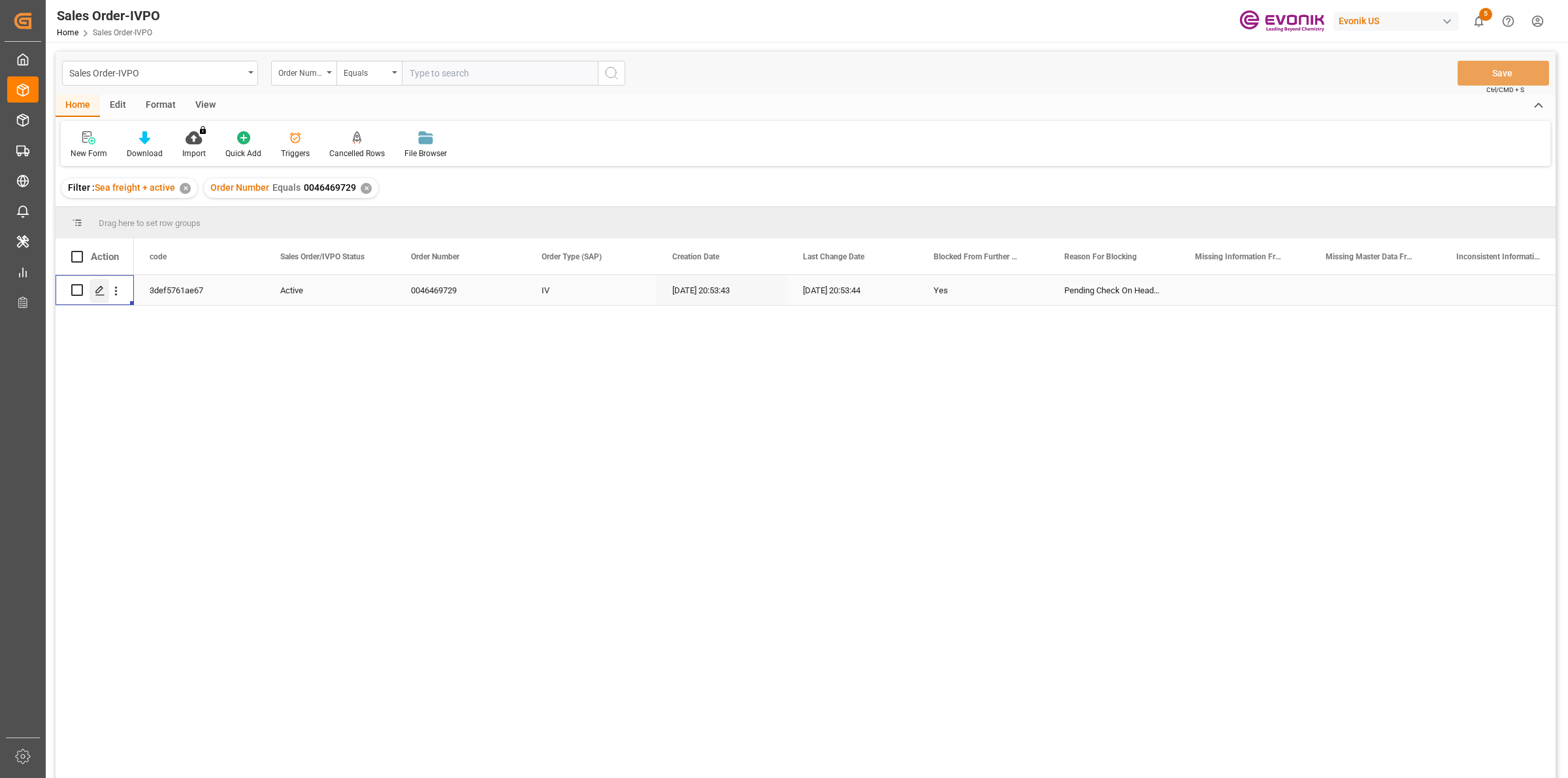
click at [98, 292] on polygon "Press SPACE to select this row." at bounding box center [99, 289] width 6 height 6
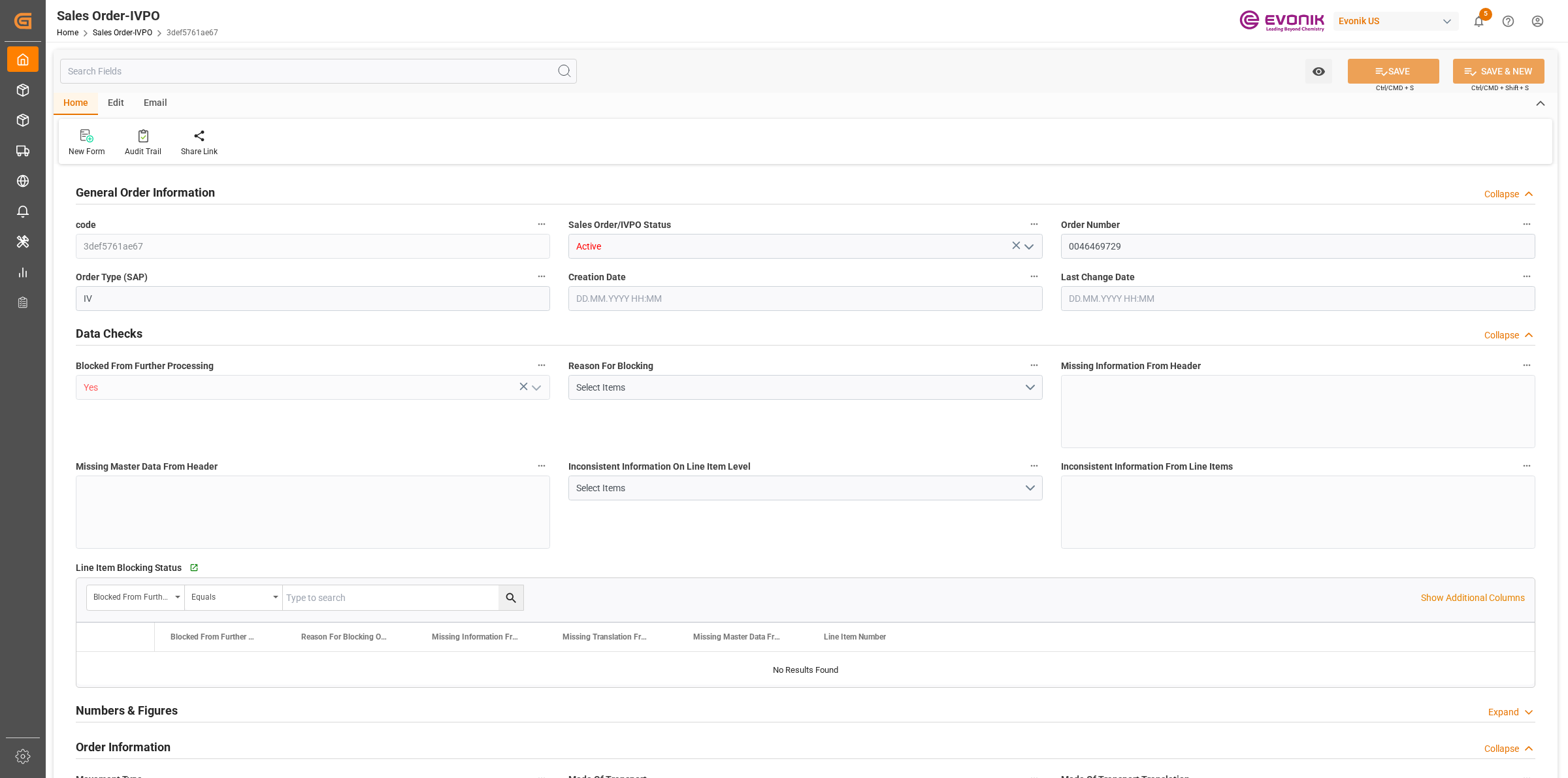
type input "VNCLI"
type input "0"
type input "1"
type input "1721.2"
type input "[DATE] 20:53"
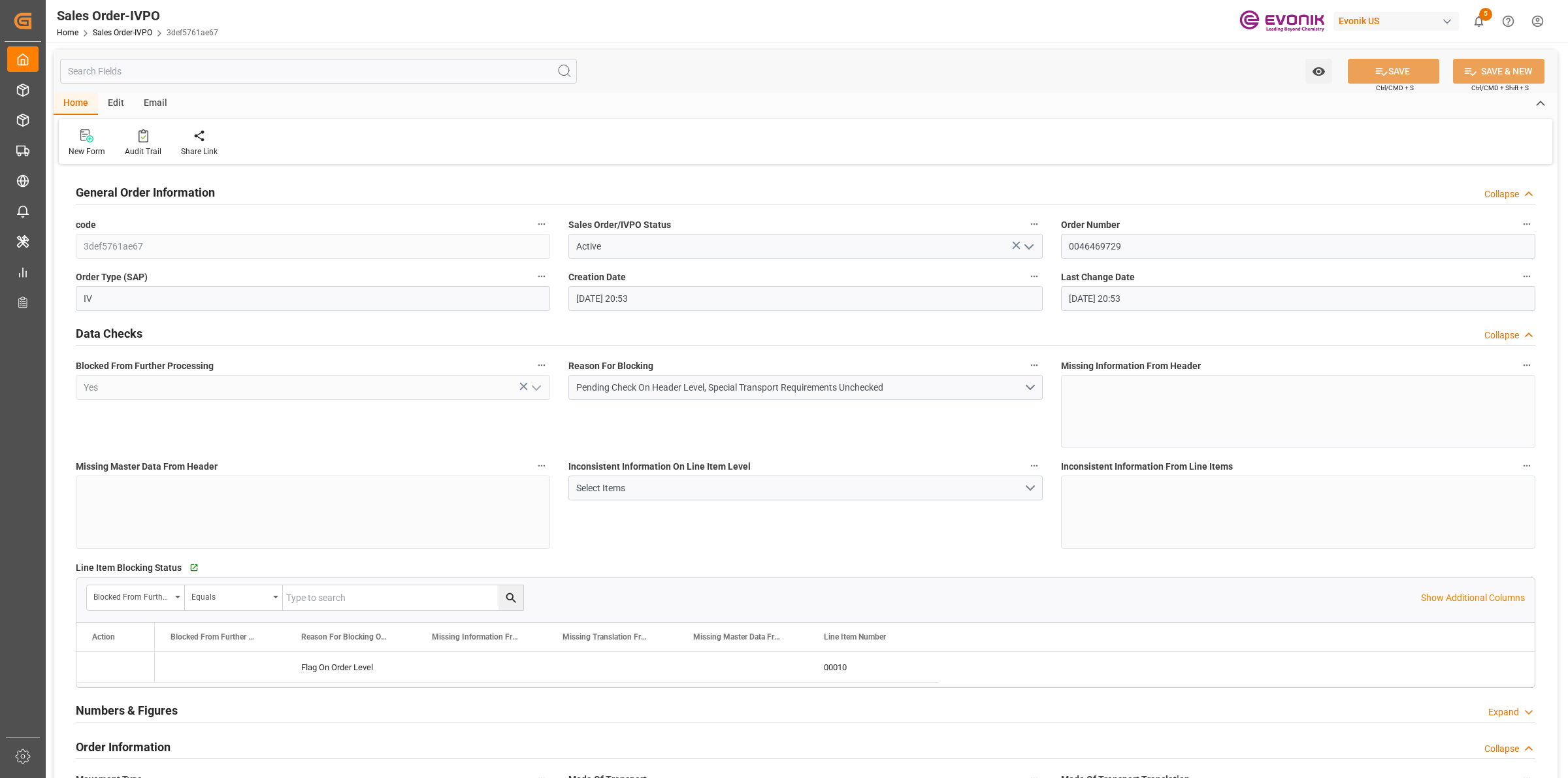
type input "[DATE] 20:53"
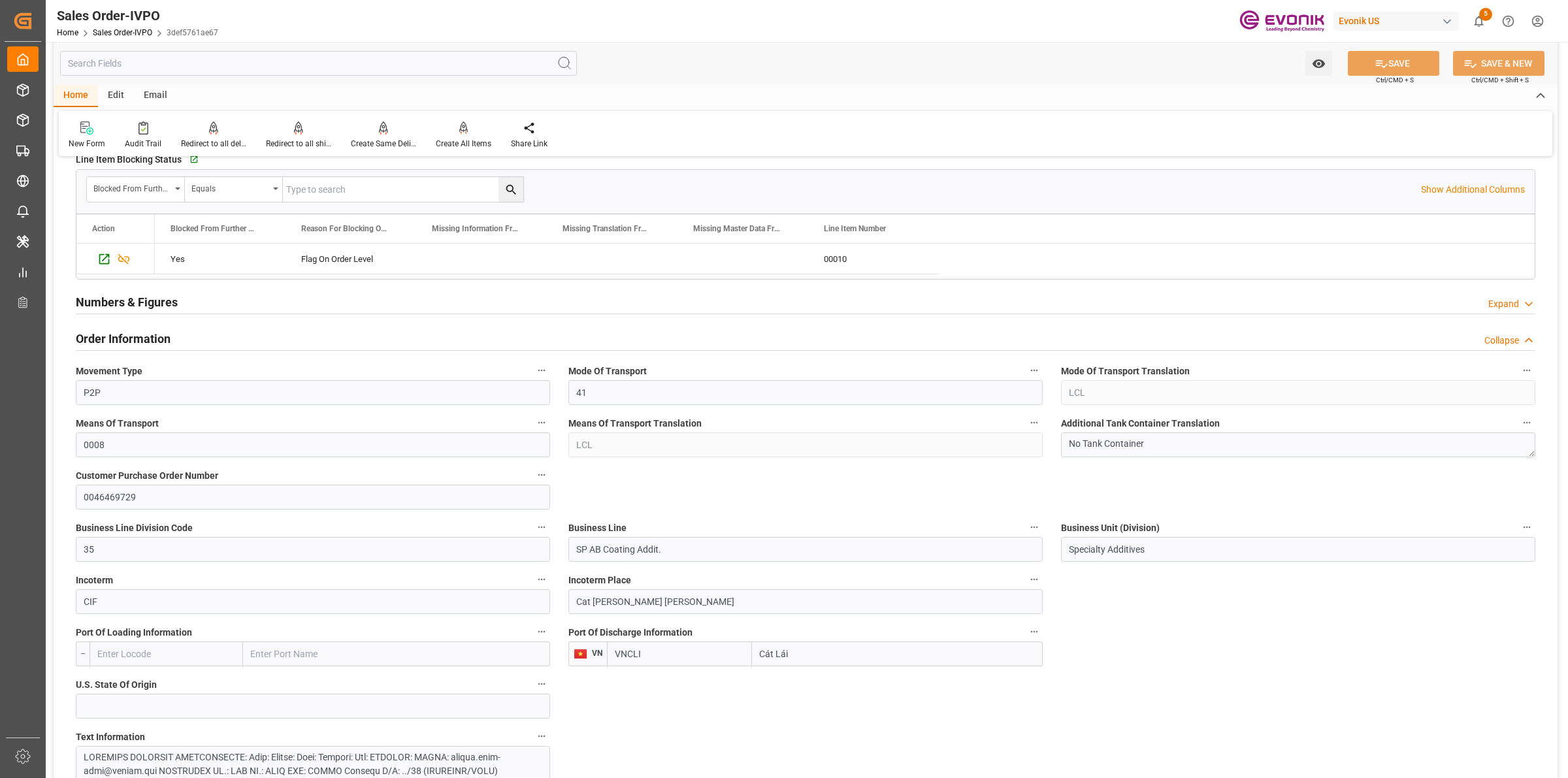
scroll to position [163, 0]
